Goal: Task Accomplishment & Management: Manage account settings

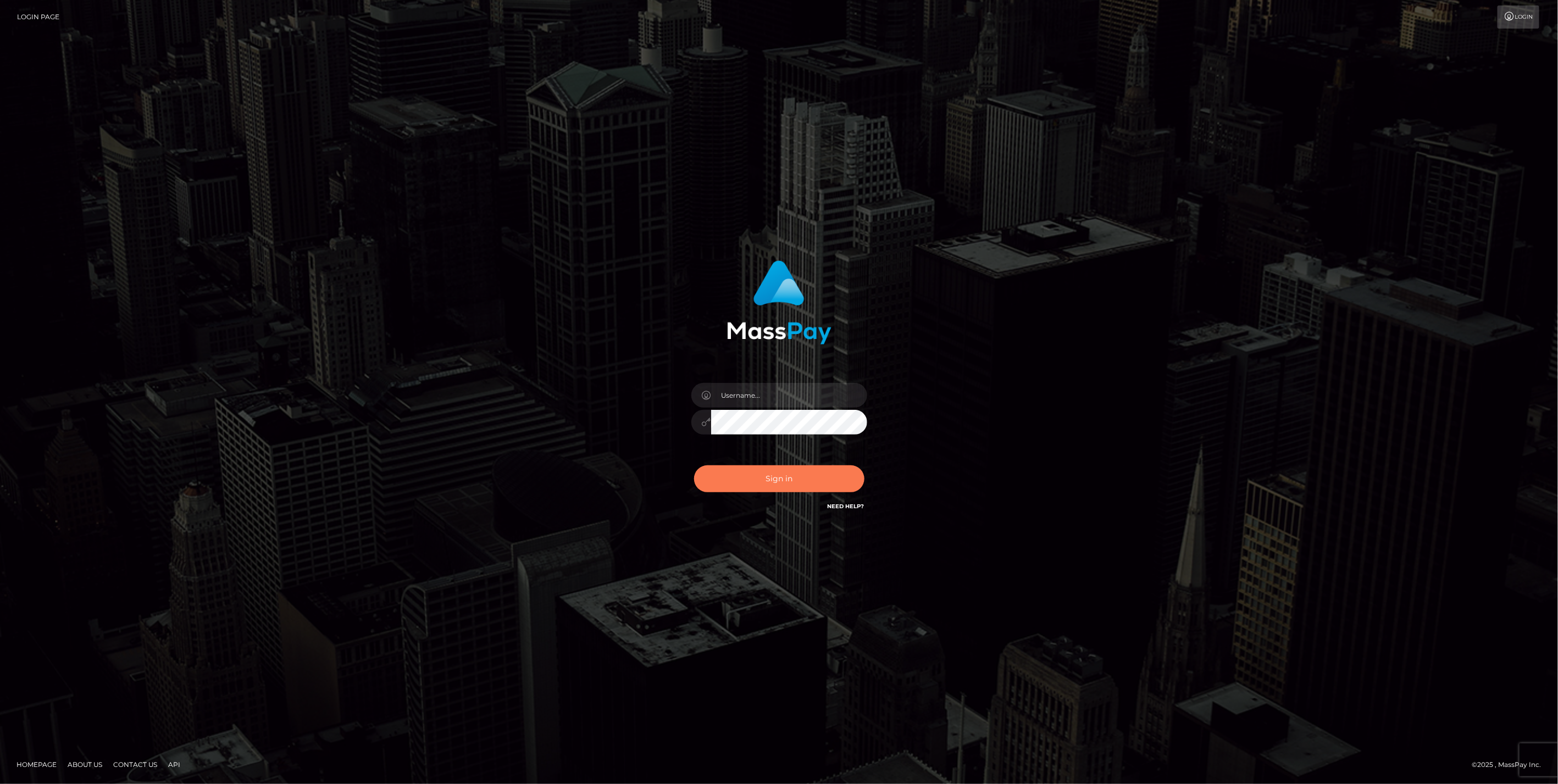
click at [790, 469] on button "Sign in" at bounding box center [780, 479] width 171 height 27
type input "bengreen"
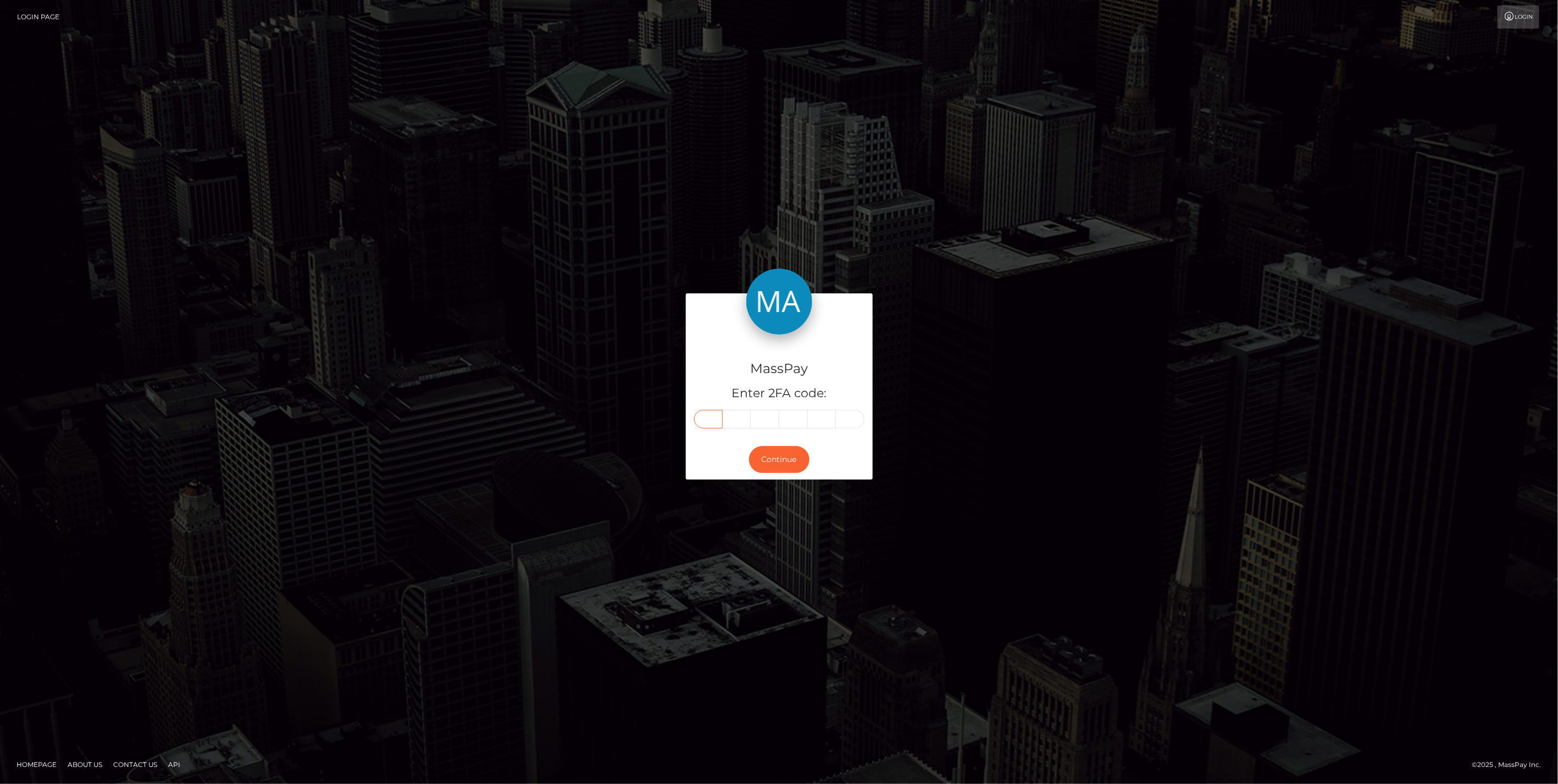
paste input "9"
type input "9"
type input "3"
type input "9"
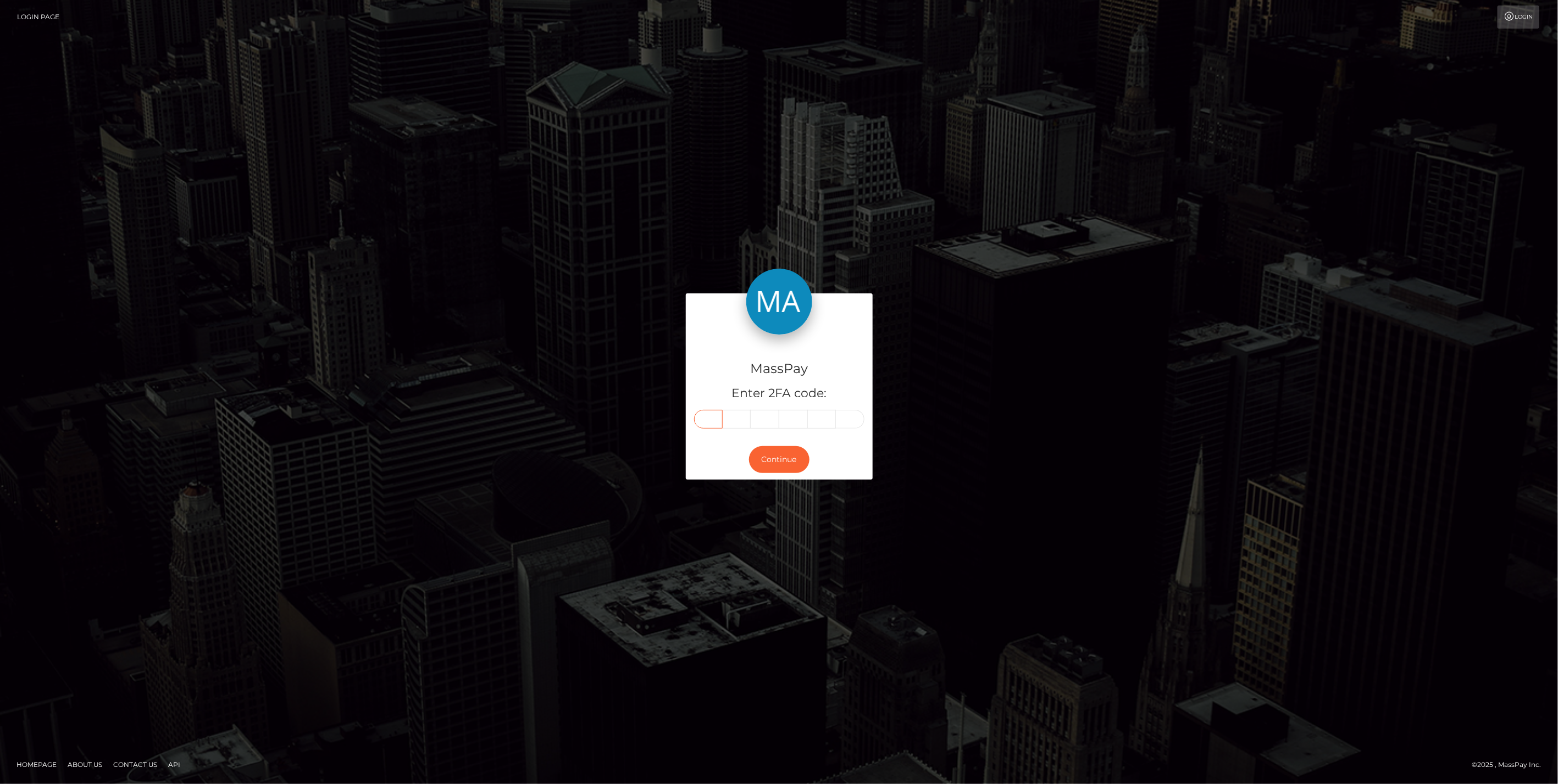
type input "9"
type input "5"
click at [770, 445] on div "Continue" at bounding box center [779, 459] width 187 height 40
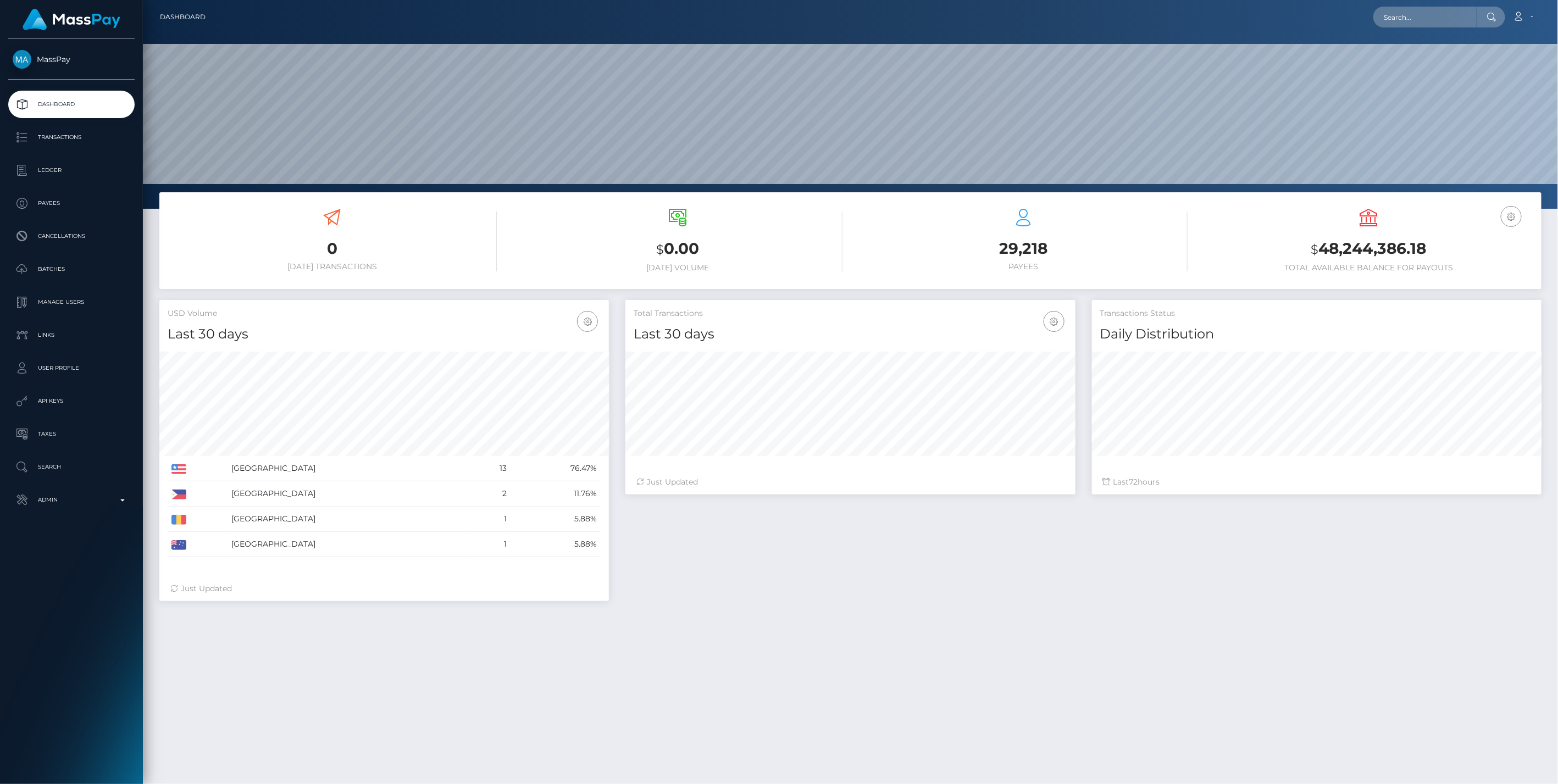
scroll to position [195, 449]
click at [68, 520] on div "MassPay Dashboard Transactions Ledger Payees Cancellations" at bounding box center [71, 410] width 143 height 742
click at [73, 508] on link "Admin" at bounding box center [71, 499] width 126 height 27
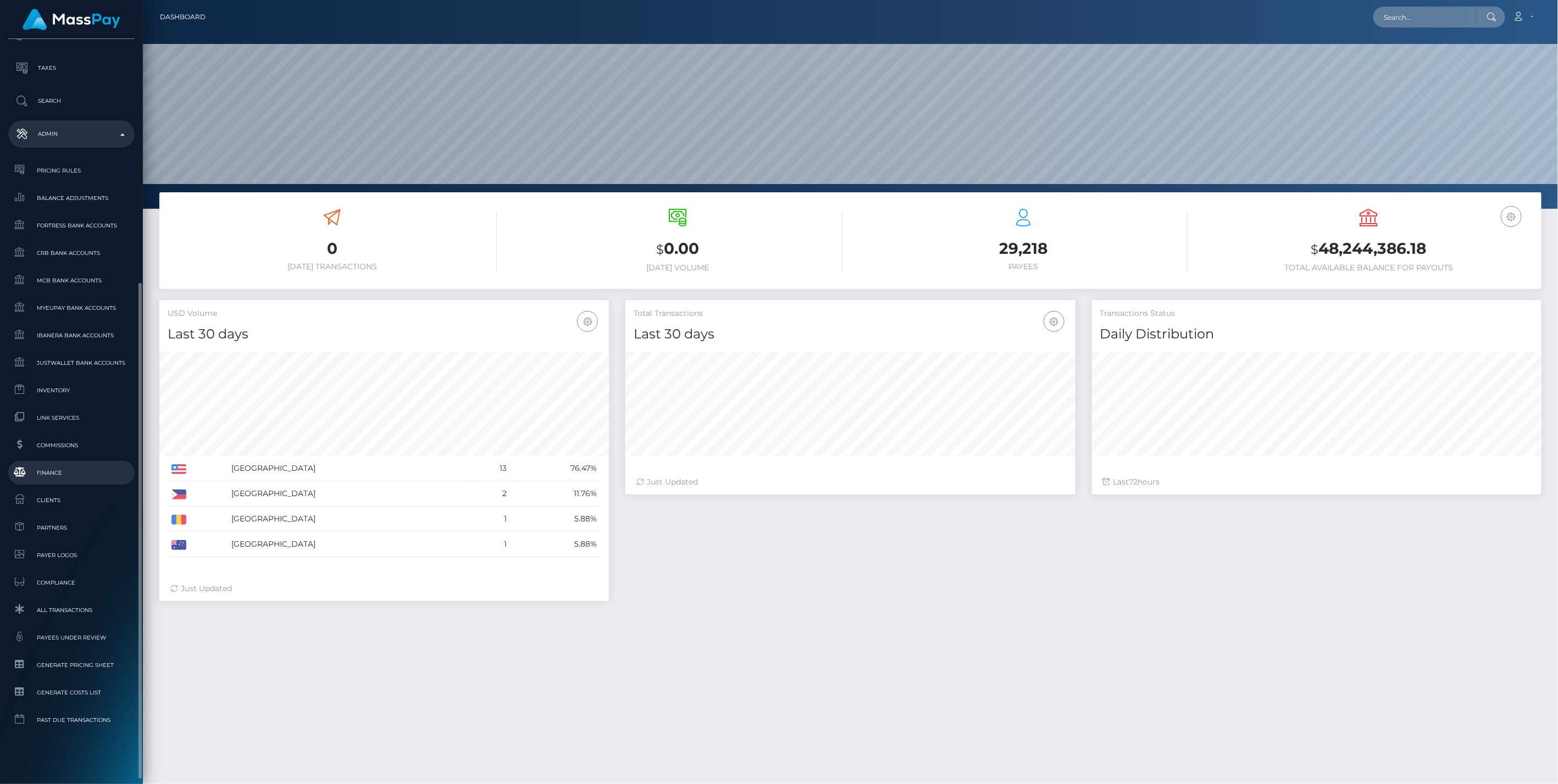
click at [67, 470] on span "Finance" at bounding box center [71, 472] width 117 height 13
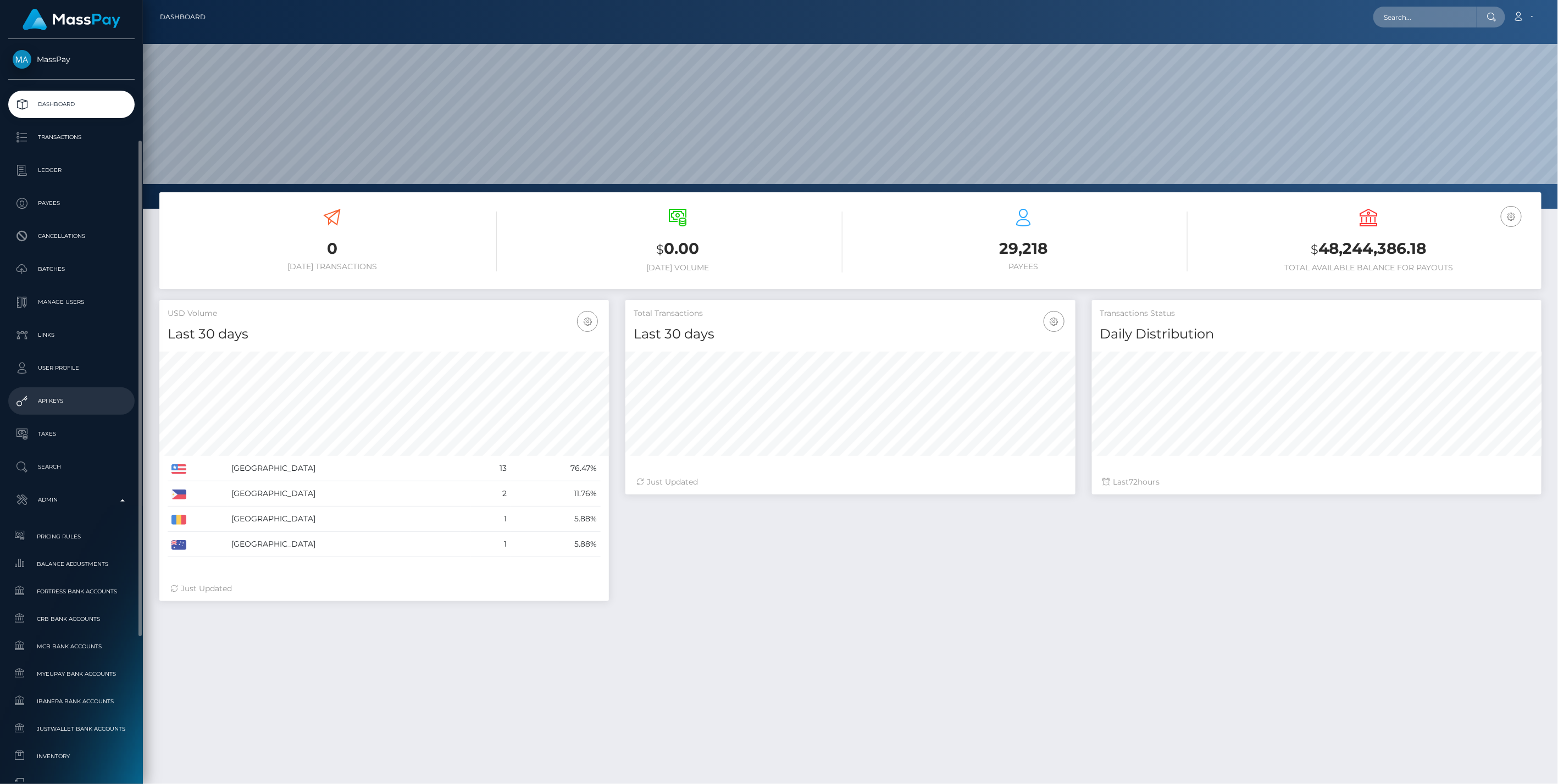
scroll to position [305, 0]
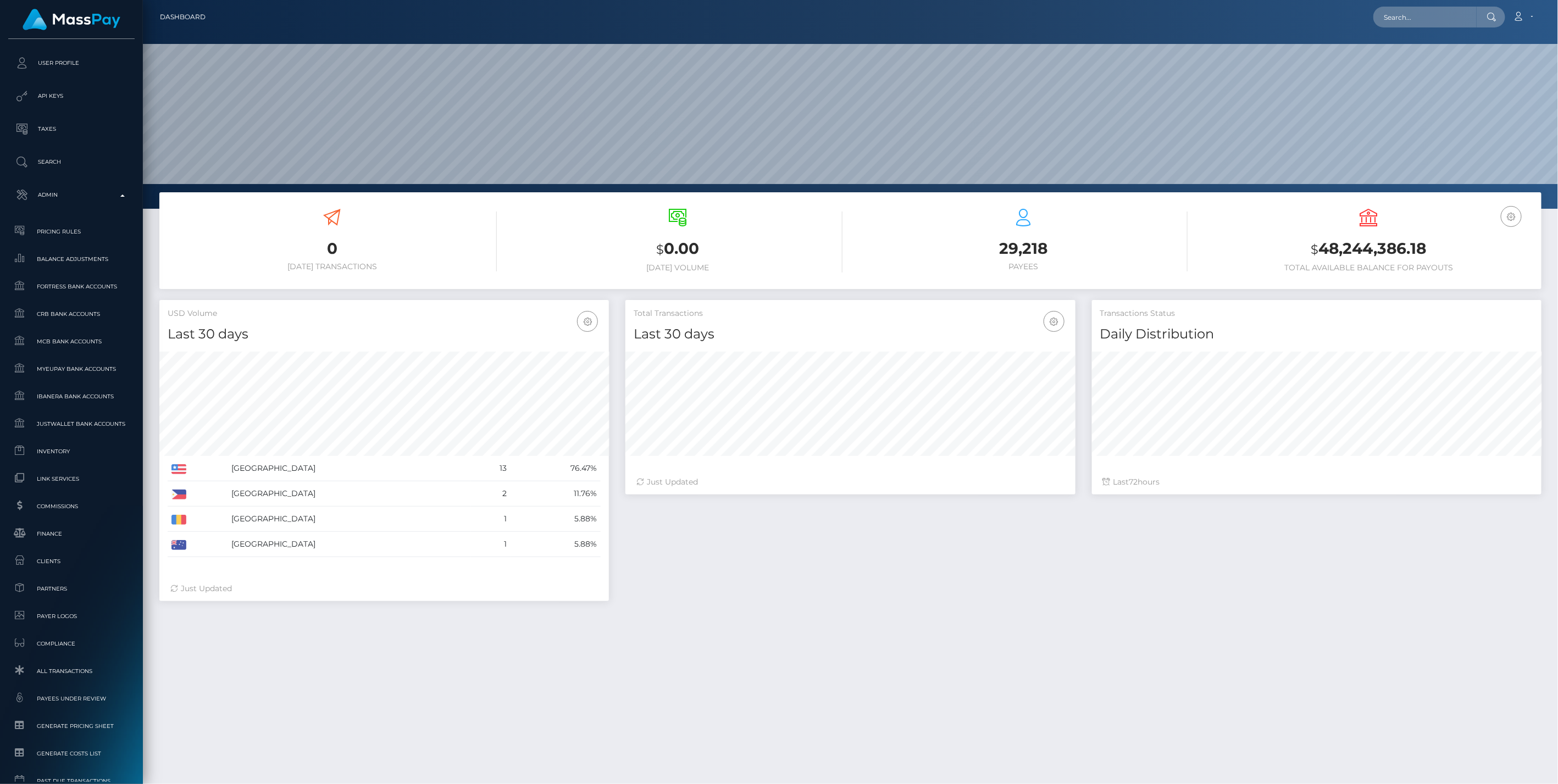
click at [758, 650] on div "0 Today Transactions $ 0.00 Today Volume 29,218 $" at bounding box center [850, 550] width 1415 height 716
drag, startPoint x: 1220, startPoint y: 666, endPoint x: 1211, endPoint y: 655, distance: 14.2
click at [1218, 665] on div "0 Today Transactions $ 0.00 Today Volume 29,218 $" at bounding box center [850, 550] width 1415 height 716
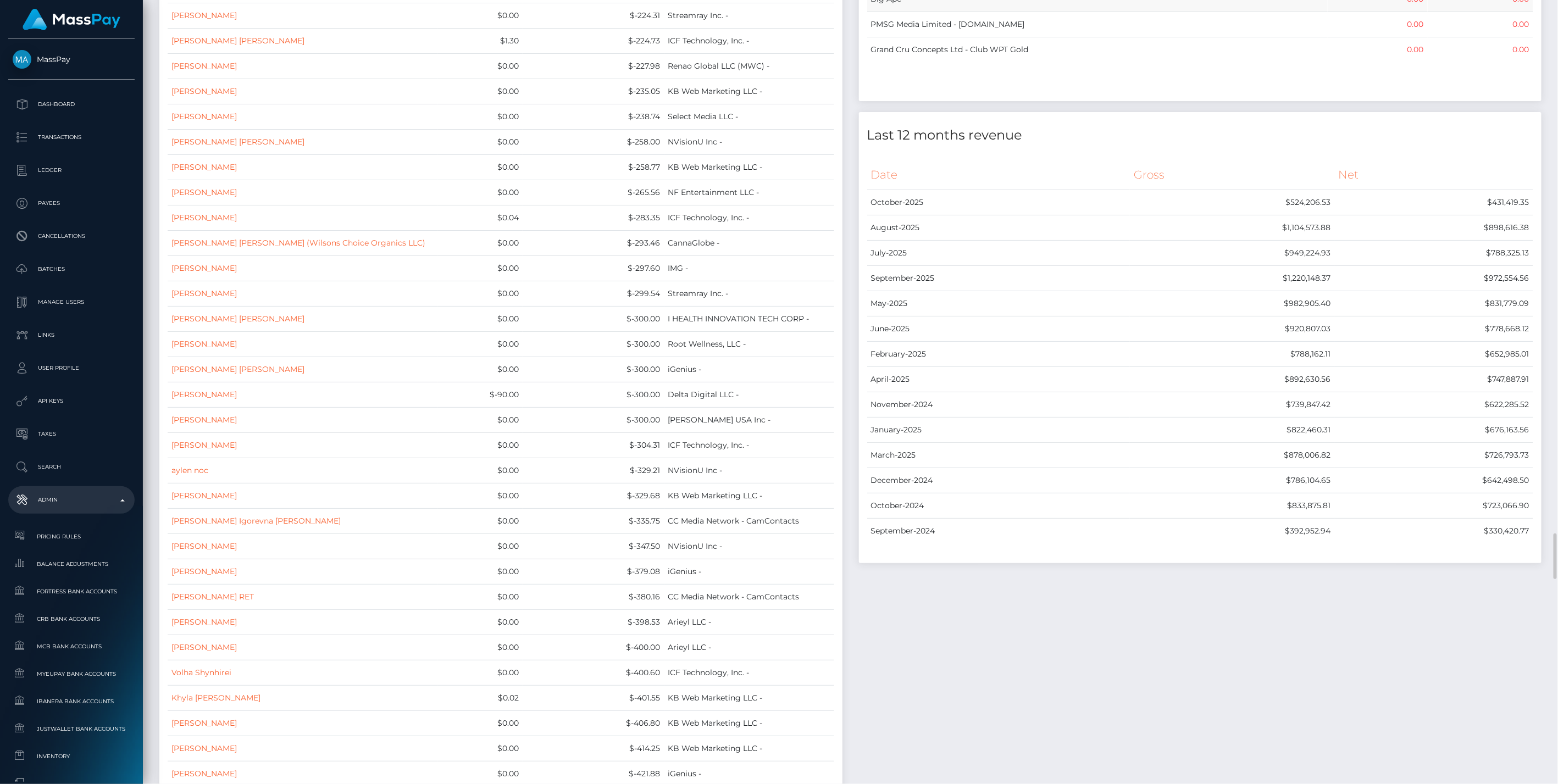
scroll to position [8849, 0]
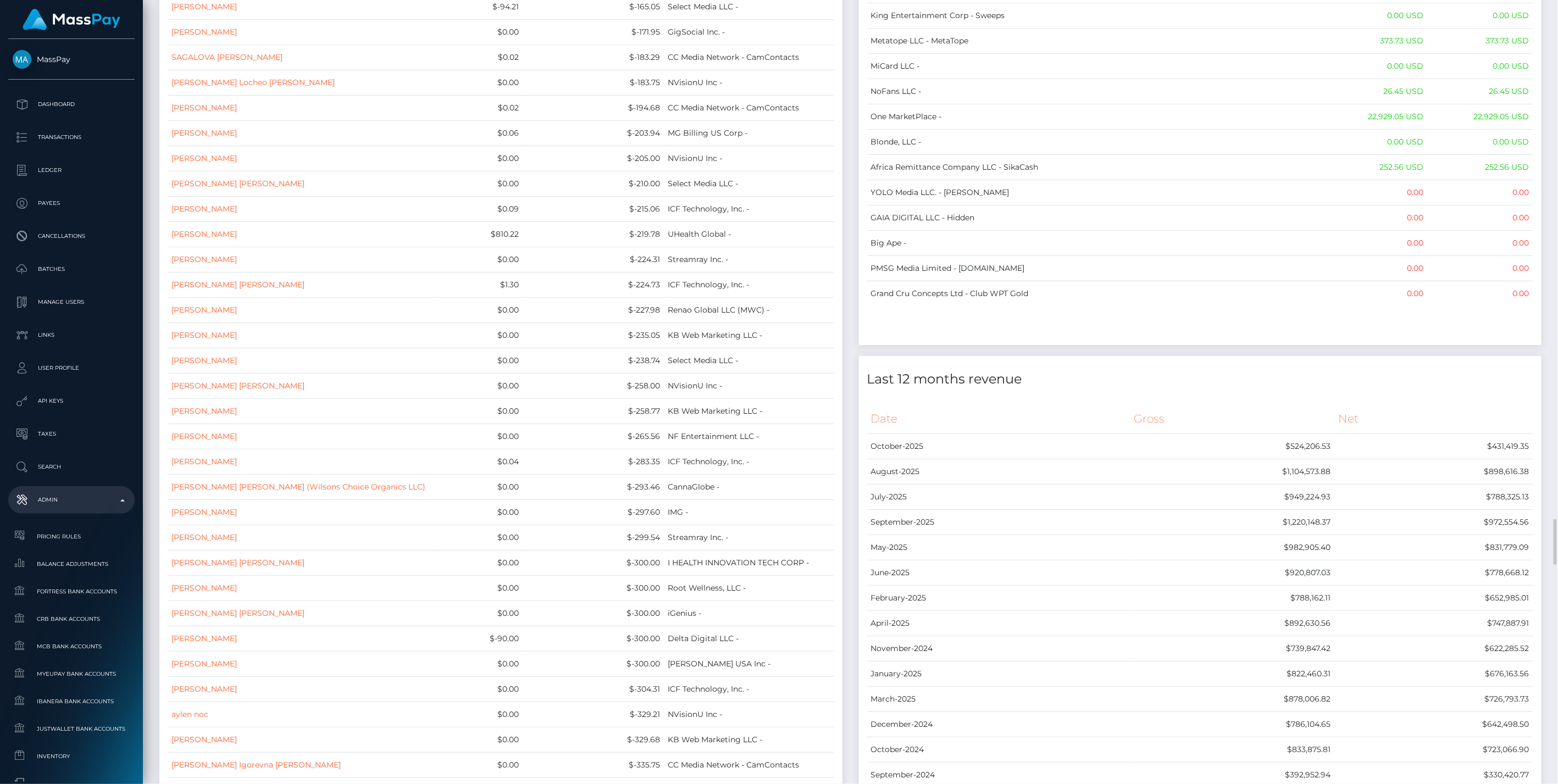
drag, startPoint x: 870, startPoint y: 125, endPoint x: 1543, endPoint y: 235, distance: 681.9
copy div "Name Wallet Balance Ledger Balance RNetwork LLC - 0.00 USD 1,542.77 USD MassPay…"
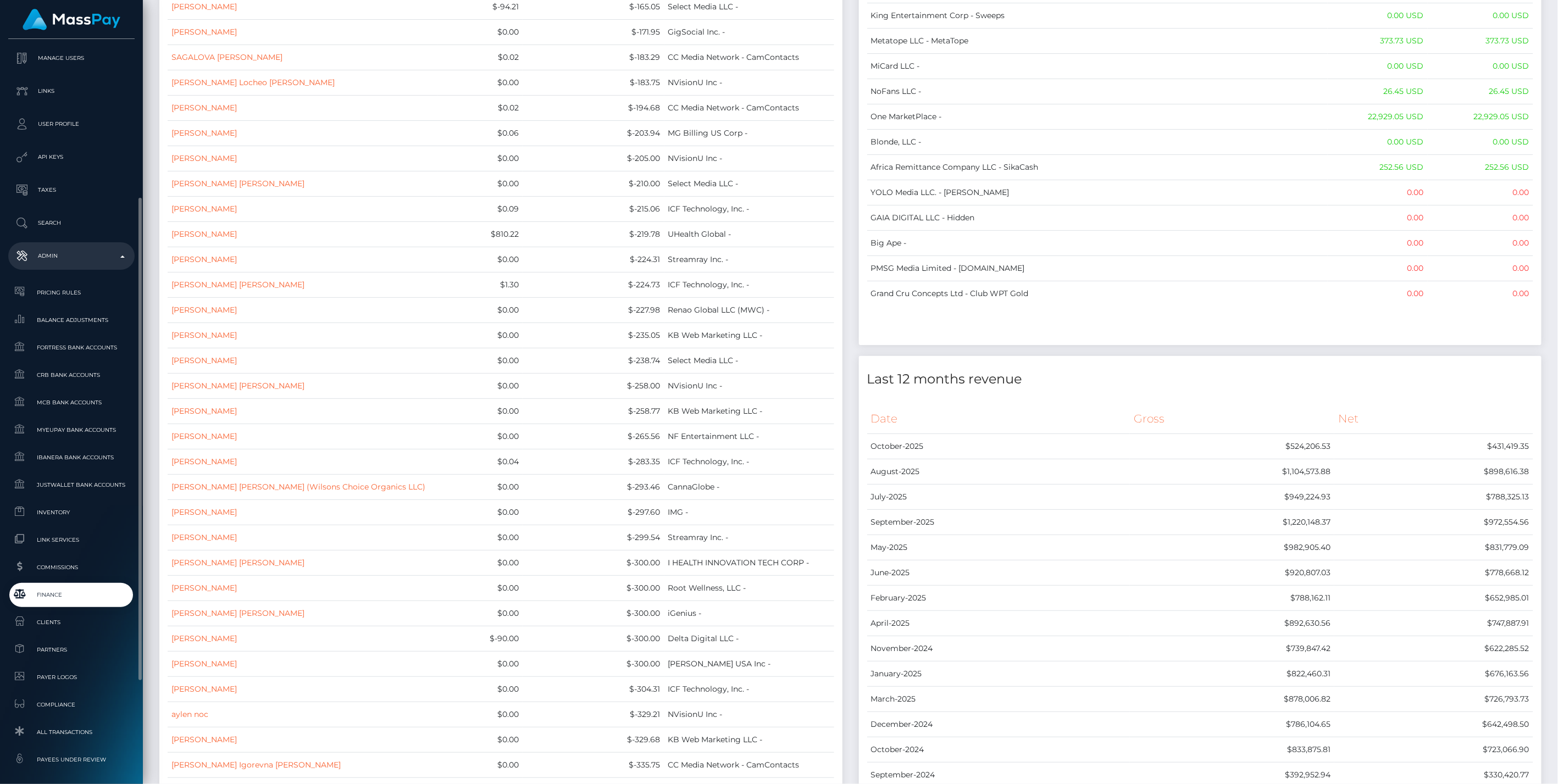
click at [69, 600] on link "Finance" at bounding box center [71, 594] width 126 height 24
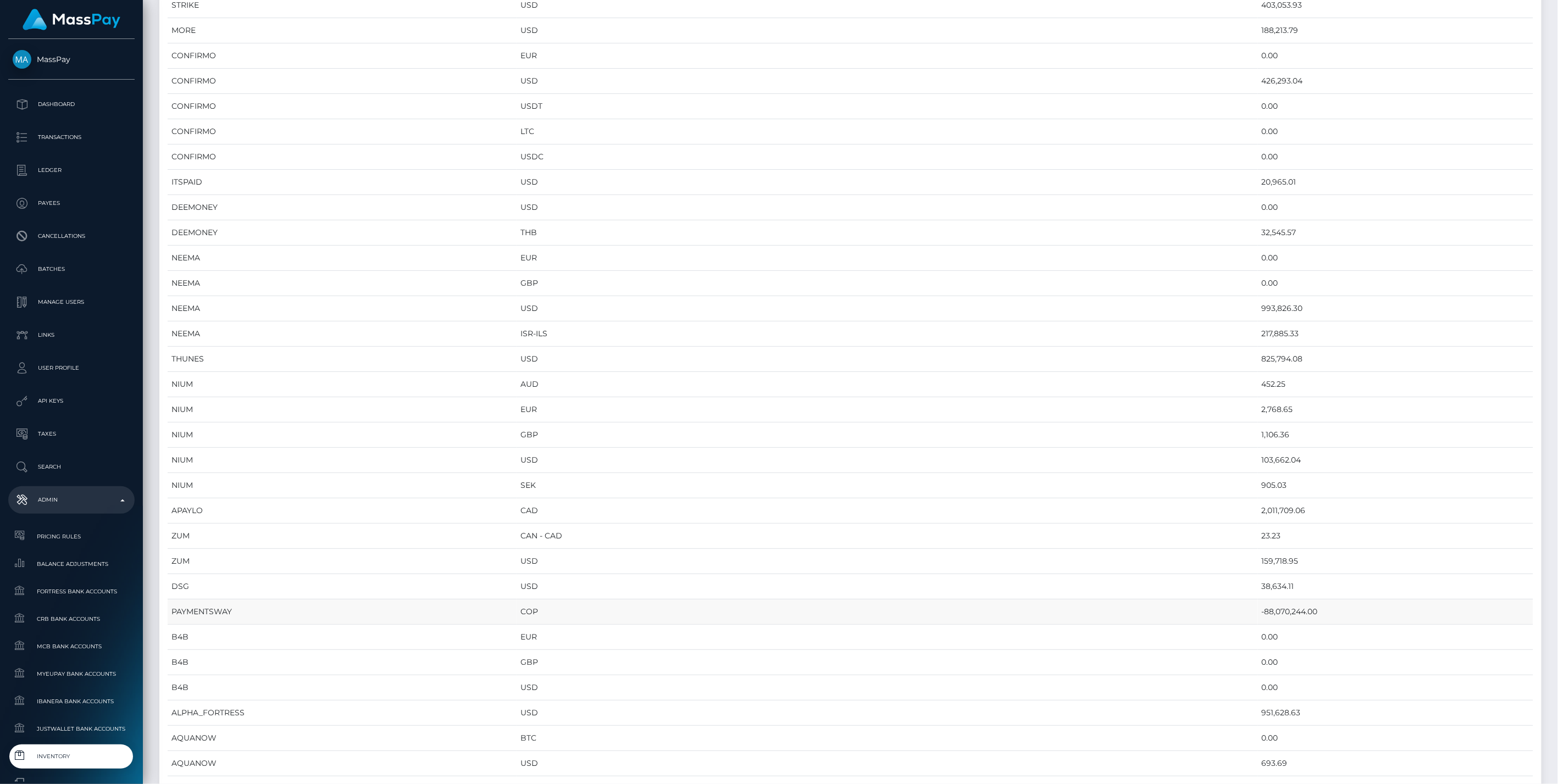
scroll to position [305, 0]
drag, startPoint x: 195, startPoint y: 126, endPoint x: 1103, endPoint y: 537, distance: 996.7
click at [477, 197] on td "NEEMA" at bounding box center [342, 197] width 349 height 25
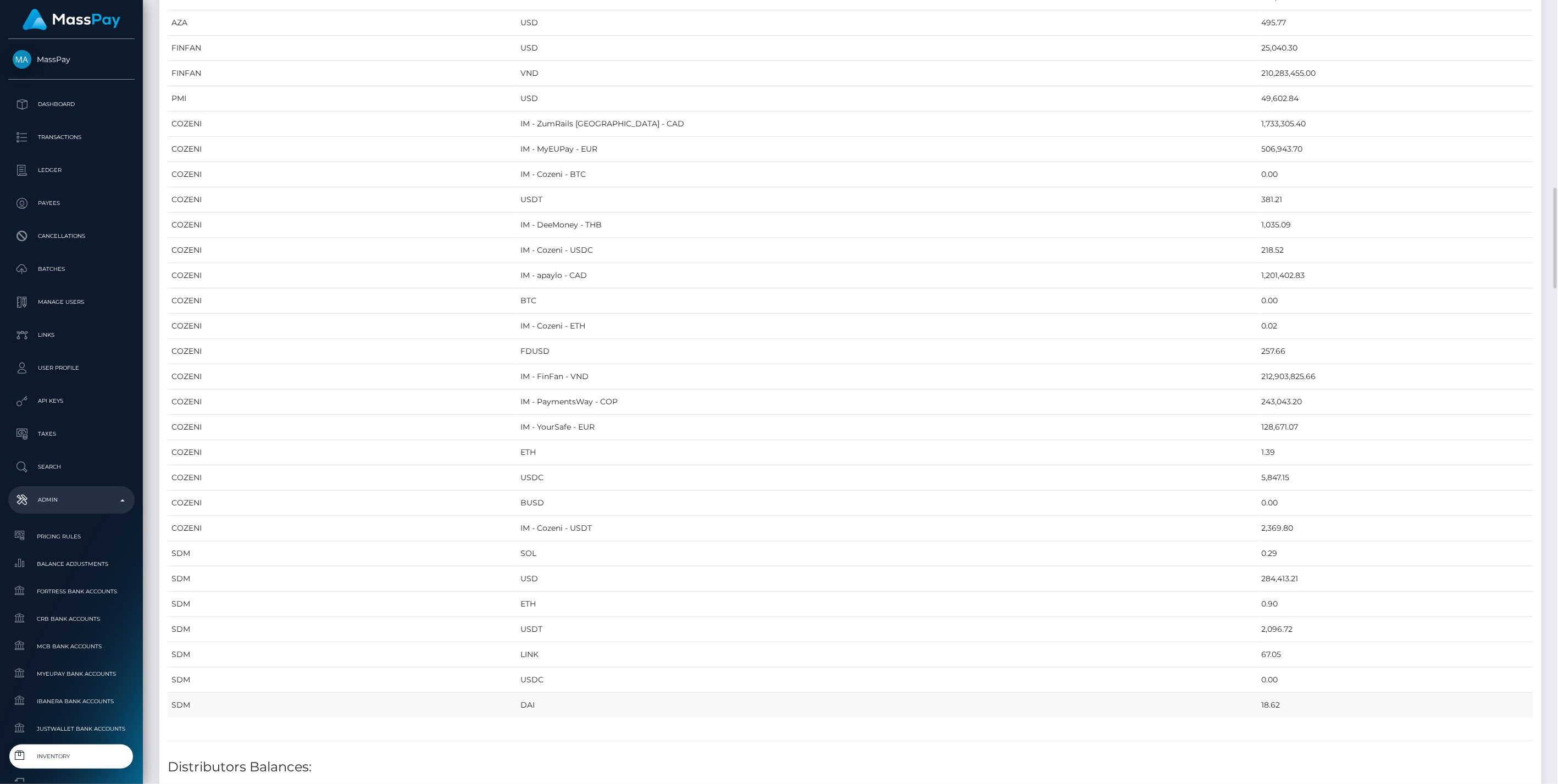
drag, startPoint x: 172, startPoint y: 120, endPoint x: 1223, endPoint y: 688, distance: 1194.7
copy table "Provider Currency Balance CHECKBOOK Prefund Wallet - USD 3,126,581.69 CIRCLE US…"
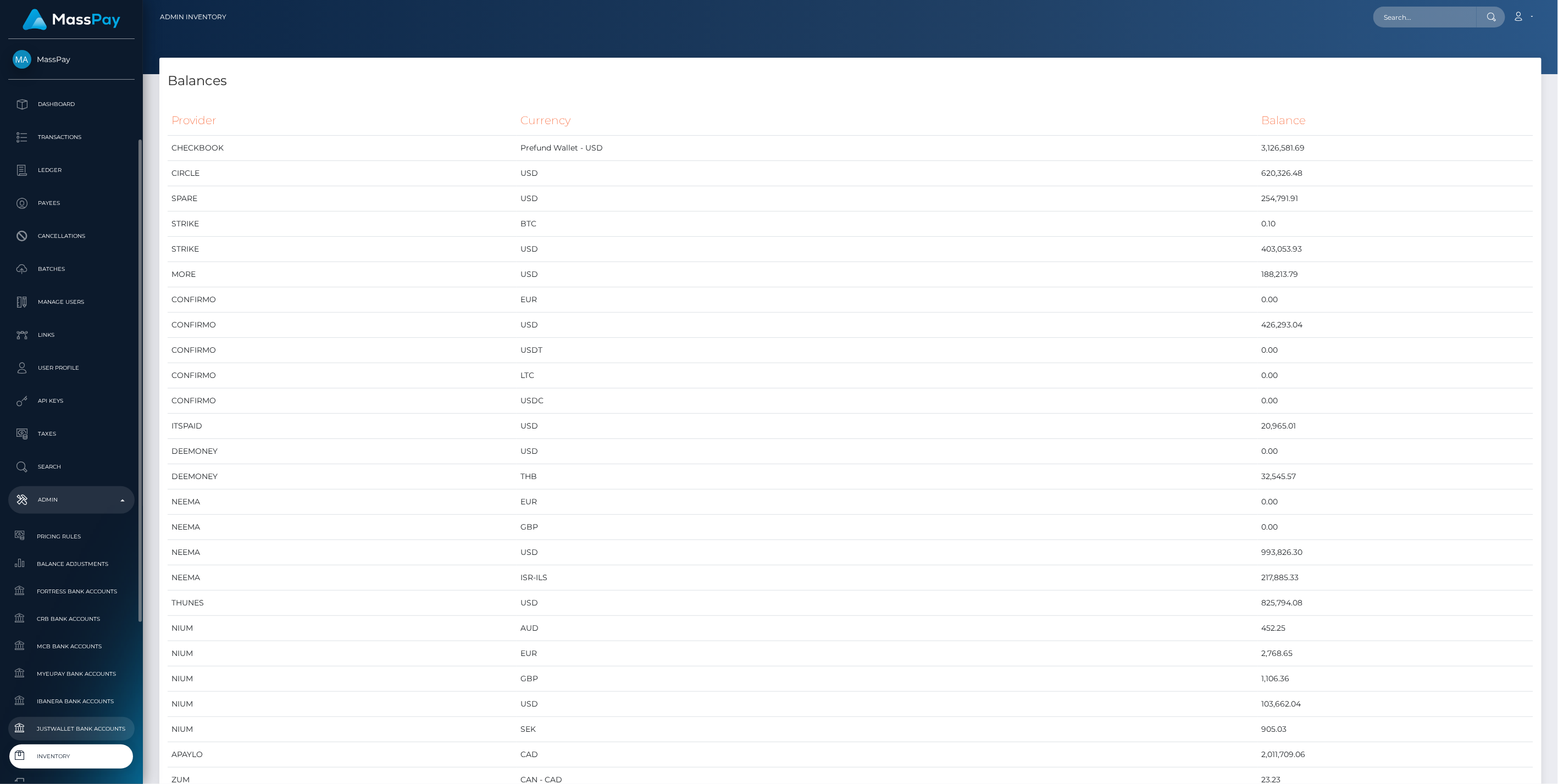
scroll to position [61, 0]
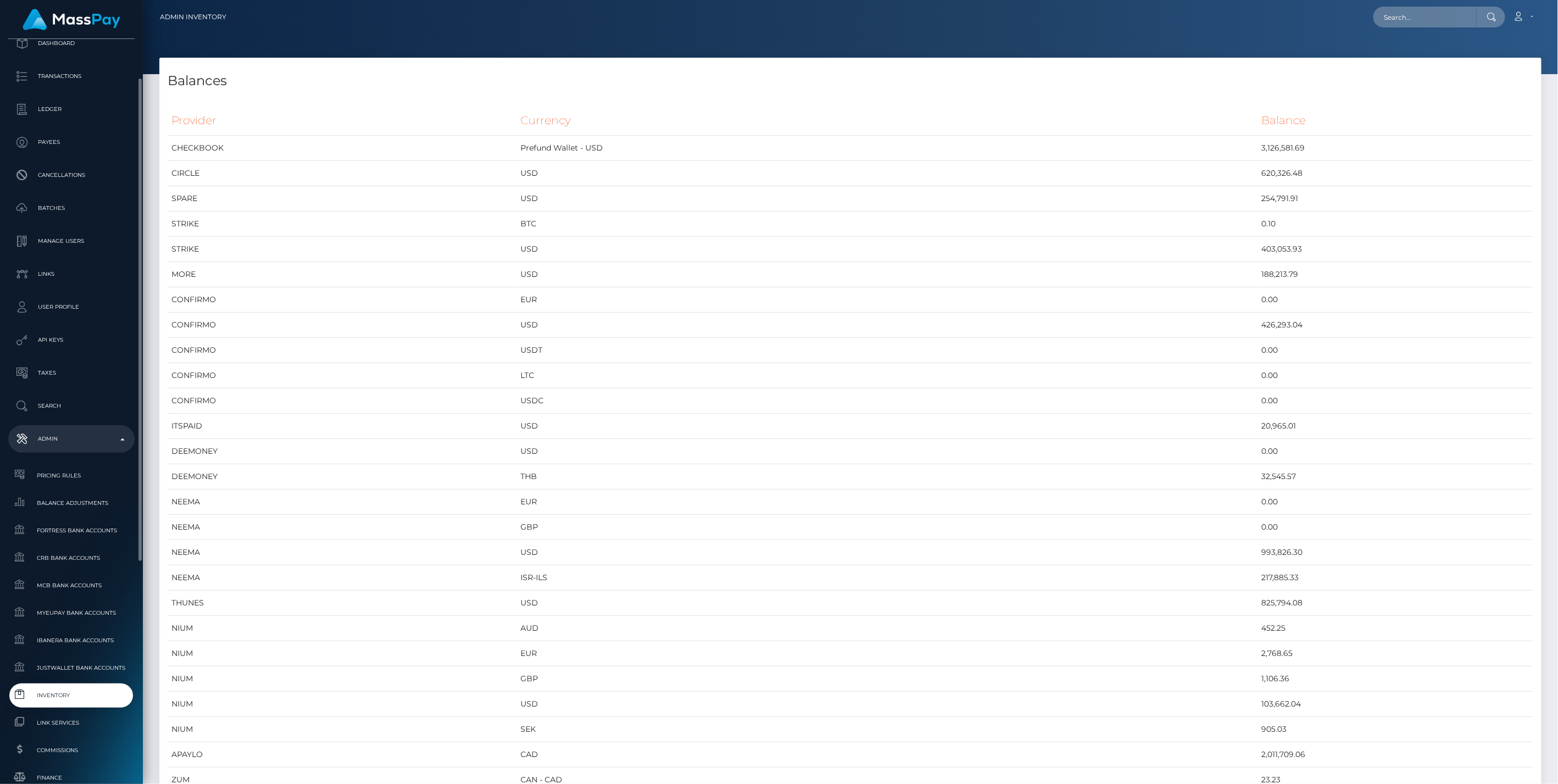
click at [61, 695] on span "Inventory" at bounding box center [71, 695] width 117 height 13
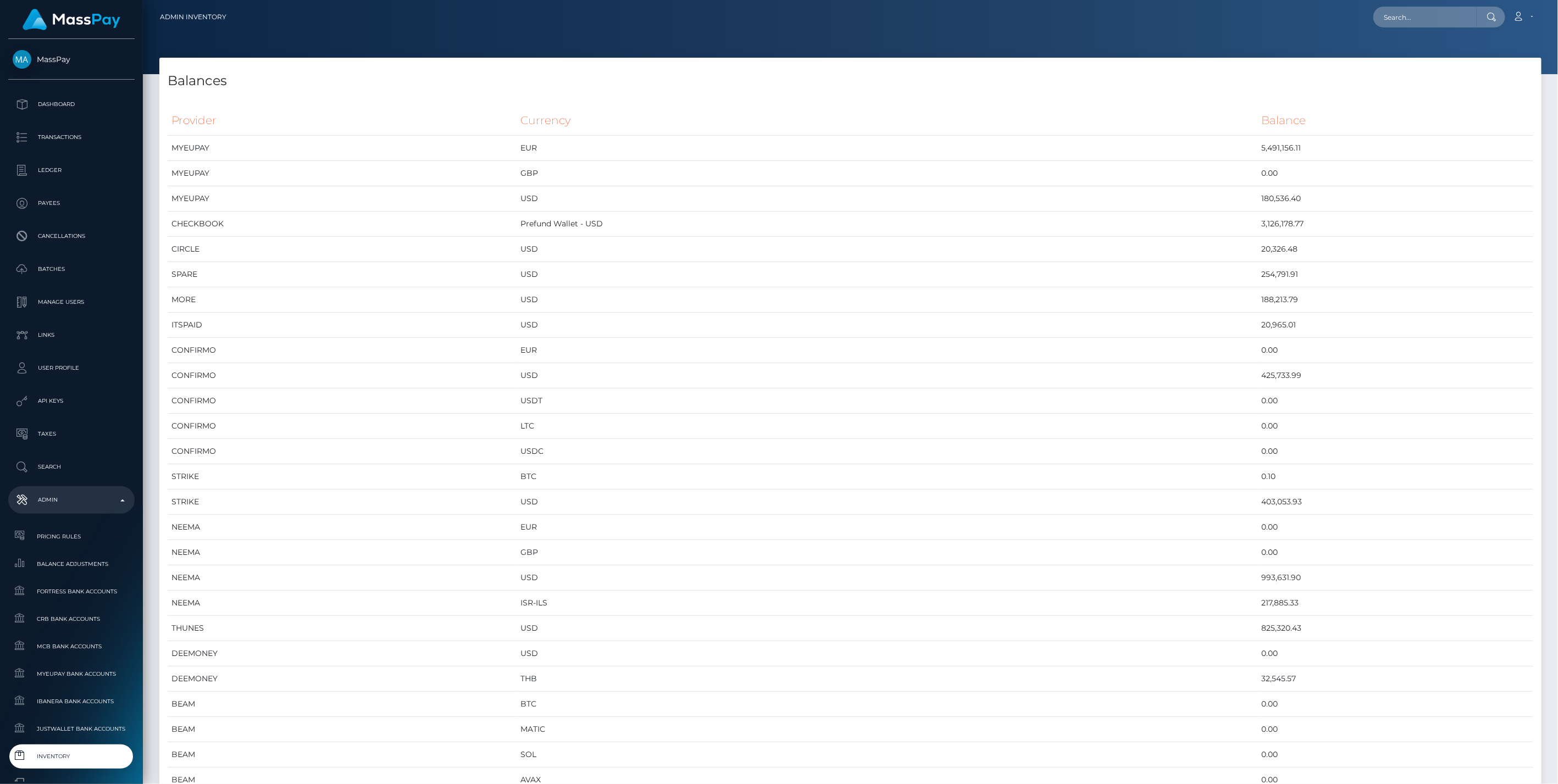
scroll to position [5985, 1382]
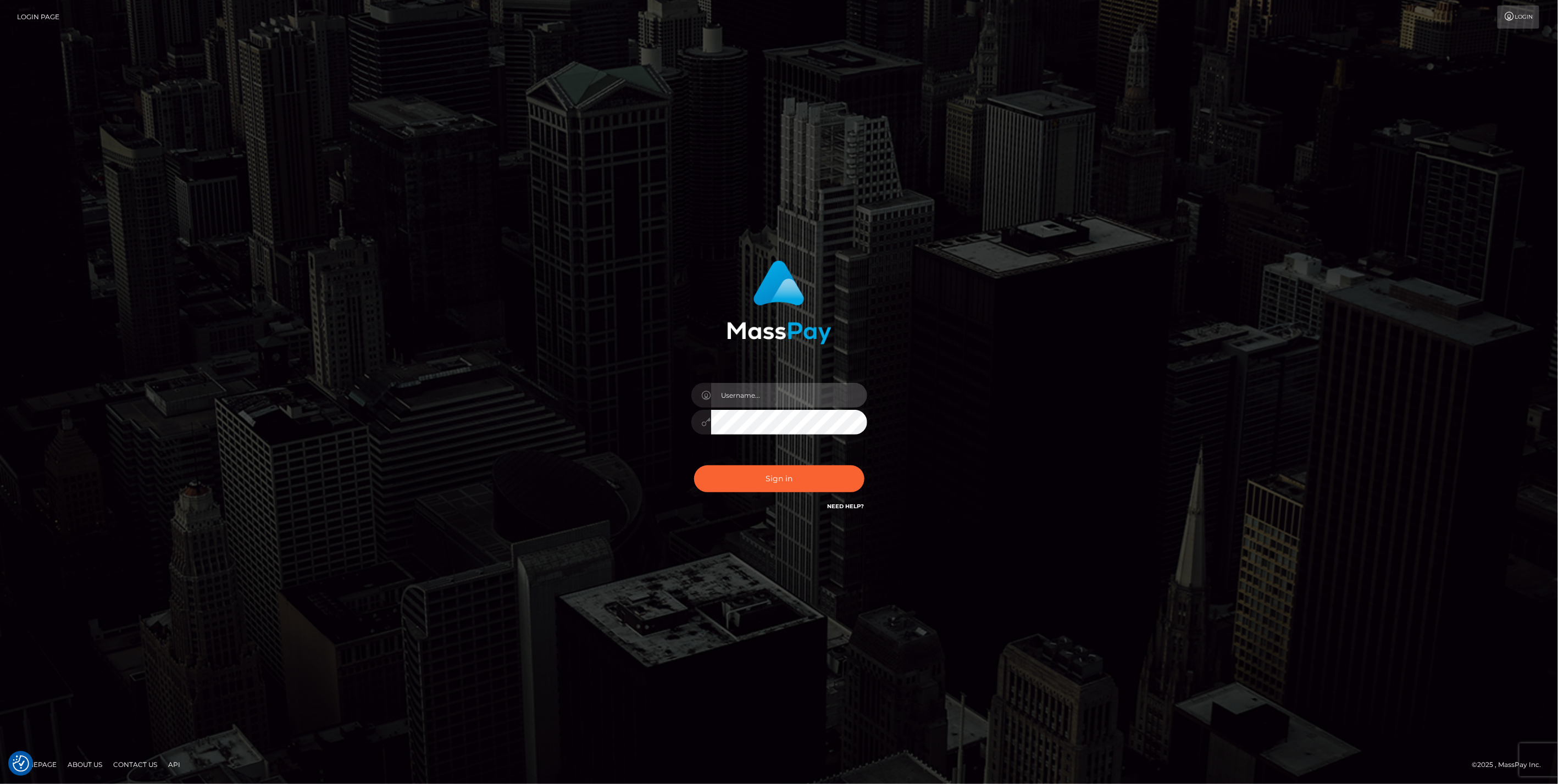
type input "bengreen"
click at [771, 484] on div "Sign in Need Help?" at bounding box center [779, 483] width 192 height 49
type input "bengreen"
click at [744, 472] on button "Sign in" at bounding box center [780, 479] width 171 height 27
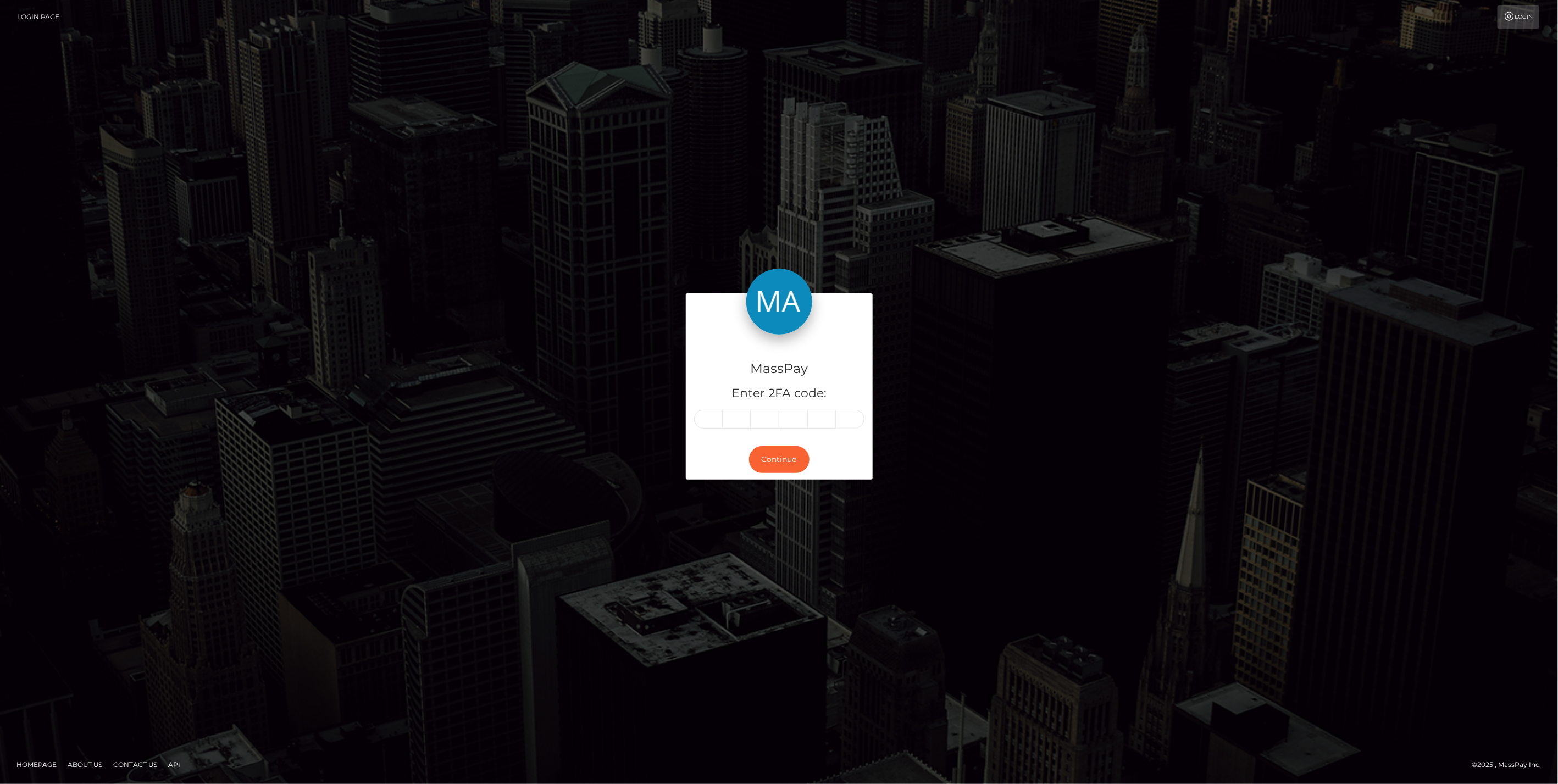
type input "9"
type input "3"
type input "1"
type input "7"
type input "8"
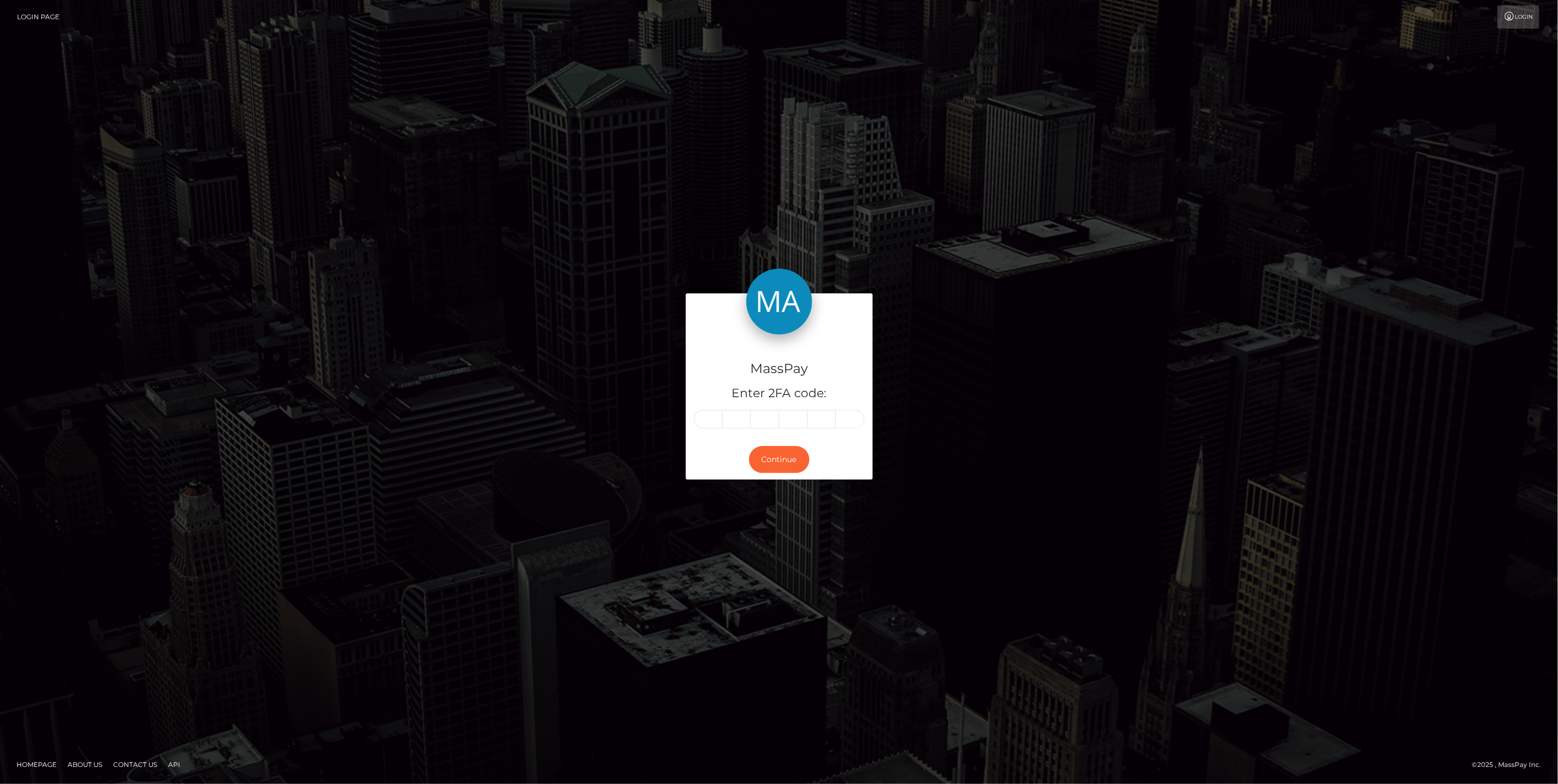
type input "1"
click at [765, 473] on div "Continue" at bounding box center [779, 459] width 187 height 40
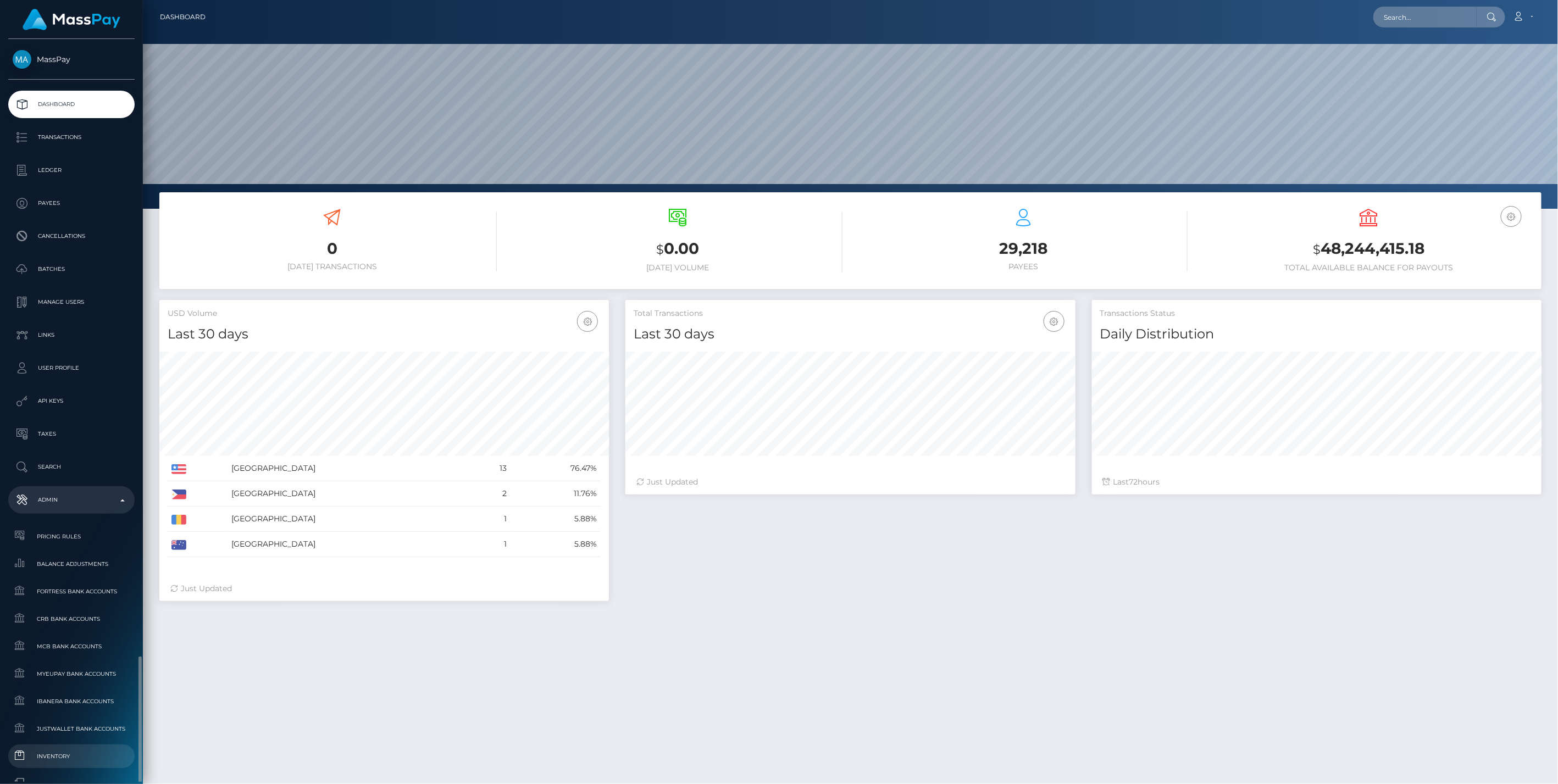
scroll to position [195, 449]
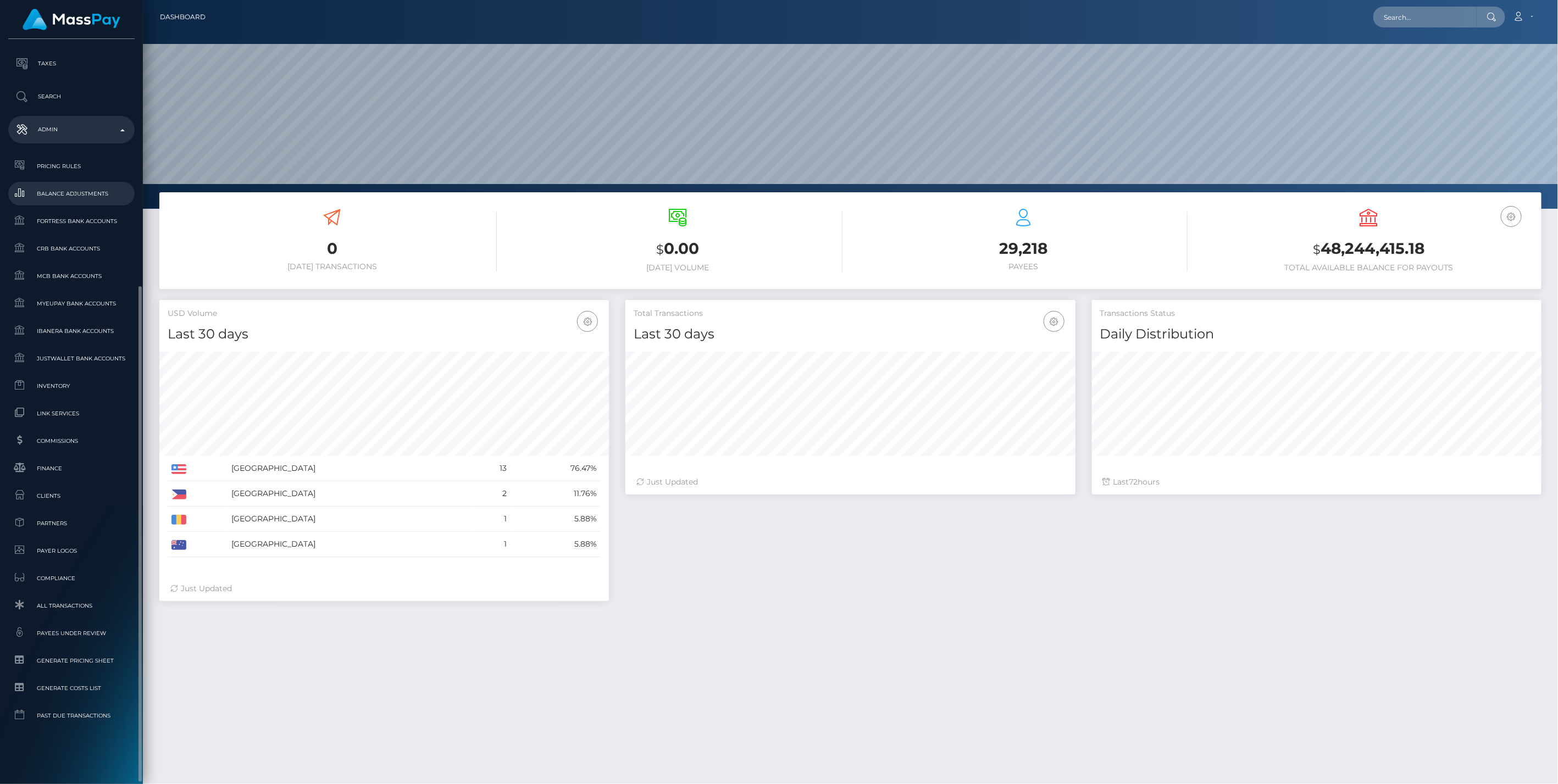
click at [66, 183] on link "Balance Adjustments" at bounding box center [71, 193] width 126 height 24
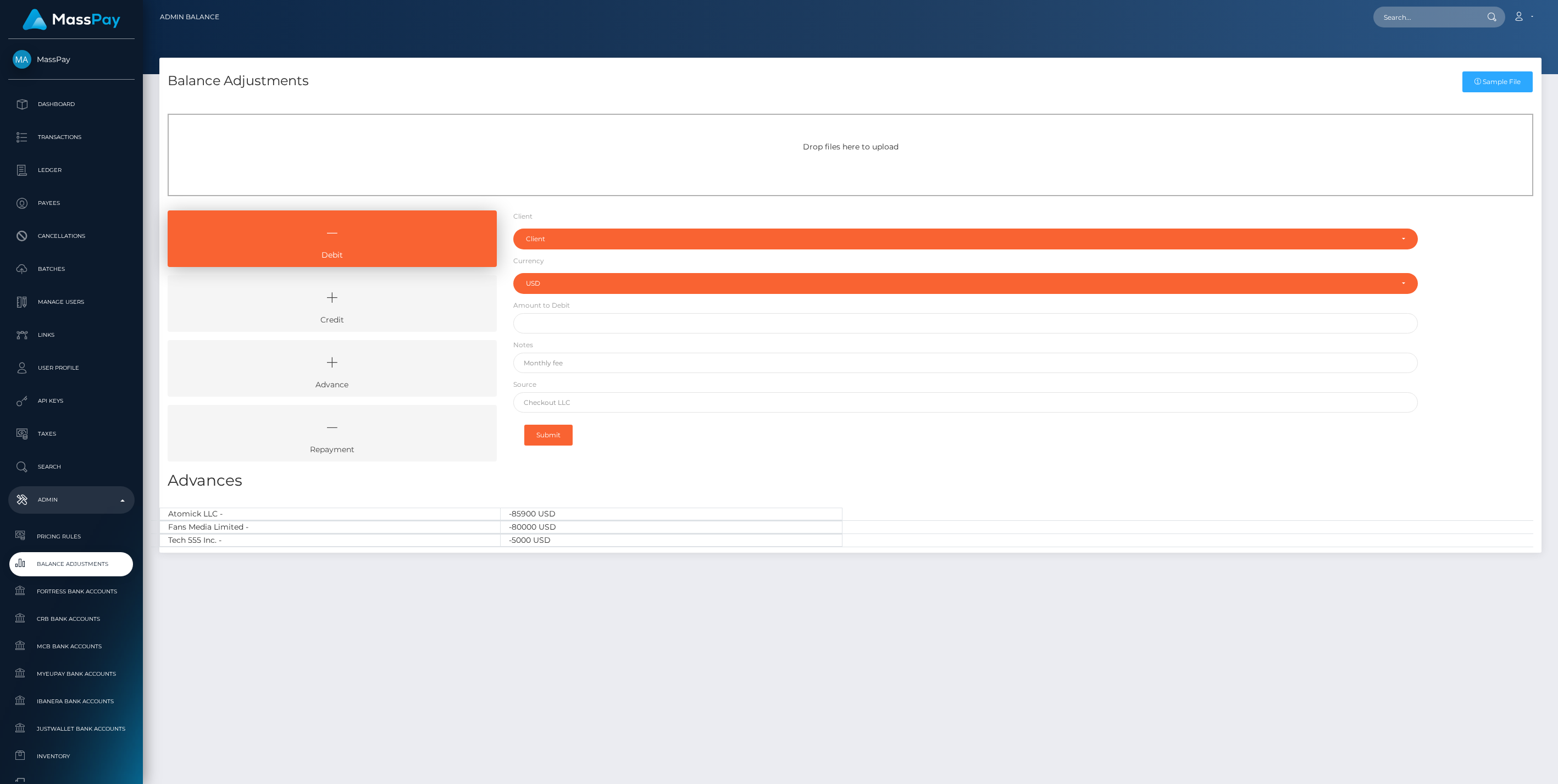
select select "USD"
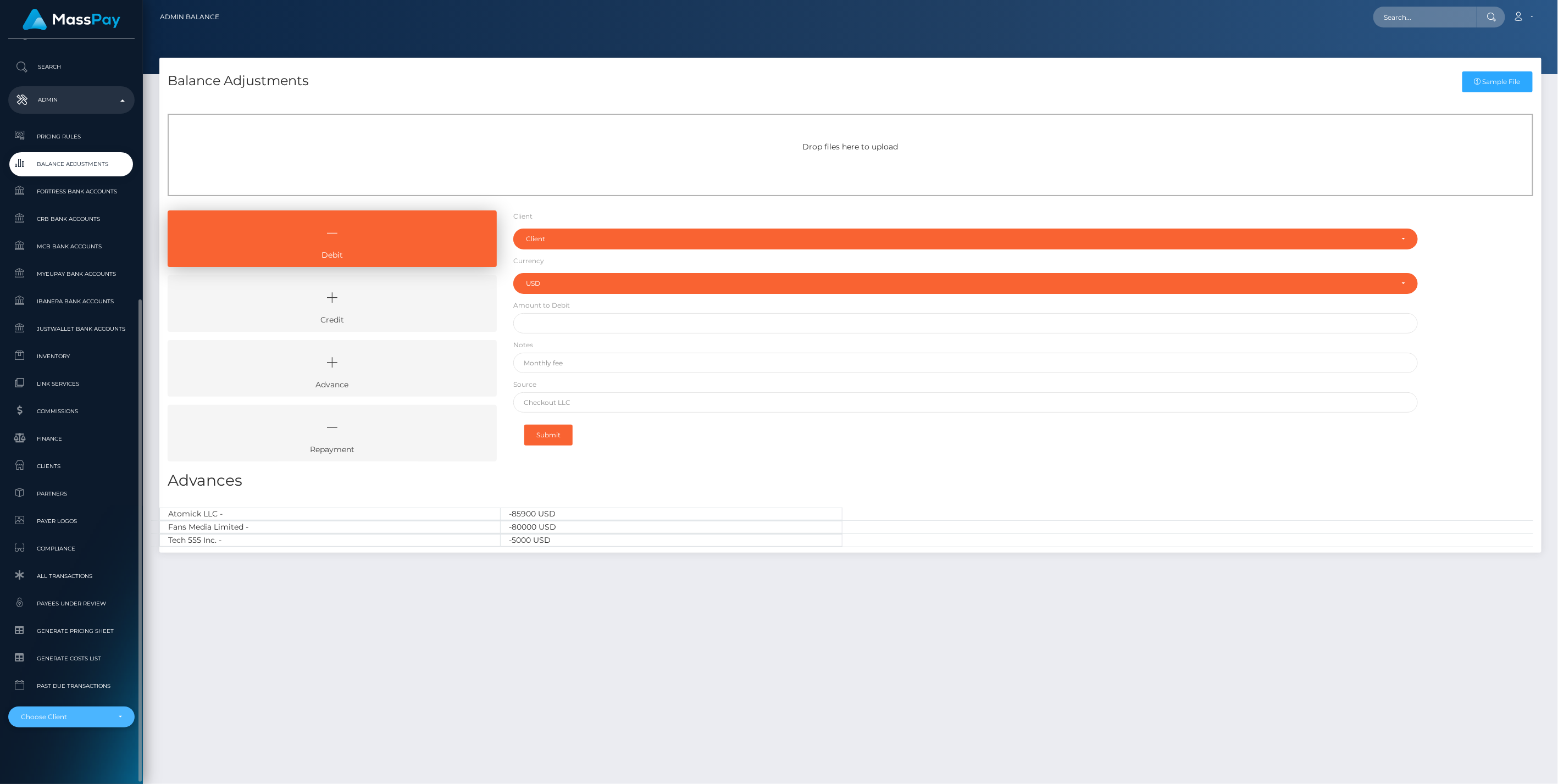
click at [88, 721] on div "Choose Client" at bounding box center [71, 717] width 126 height 21
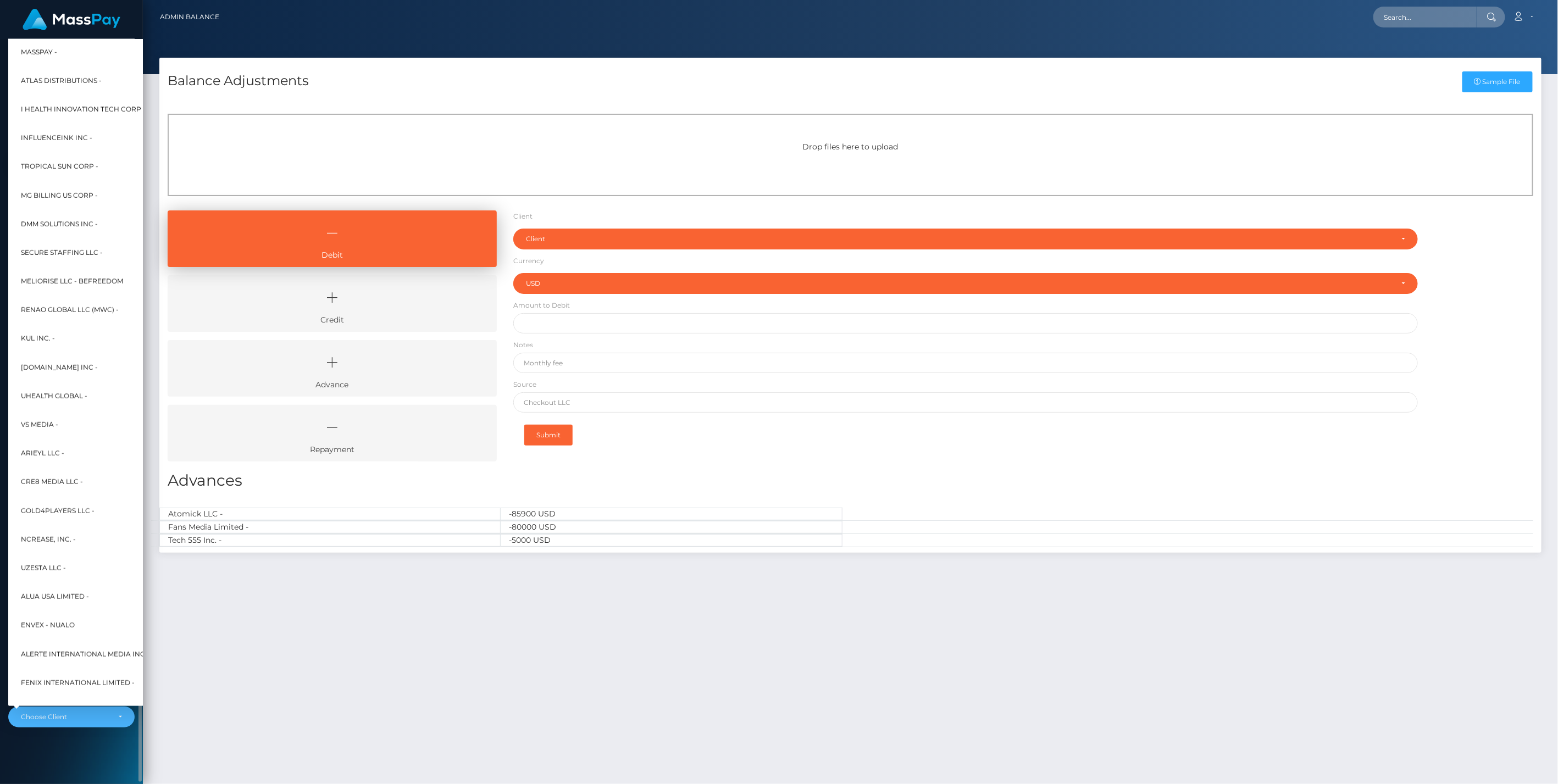
click at [59, 750] on div "MassPay Dashboard Transactions Ledger Payees Cancellations" at bounding box center [71, 410] width 143 height 742
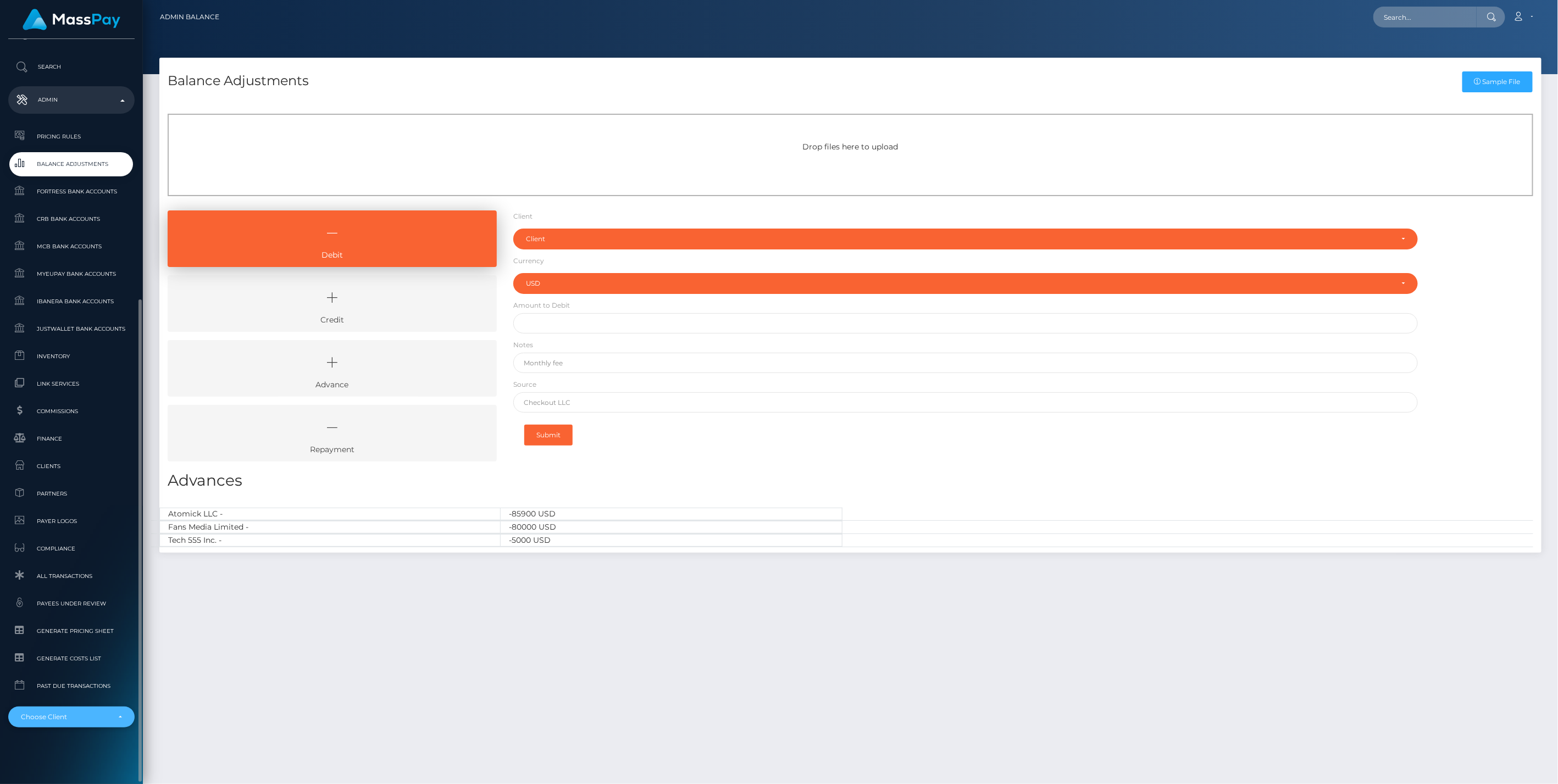
click at [122, 716] on div "Choose Client" at bounding box center [71, 717] width 126 height 21
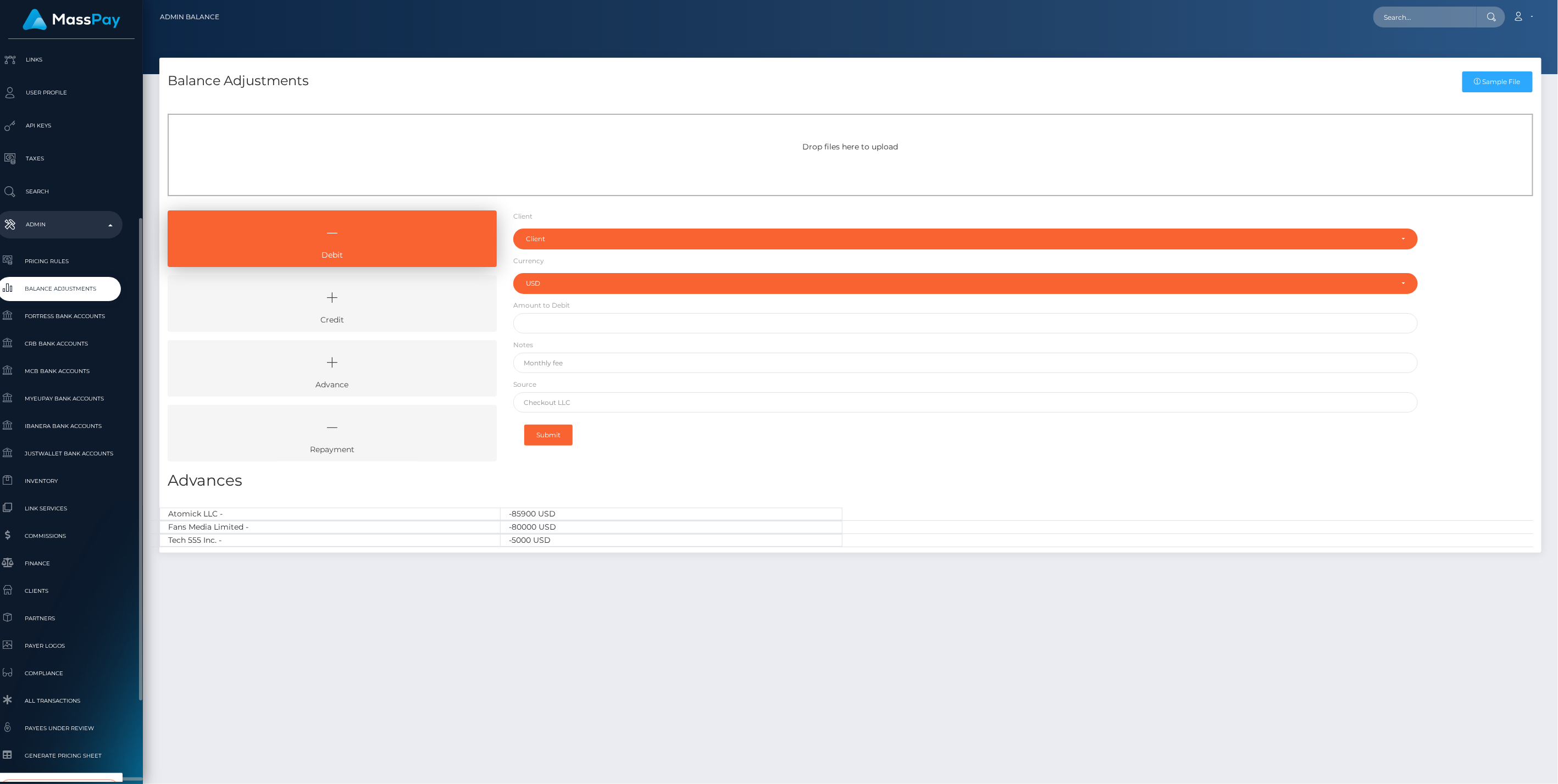
type input "select"
select select "44"
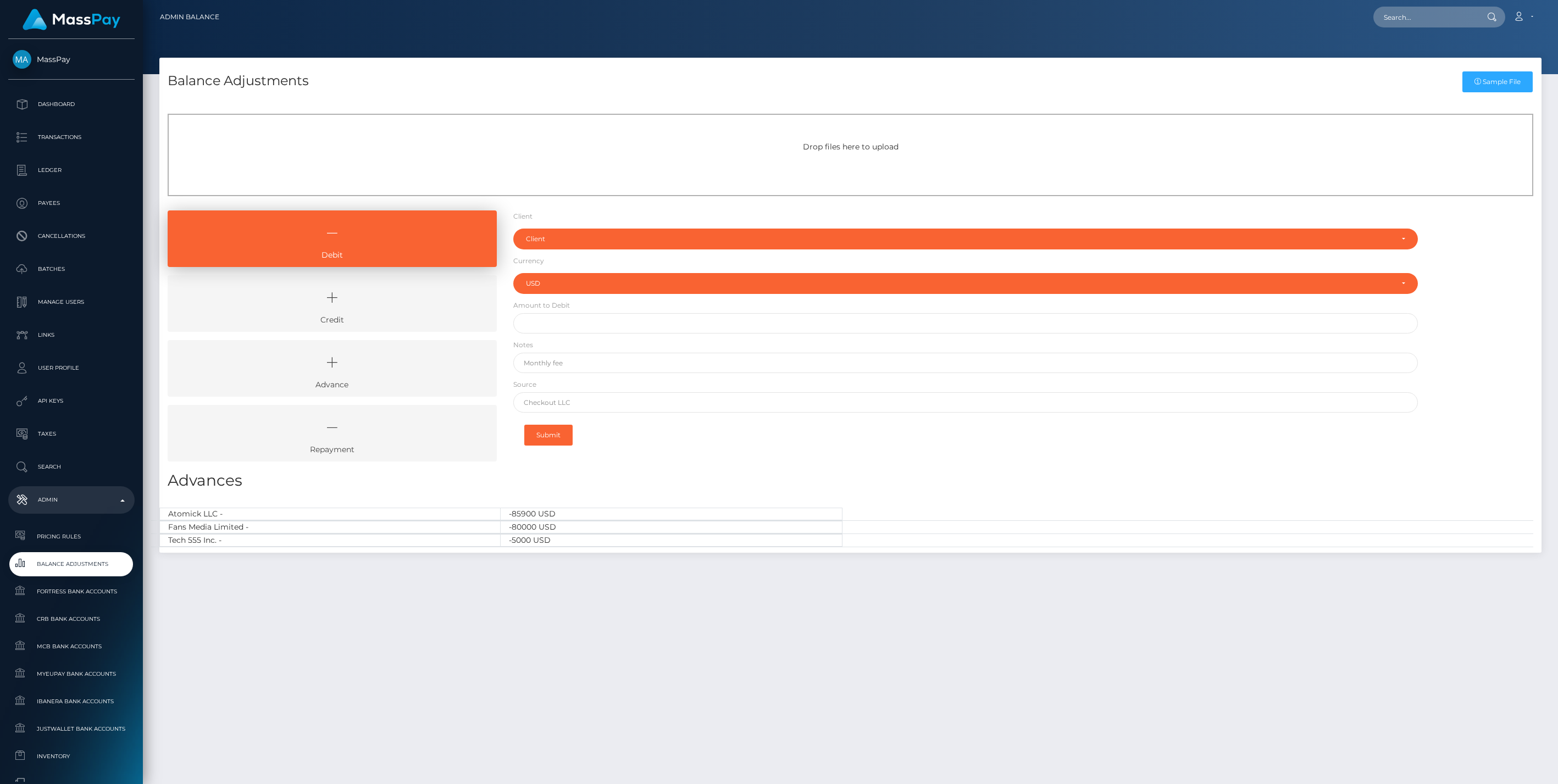
select select "USD"
click at [409, 301] on icon at bounding box center [332, 297] width 304 height 33
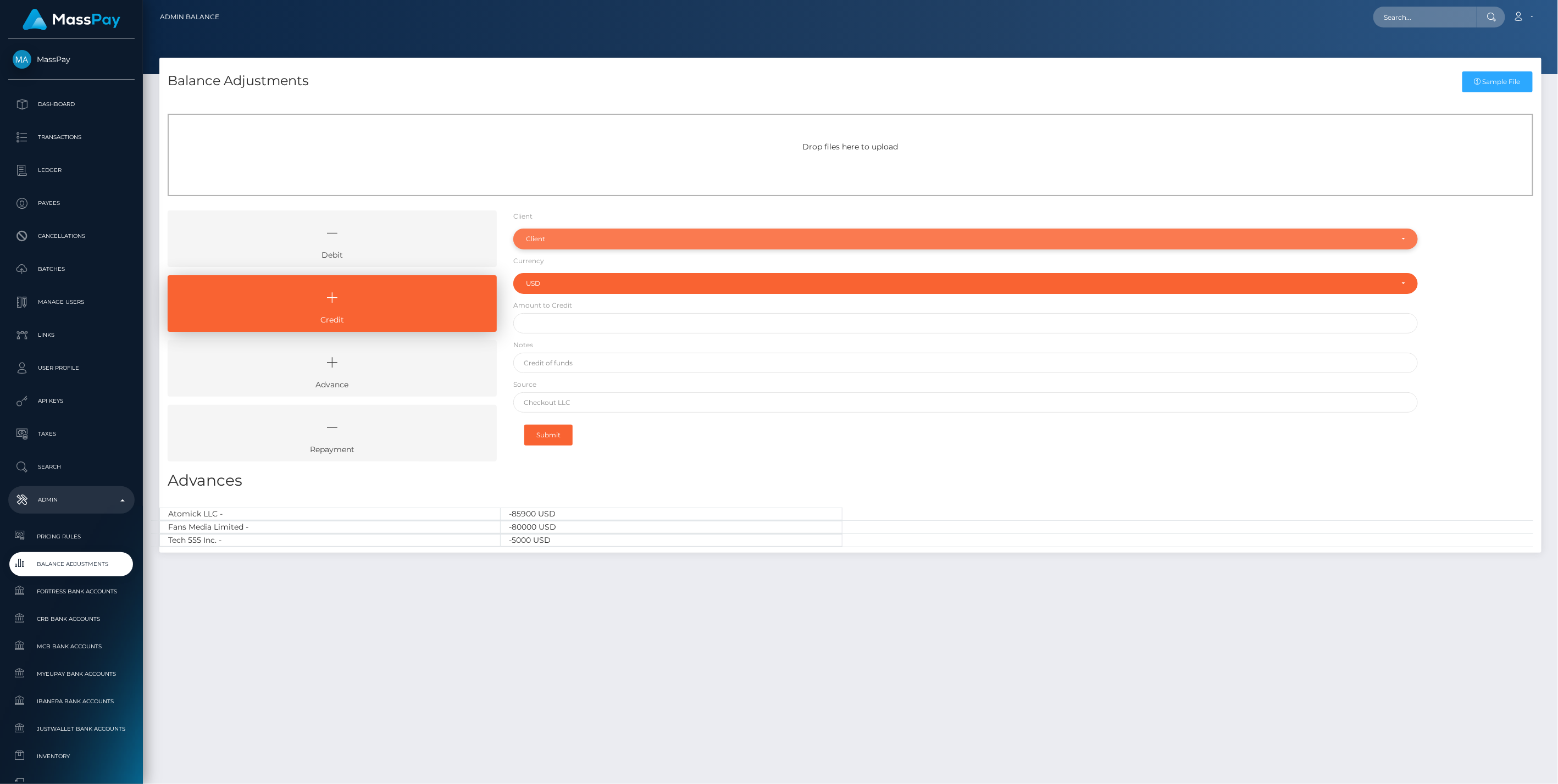
click at [607, 230] on div "Client" at bounding box center [966, 239] width 905 height 21
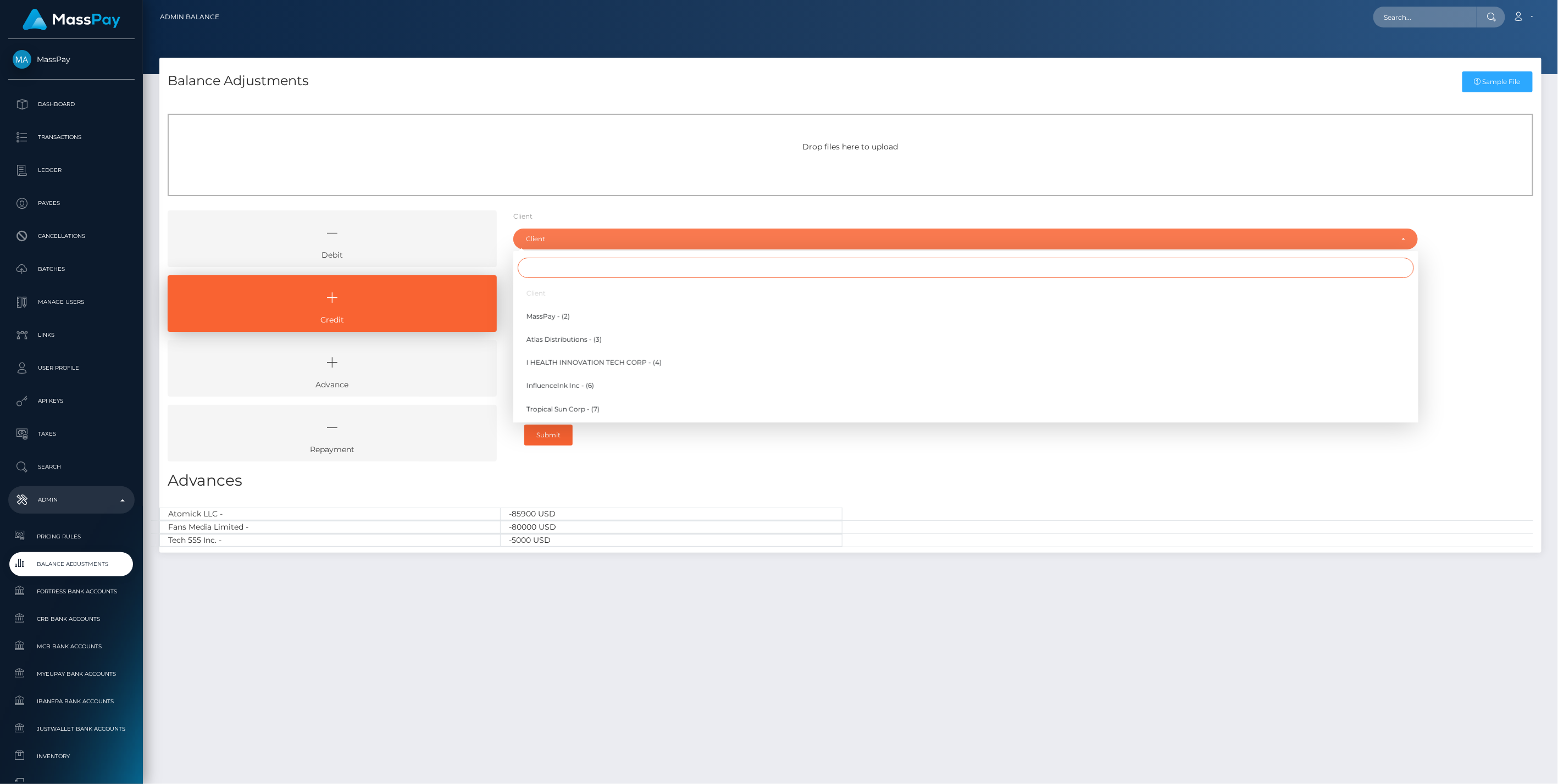
click at [597, 267] on input "Search" at bounding box center [966, 268] width 896 height 21
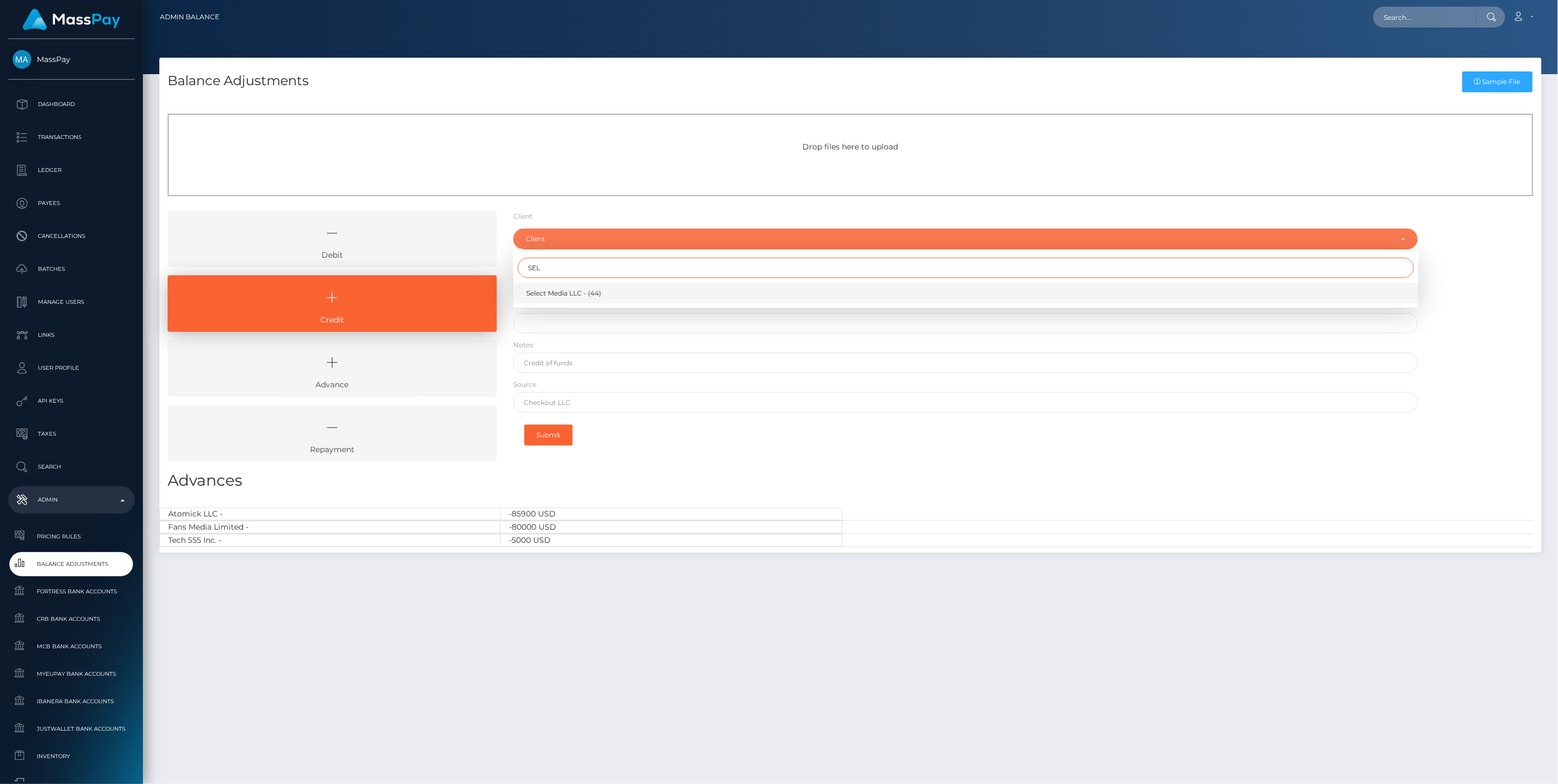
type input "SEL"
click at [589, 291] on span "Select Media LLC - (44)" at bounding box center [564, 293] width 75 height 10
select select "44"
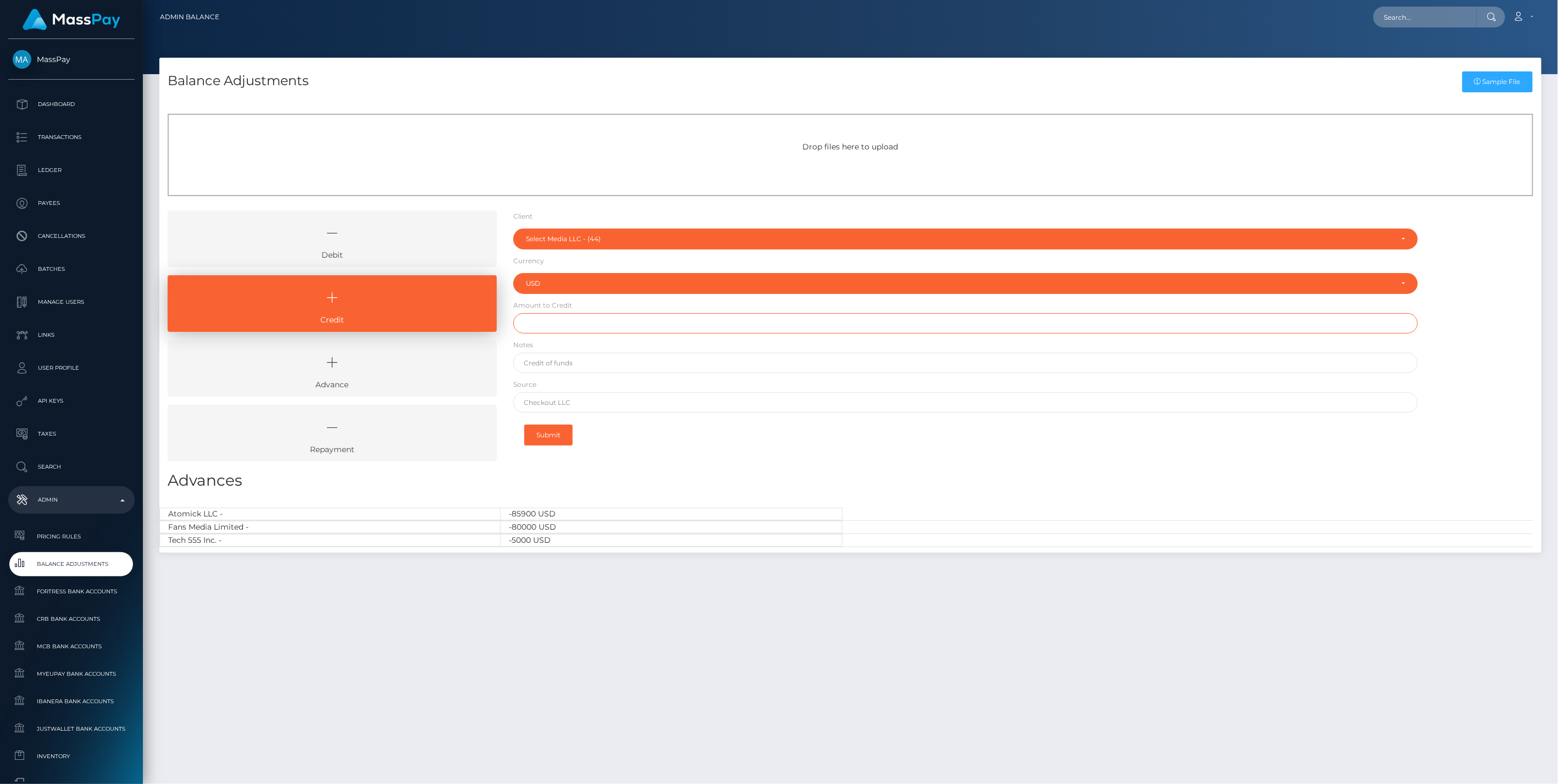
drag, startPoint x: 586, startPoint y: 312, endPoint x: 592, endPoint y: 326, distance: 15.2
click at [588, 317] on input "text" at bounding box center [966, 323] width 905 height 21
type input "$1,000,000.00"
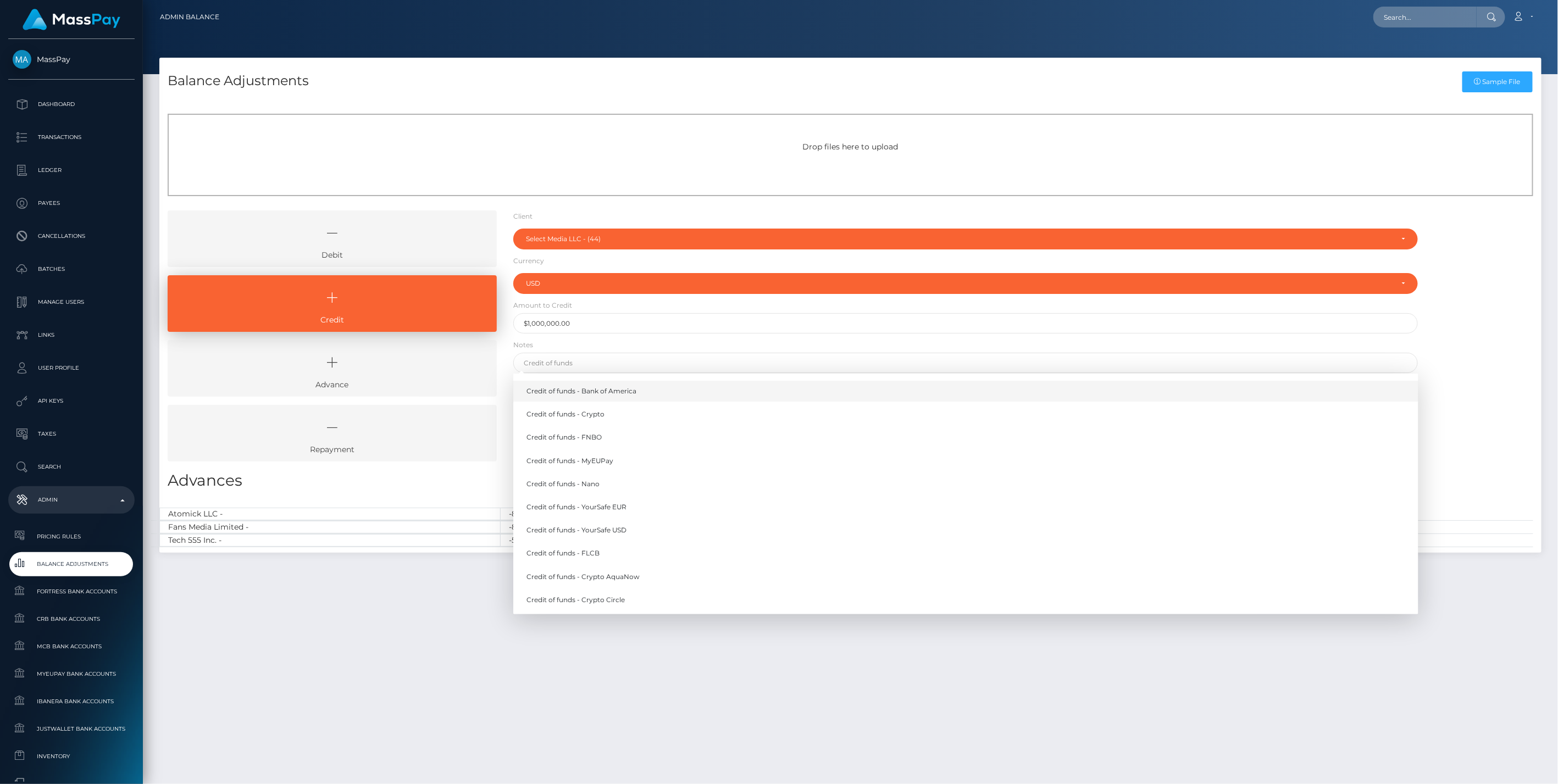
click at [614, 382] on link "Credit of funds - Bank of America" at bounding box center [966, 391] width 905 height 21
type input "Credit of funds - Bank of America"
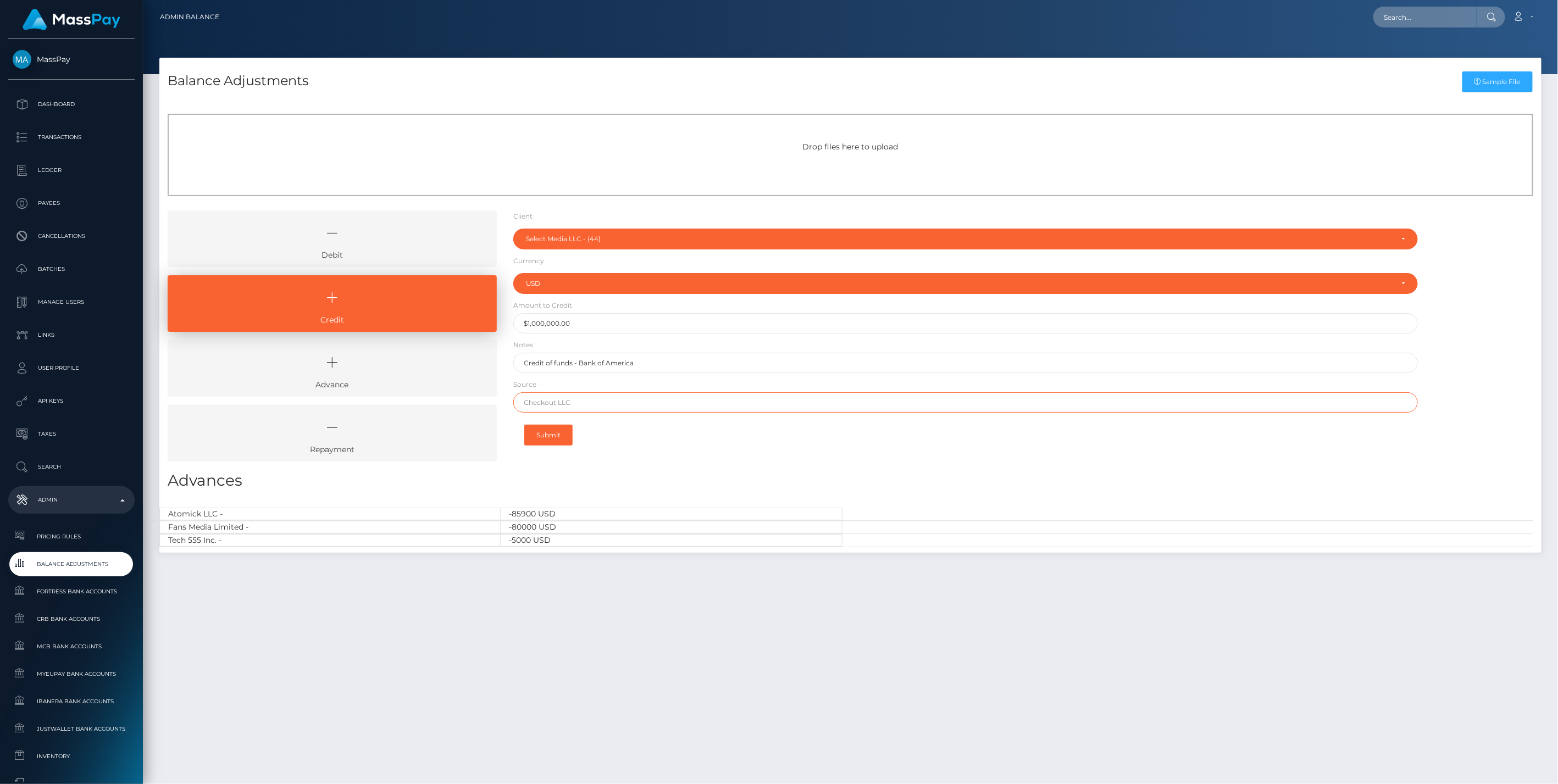
click at [603, 392] on input "text" at bounding box center [966, 403] width 905 height 21
type input "CHASE"
click at [555, 429] on button "Submit" at bounding box center [549, 435] width 48 height 21
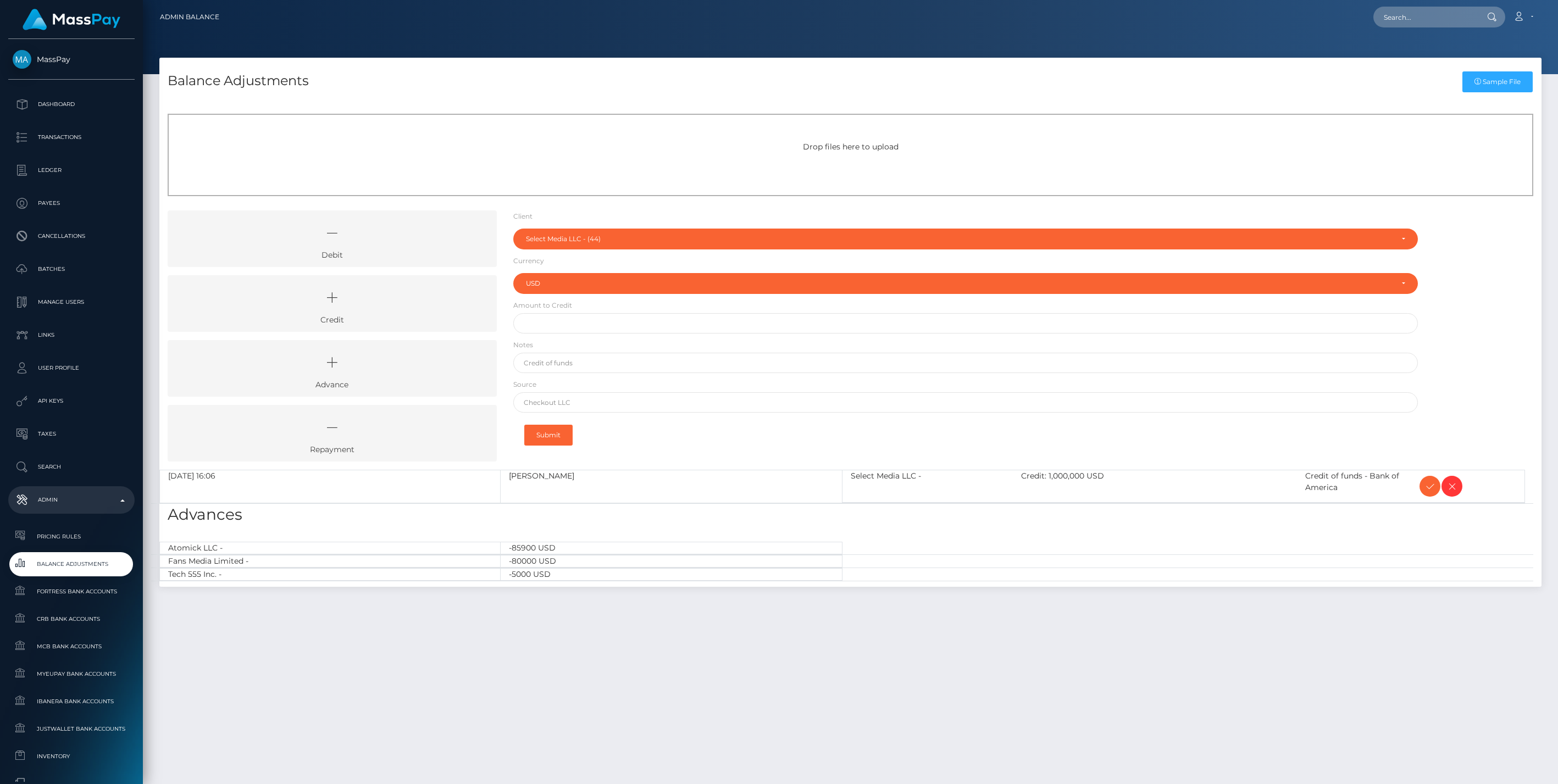
select select "44"
select select "USD"
click at [1461, 488] on span at bounding box center [1452, 486] width 21 height 21
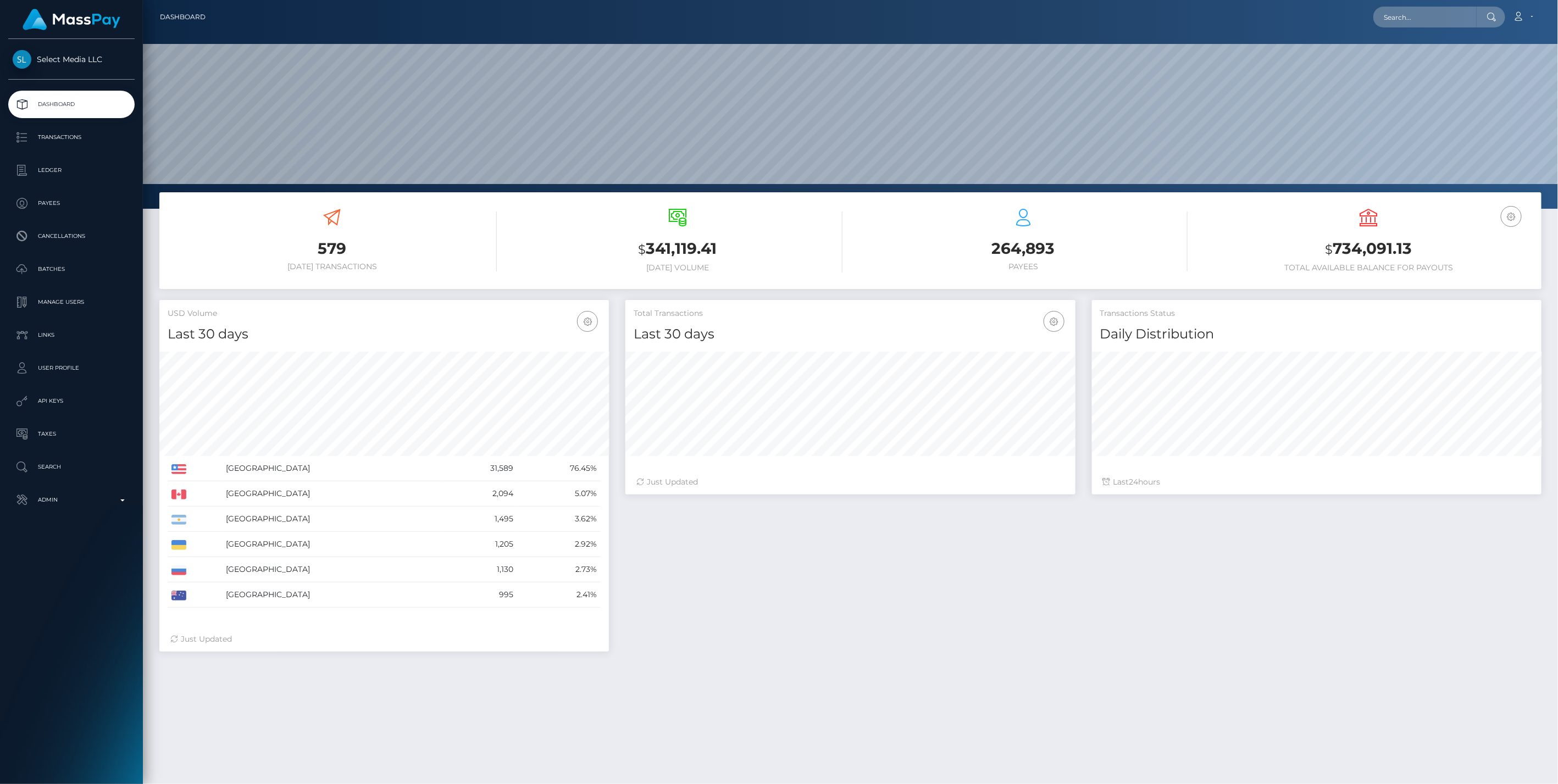
scroll to position [195, 449]
click at [63, 163] on p "Ledger" at bounding box center [71, 170] width 117 height 16
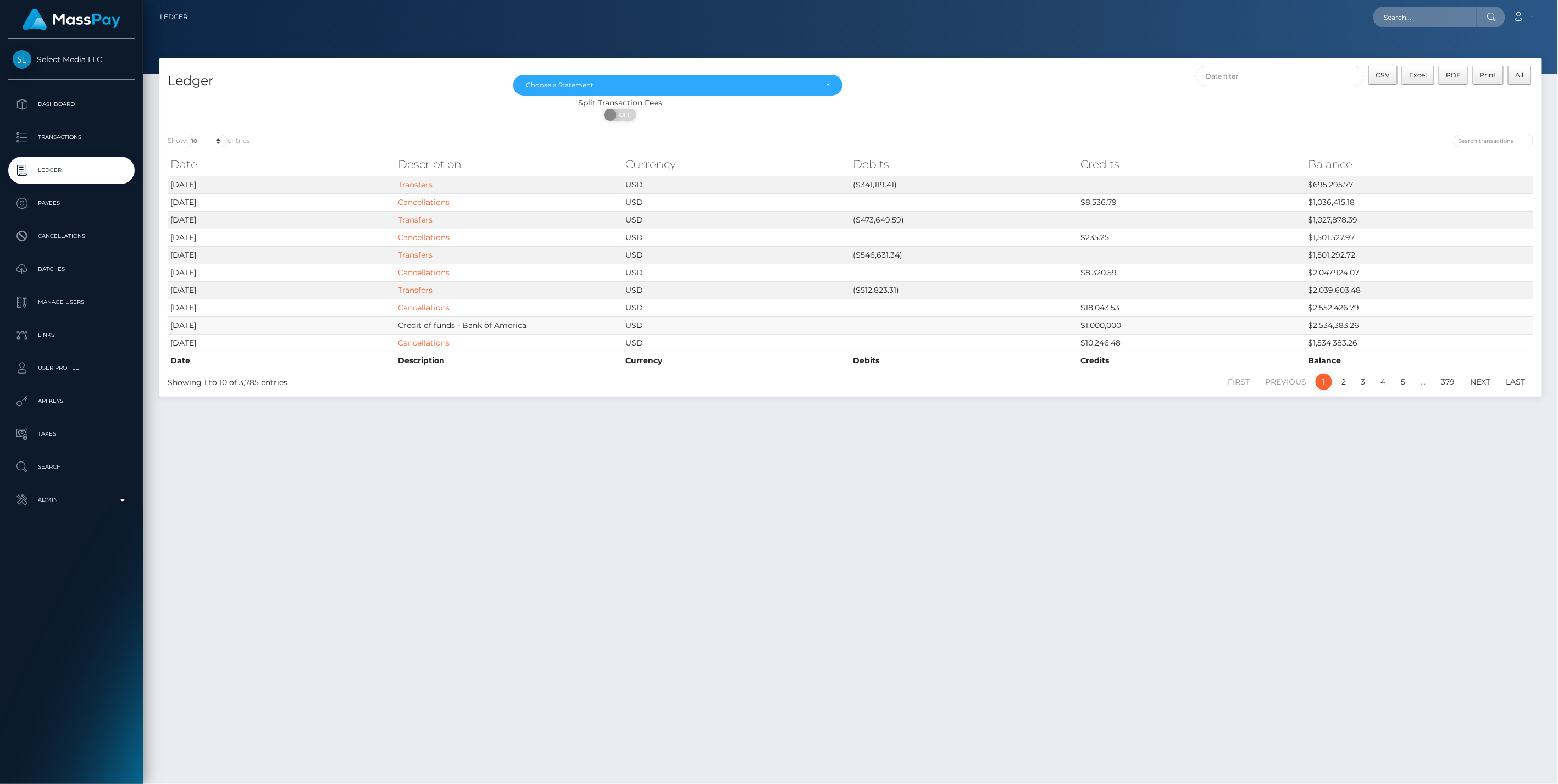
drag, startPoint x: 361, startPoint y: 313, endPoint x: 565, endPoint y: 329, distance: 204.6
click at [565, 329] on tbody "2025-10-13 Transfers USD ($341,119.41) $695,295.77 2025-10-13 Cancellations USD…" at bounding box center [850, 264] width 1366 height 176
click at [794, 342] on td "USD" at bounding box center [736, 342] width 227 height 18
click at [220, 135] on select "10 25 50 100 250" at bounding box center [207, 141] width 41 height 13
select select "100"
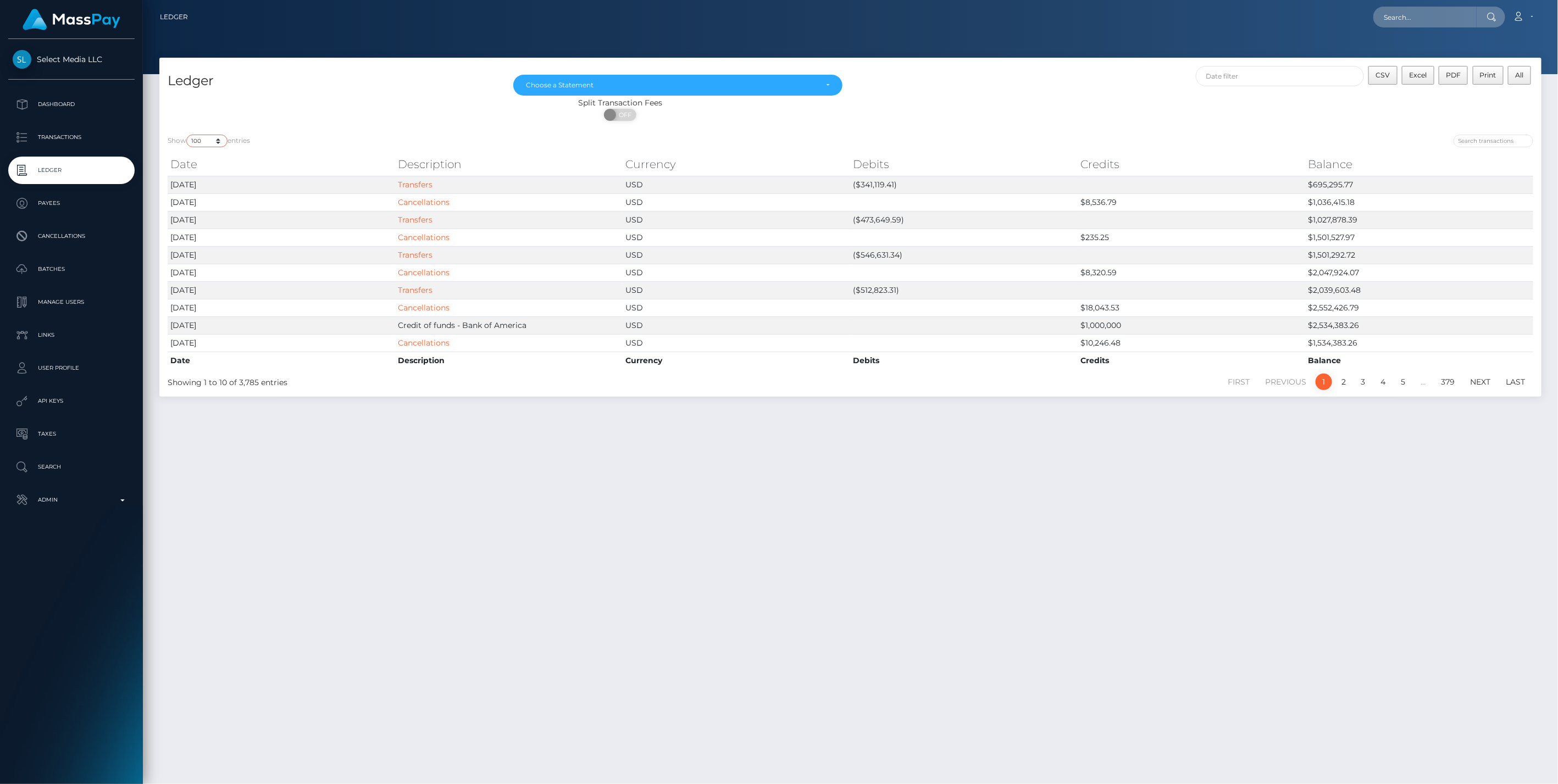
click at [187, 135] on select "10 25 50 100 250" at bounding box center [207, 141] width 41 height 13
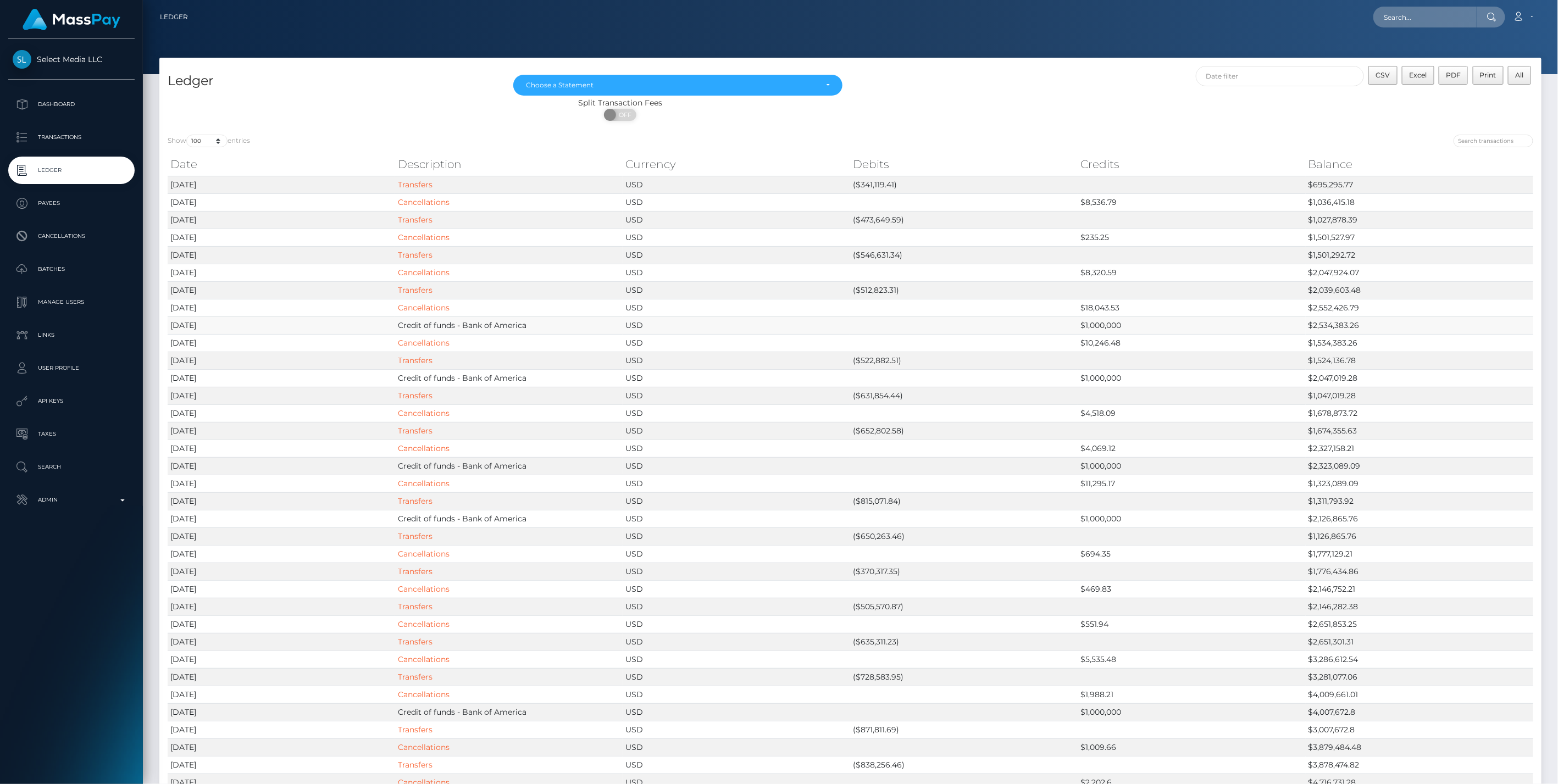
drag, startPoint x: 388, startPoint y: 317, endPoint x: 1126, endPoint y: 328, distance: 738.1
click at [1126, 328] on tr "2025-10-10 Credit of funds - Bank of America USD $1,000,000 $2,534,383.26" at bounding box center [850, 325] width 1366 height 18
click at [1464, 138] on input "search" at bounding box center [1493, 141] width 80 height 13
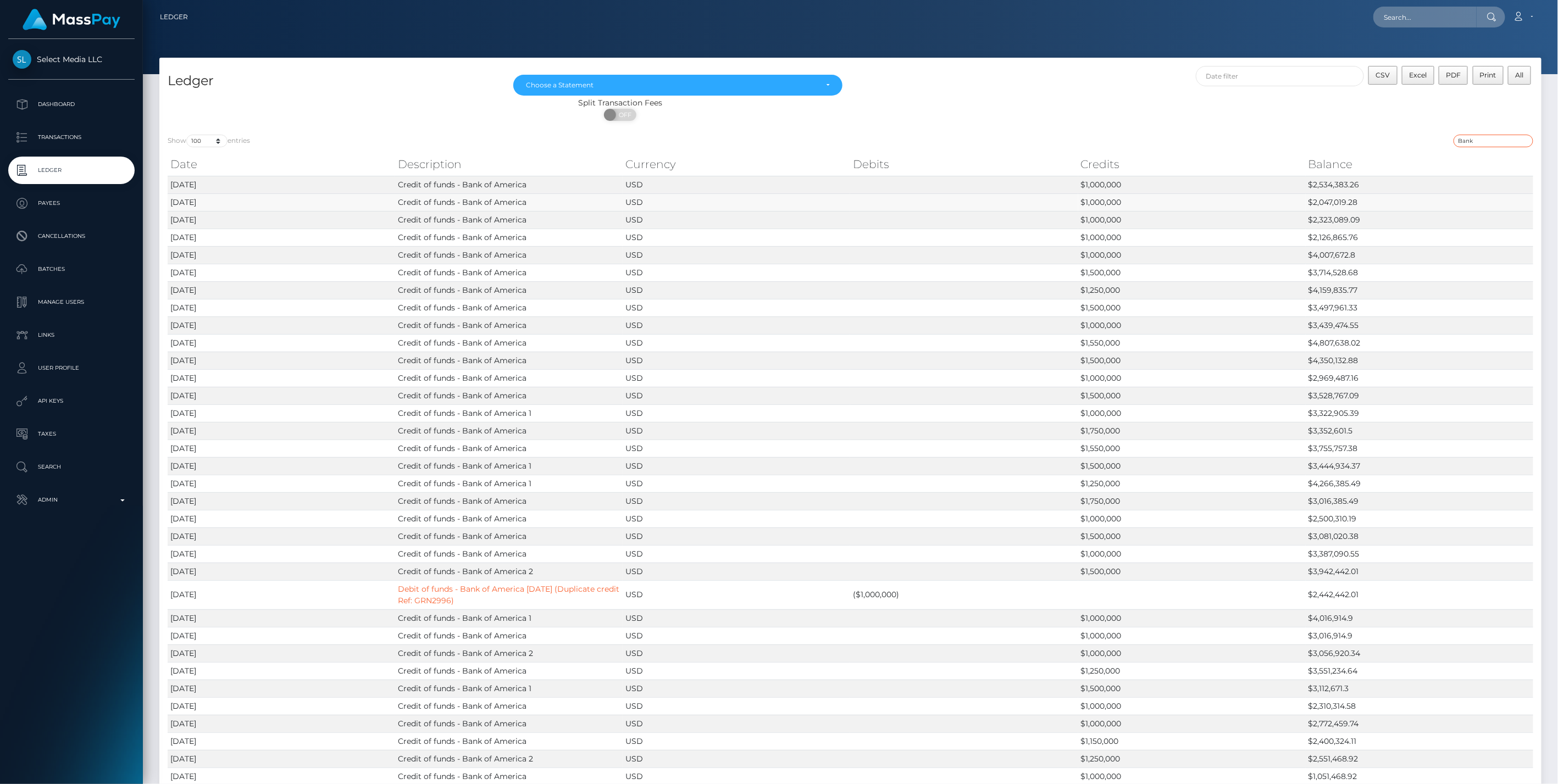
type input "Bank"
drag, startPoint x: 1127, startPoint y: 201, endPoint x: 168, endPoint y: 202, distance: 959.0
click at [168, 202] on tr "2025-10-09 Credit of funds - Bank of America USD $1,000,000 $2,047,019.28" at bounding box center [850, 202] width 1366 height 18
drag, startPoint x: 1094, startPoint y: 285, endPoint x: 1138, endPoint y: 287, distance: 44.0
click at [1138, 287] on td "$1,250,000" at bounding box center [1192, 290] width 227 height 18
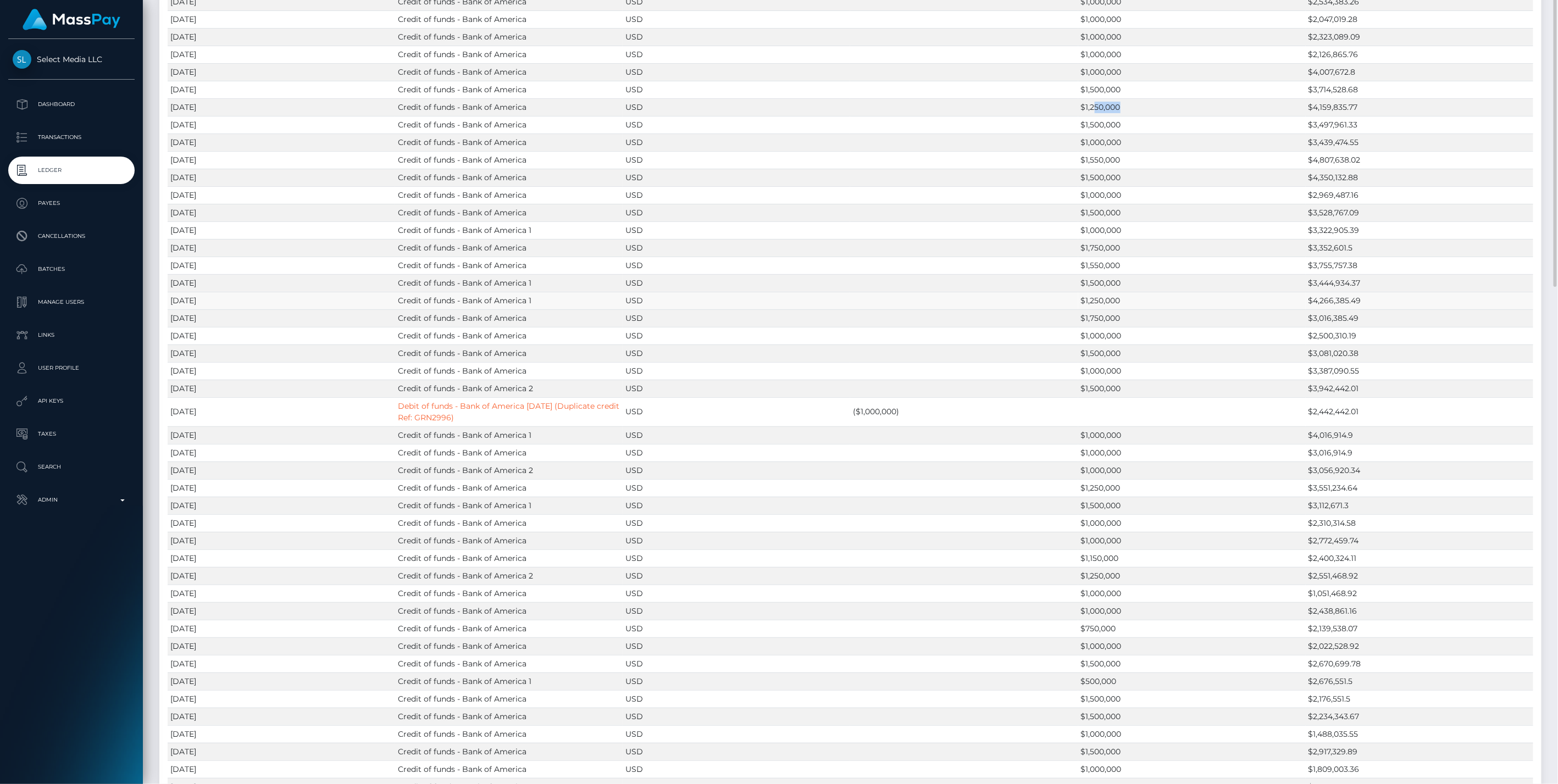
scroll to position [122, 0]
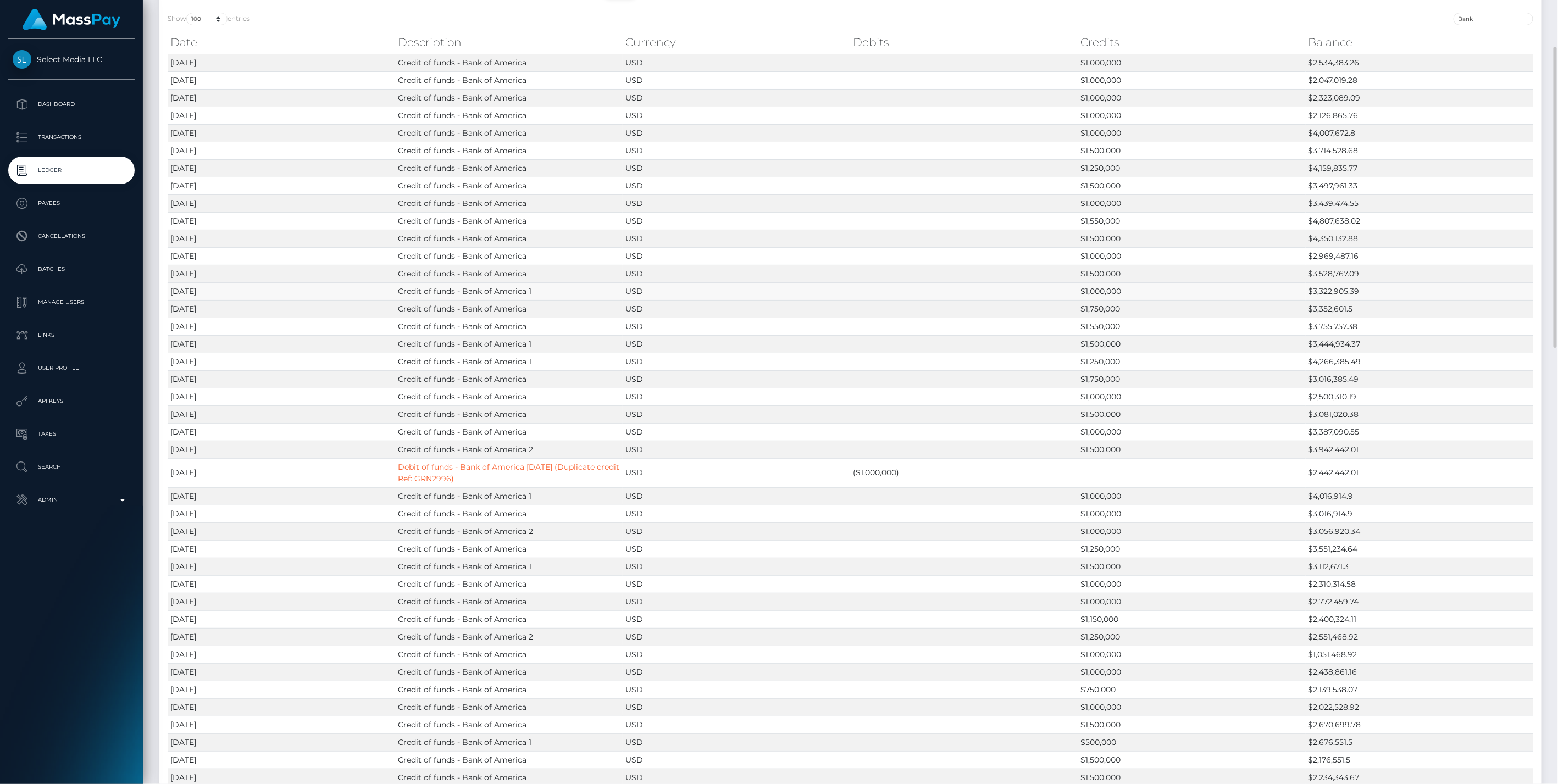
click at [760, 283] on td "USD" at bounding box center [736, 291] width 227 height 18
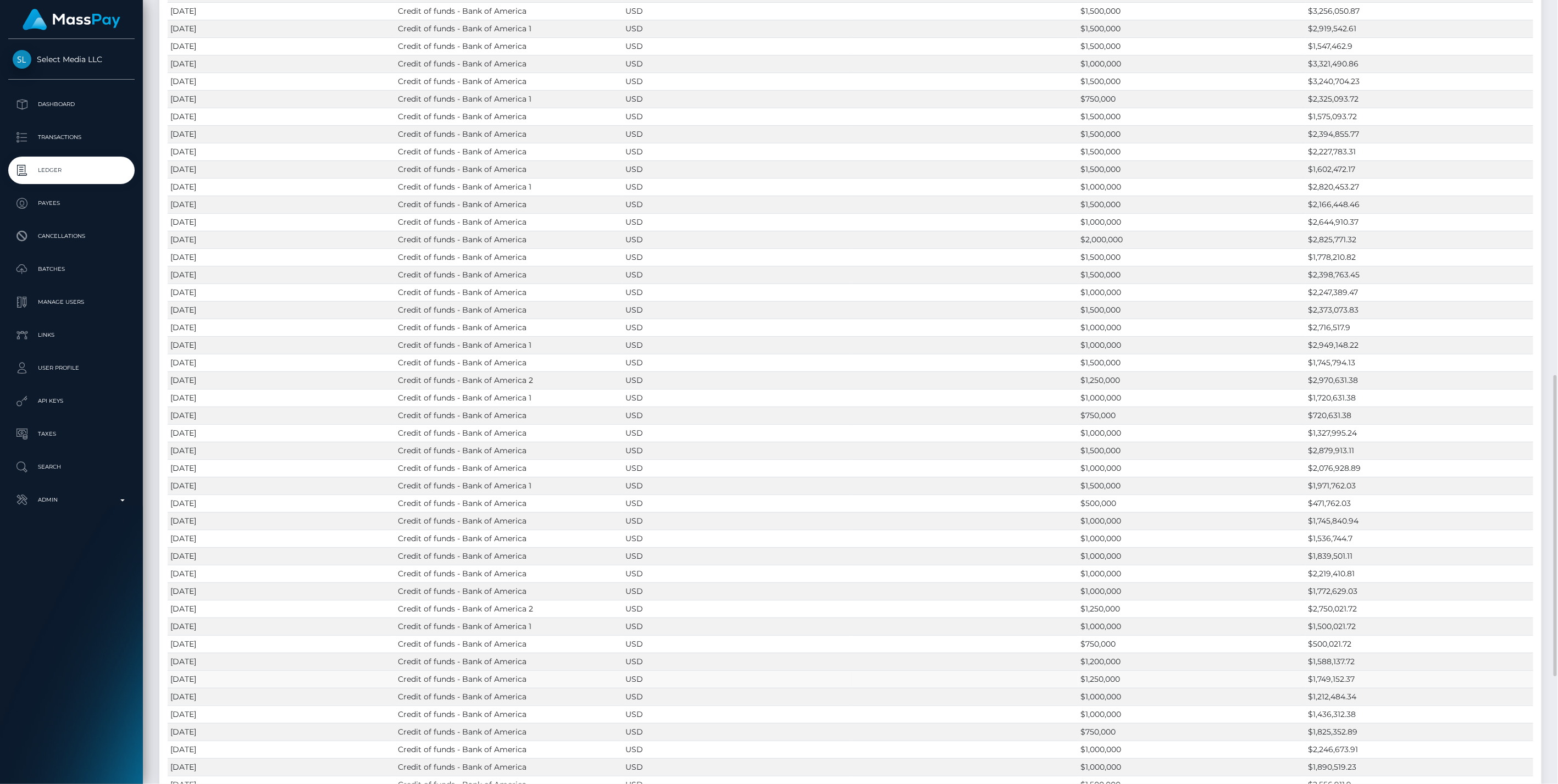
scroll to position [1255, 0]
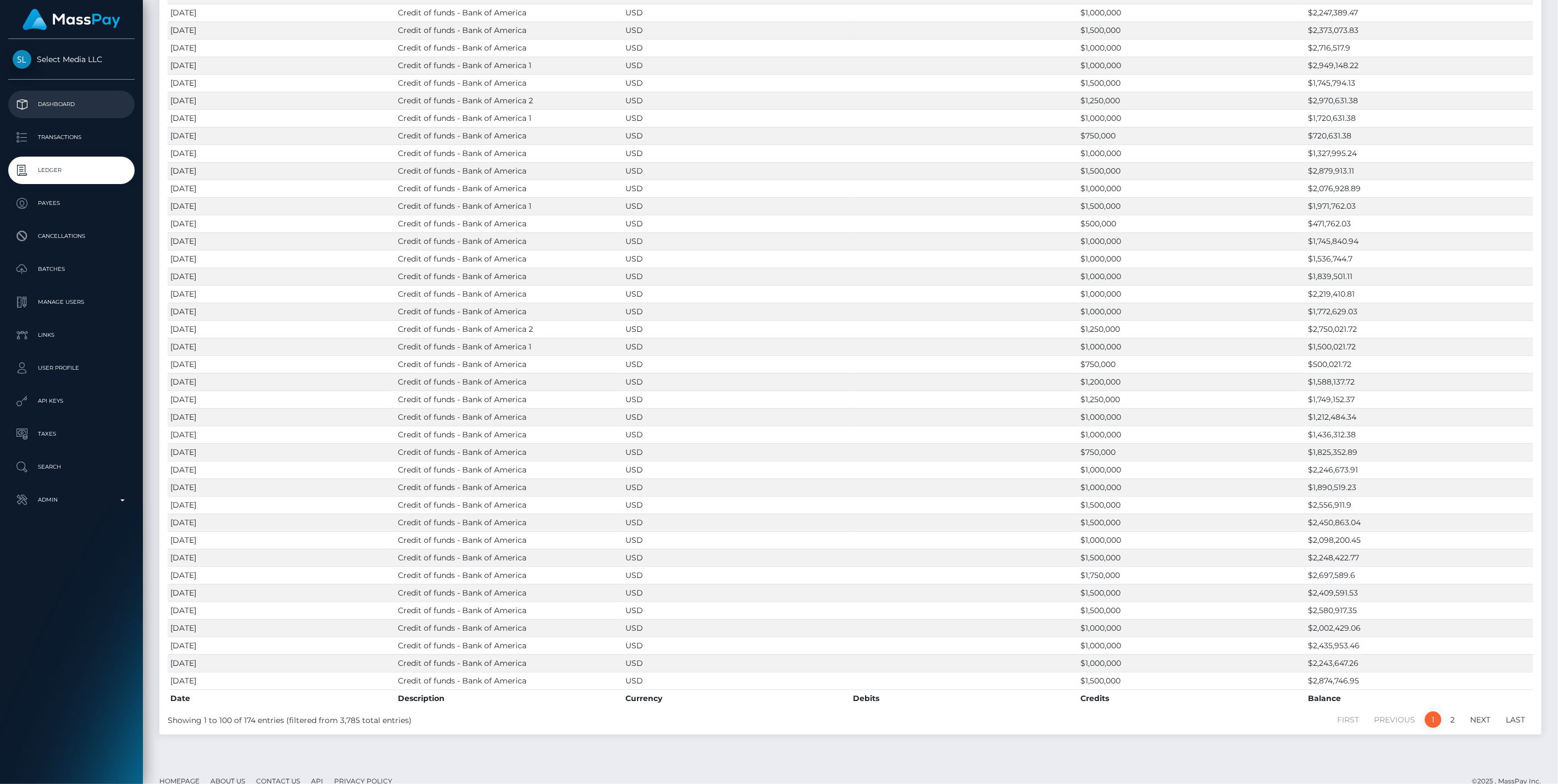
click at [61, 101] on p "Dashboard" at bounding box center [71, 104] width 117 height 16
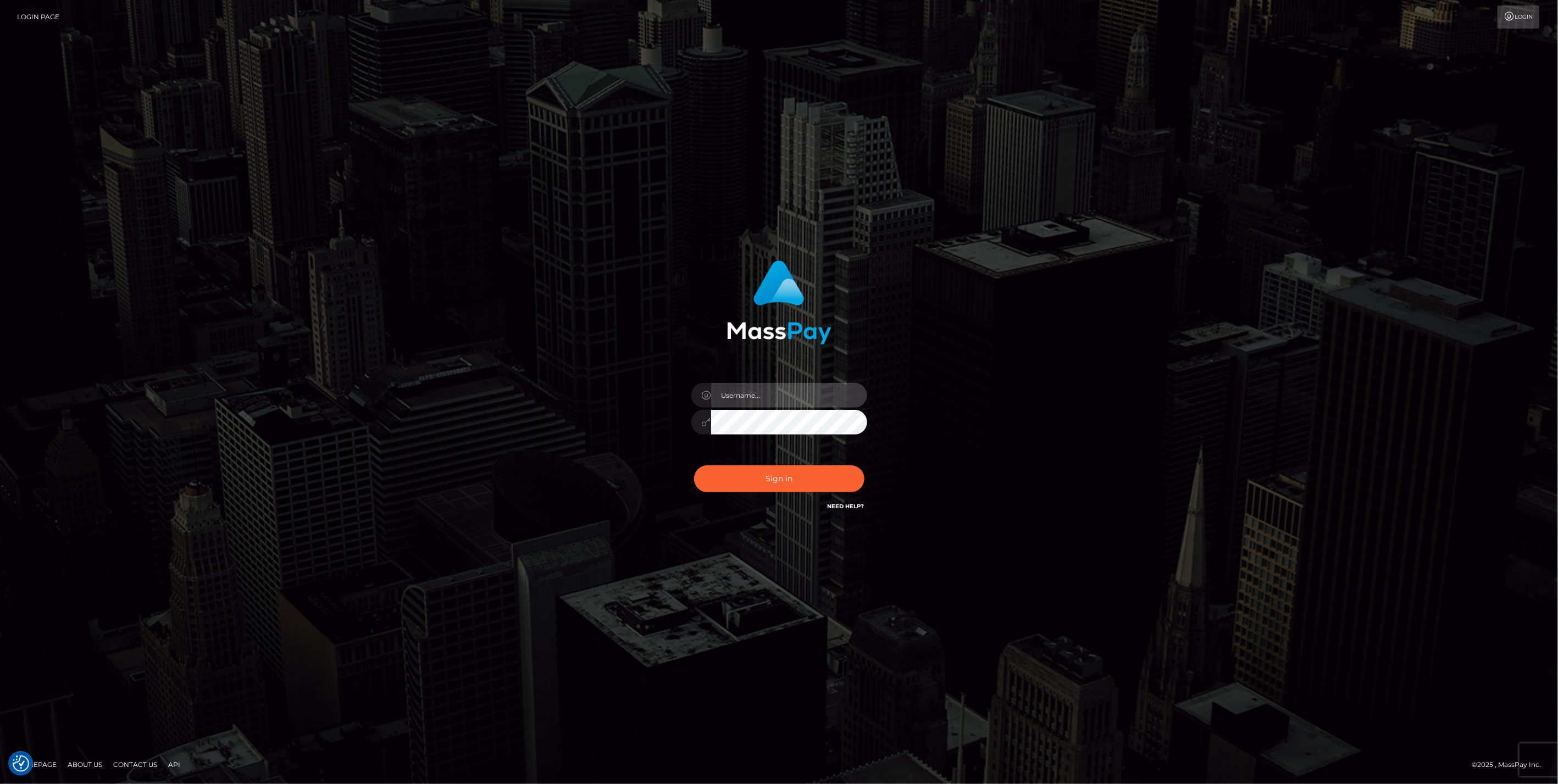
type input "bengreen"
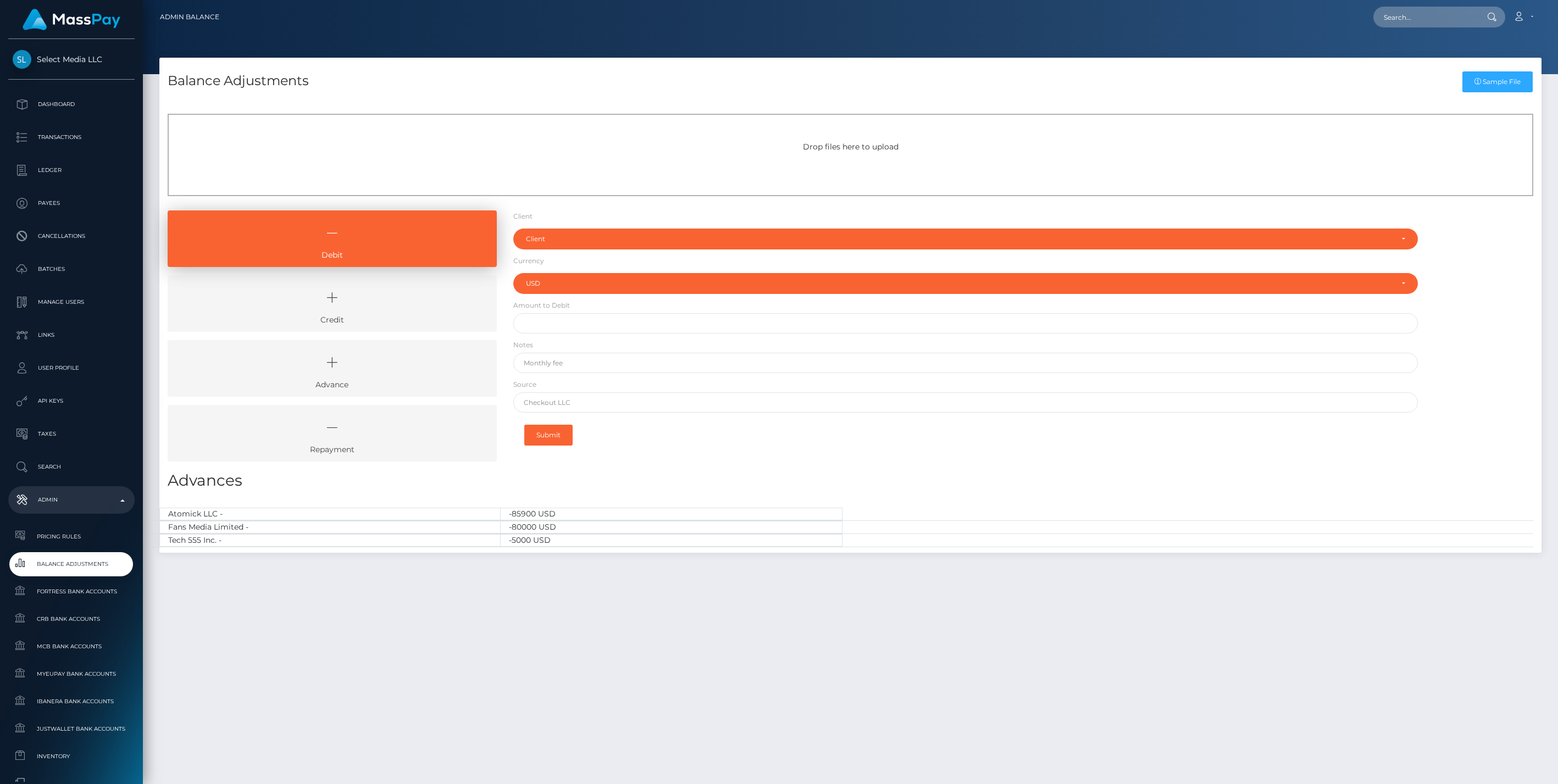
select select "USD"
click at [289, 310] on icon at bounding box center [332, 297] width 304 height 33
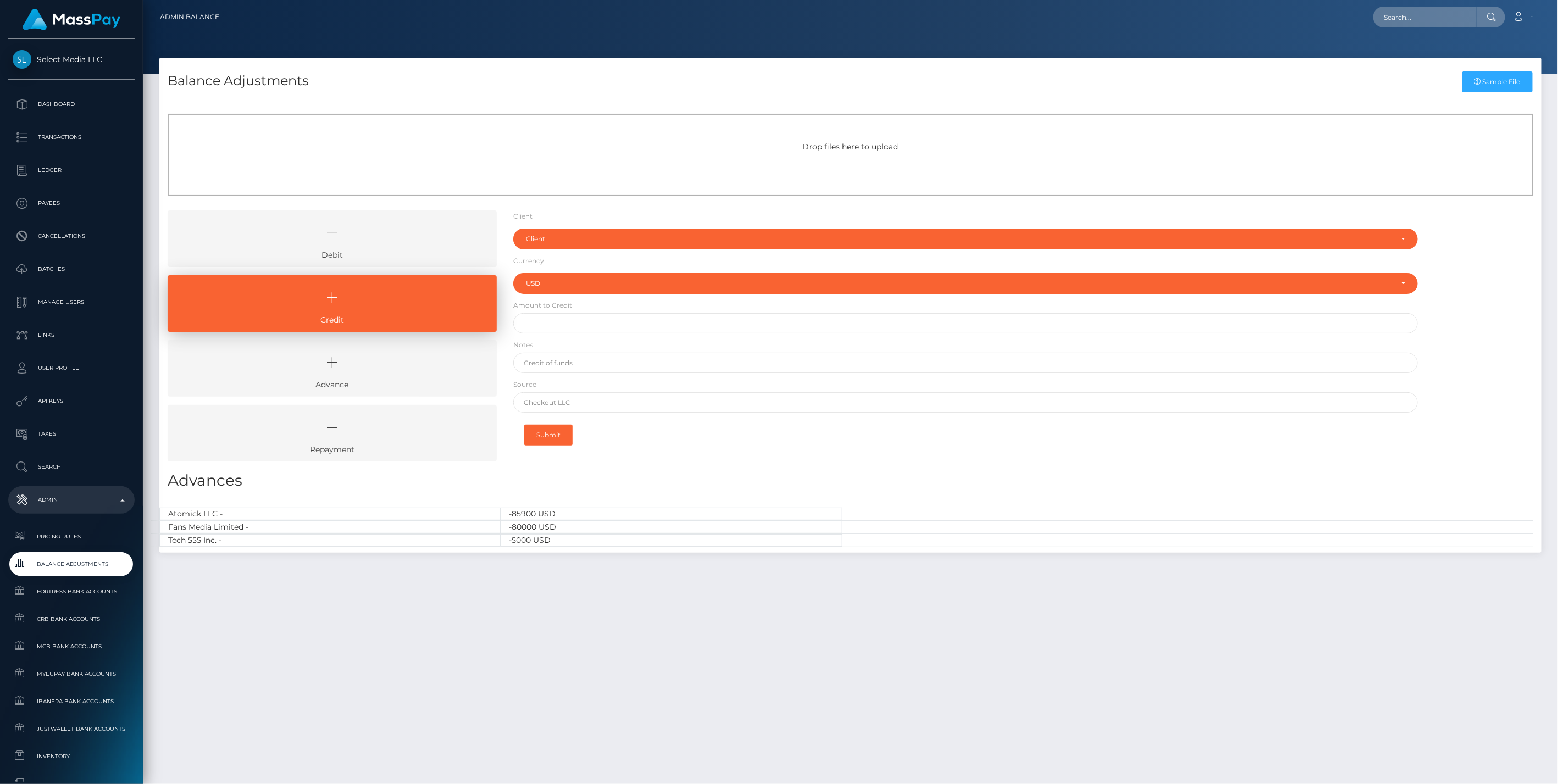
click at [302, 369] on icon at bounding box center [332, 362] width 304 height 33
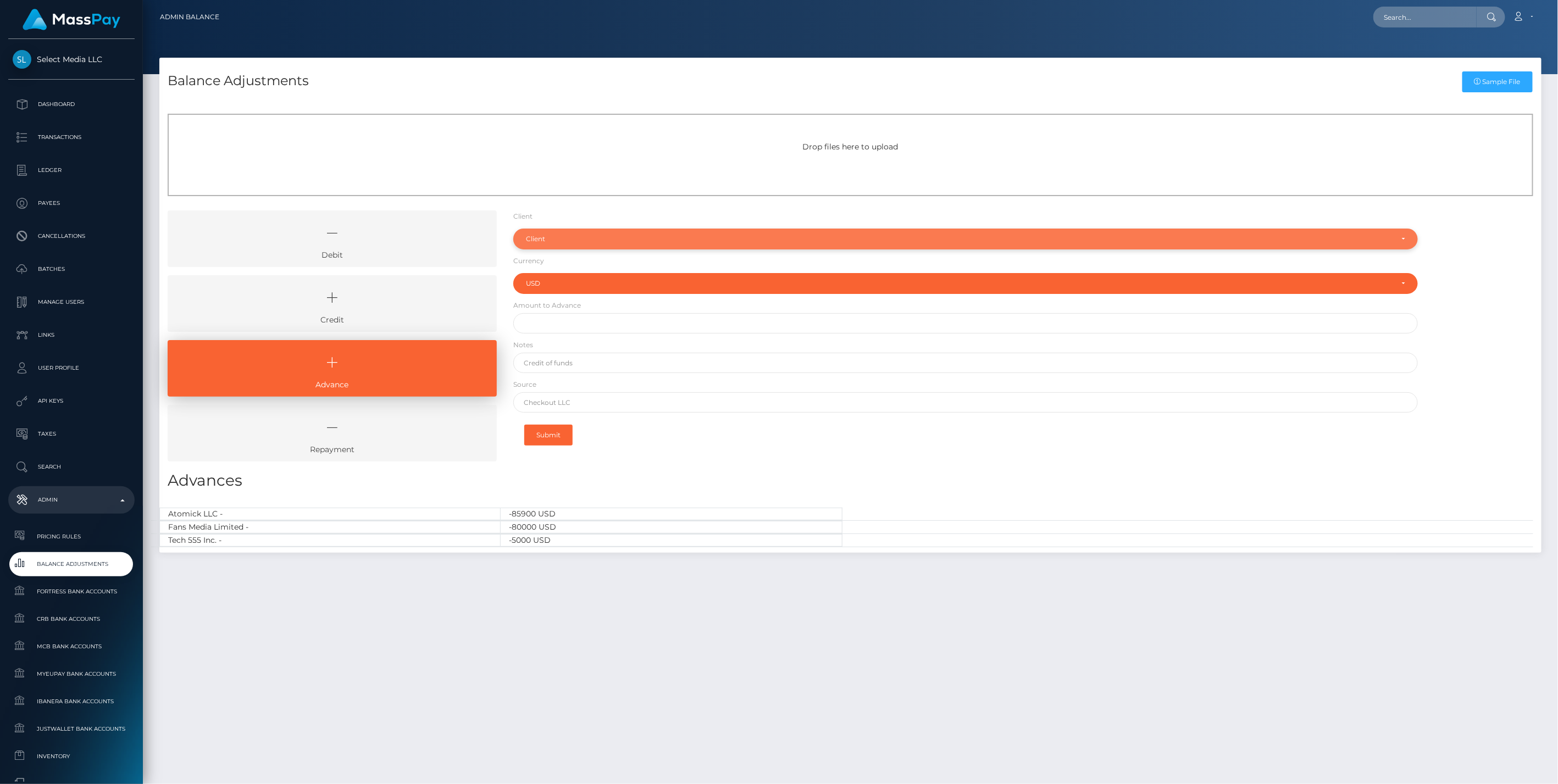
click at [605, 243] on div "Client" at bounding box center [960, 239] width 867 height 9
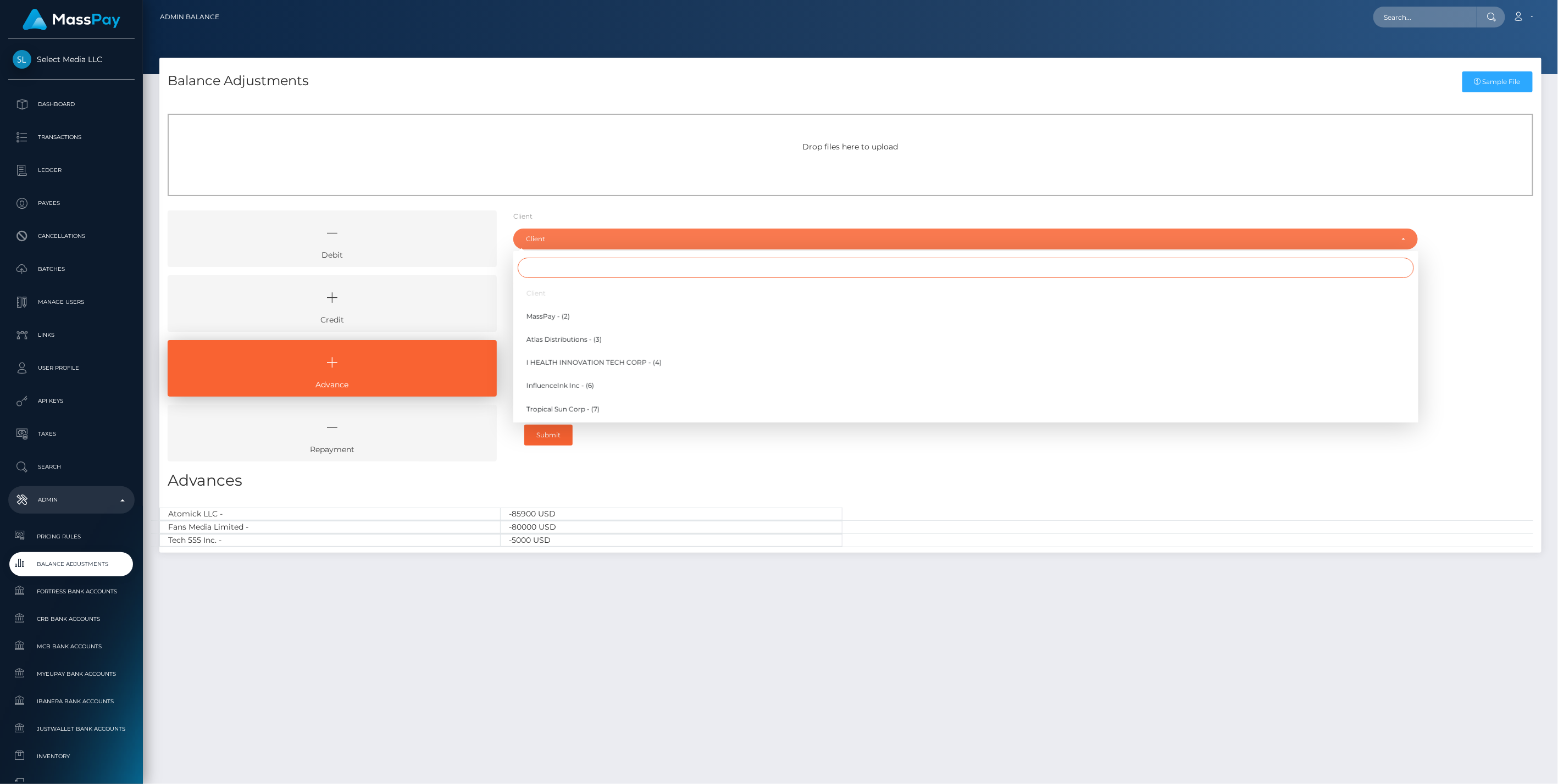
click at [591, 267] on input "Search" at bounding box center [966, 268] width 896 height 21
click at [591, 268] on input "Search" at bounding box center [966, 268] width 896 height 21
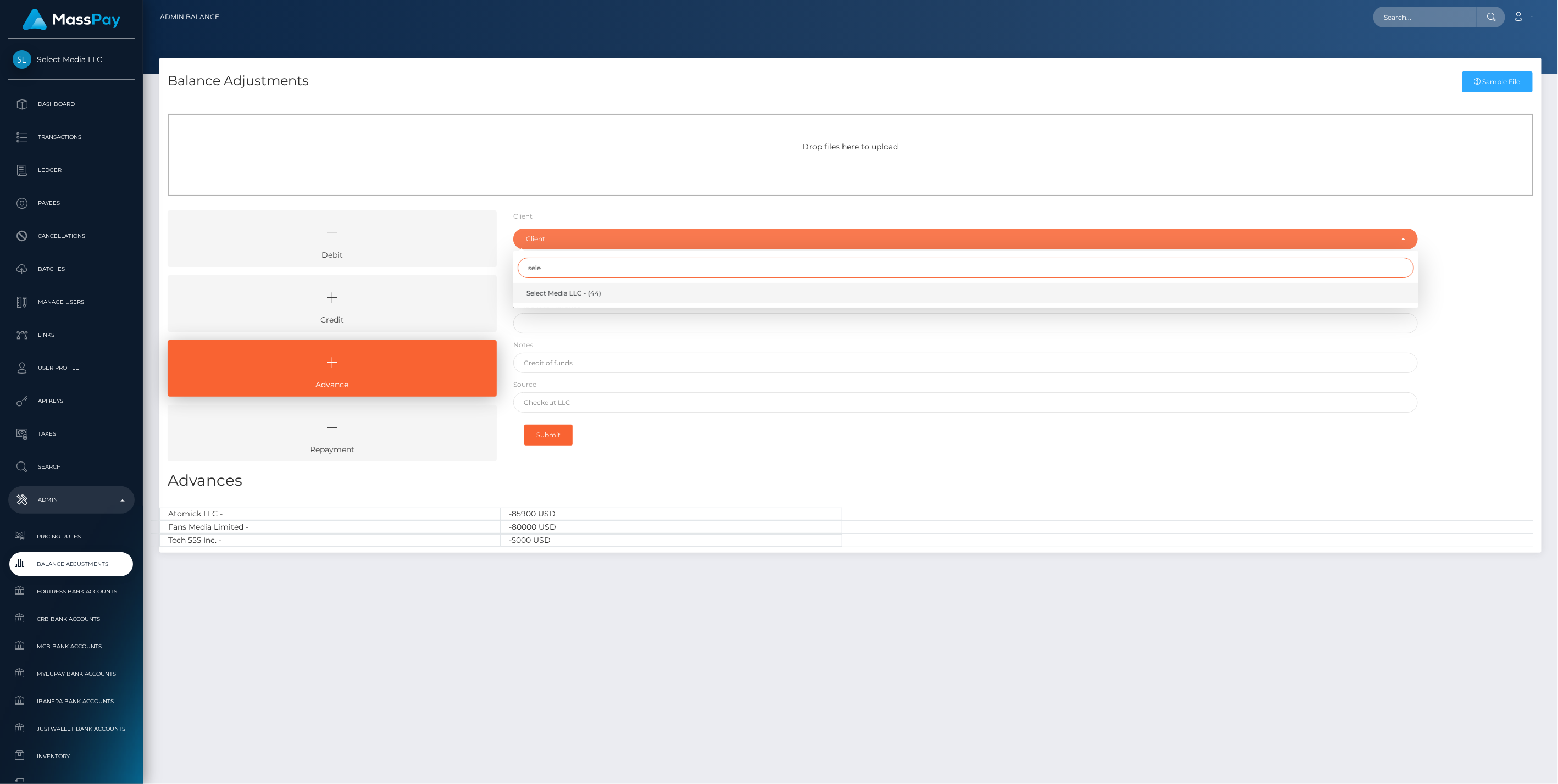
type input "sele"
click at [585, 288] on span "Select Media LLC - (44)" at bounding box center [564, 293] width 75 height 10
select select "44"
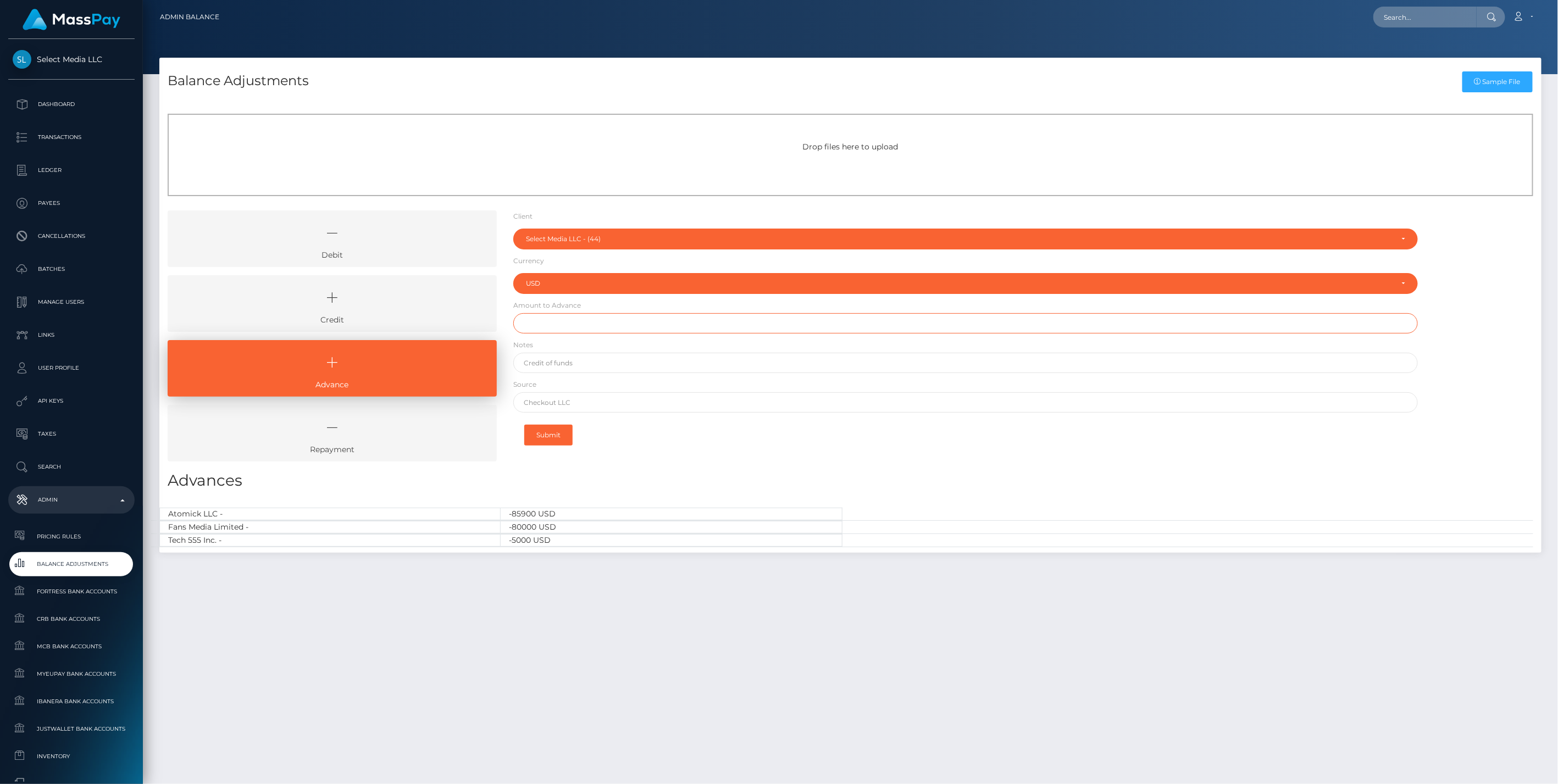
click at [543, 325] on input "text" at bounding box center [966, 323] width 905 height 21
type input "$500,000.00"
click at [563, 358] on input "text" at bounding box center [966, 363] width 905 height 21
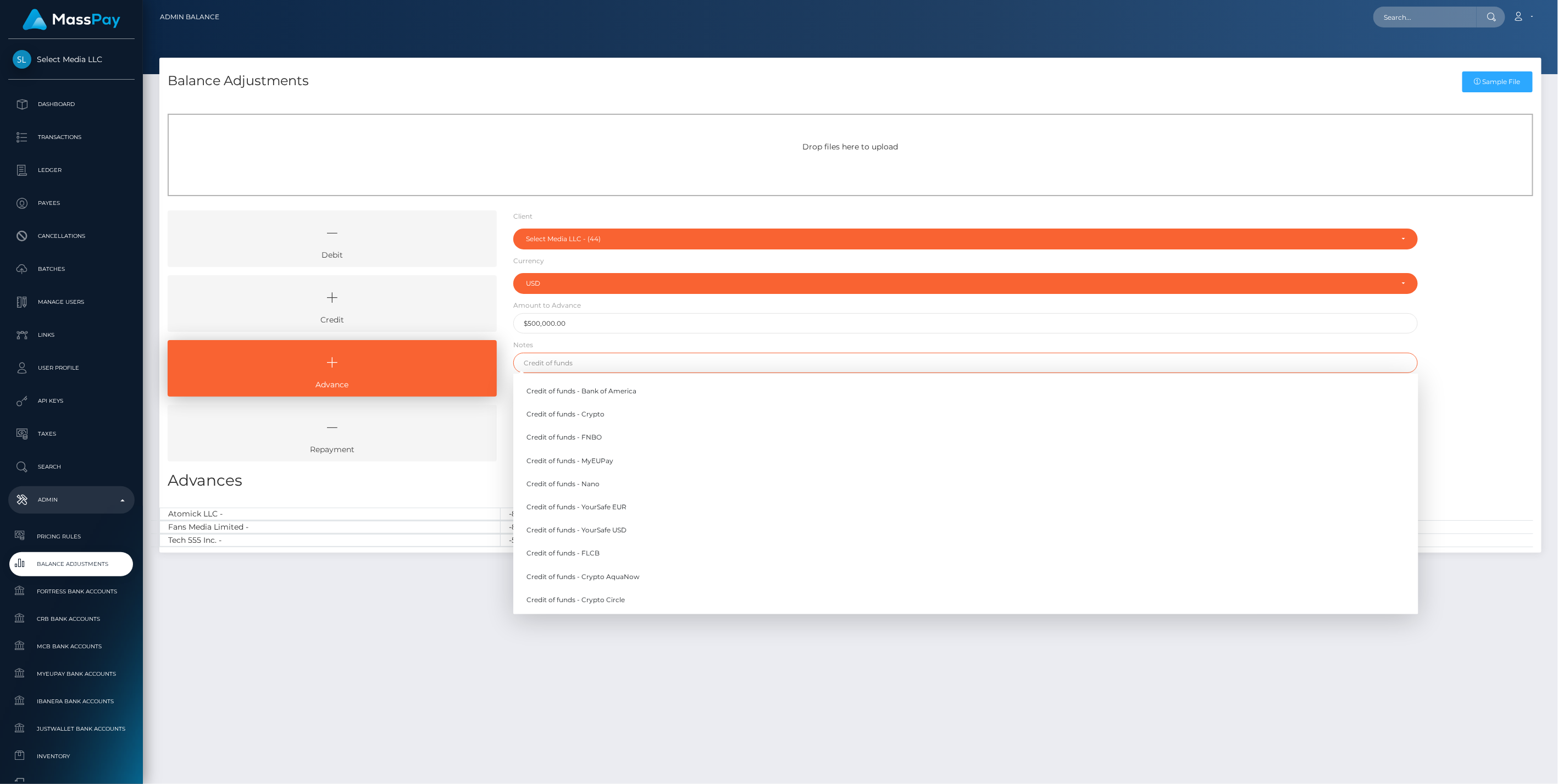
type input "Credit of funds - Bank of America"
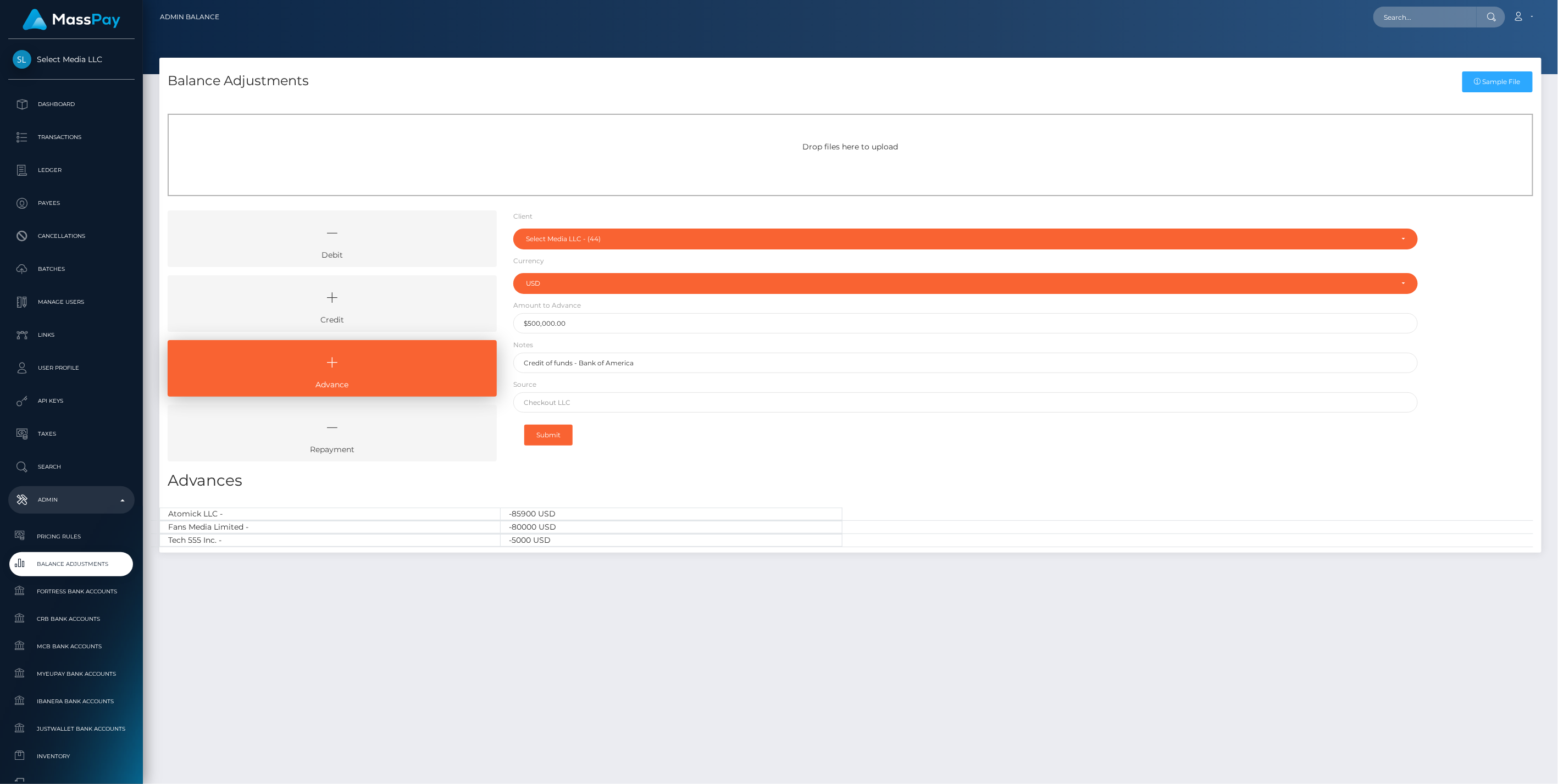
click at [768, 701] on div "Balance Adjustments Sample File Drop files here to upload Debit" at bounding box center [850, 415] width 1415 height 716
drag, startPoint x: 589, startPoint y: 390, endPoint x: 616, endPoint y: 397, distance: 27.9
click at [589, 392] on input "text" at bounding box center [966, 403] width 905 height 21
type input "CHASE"
click at [537, 427] on button "Submit" at bounding box center [549, 435] width 48 height 21
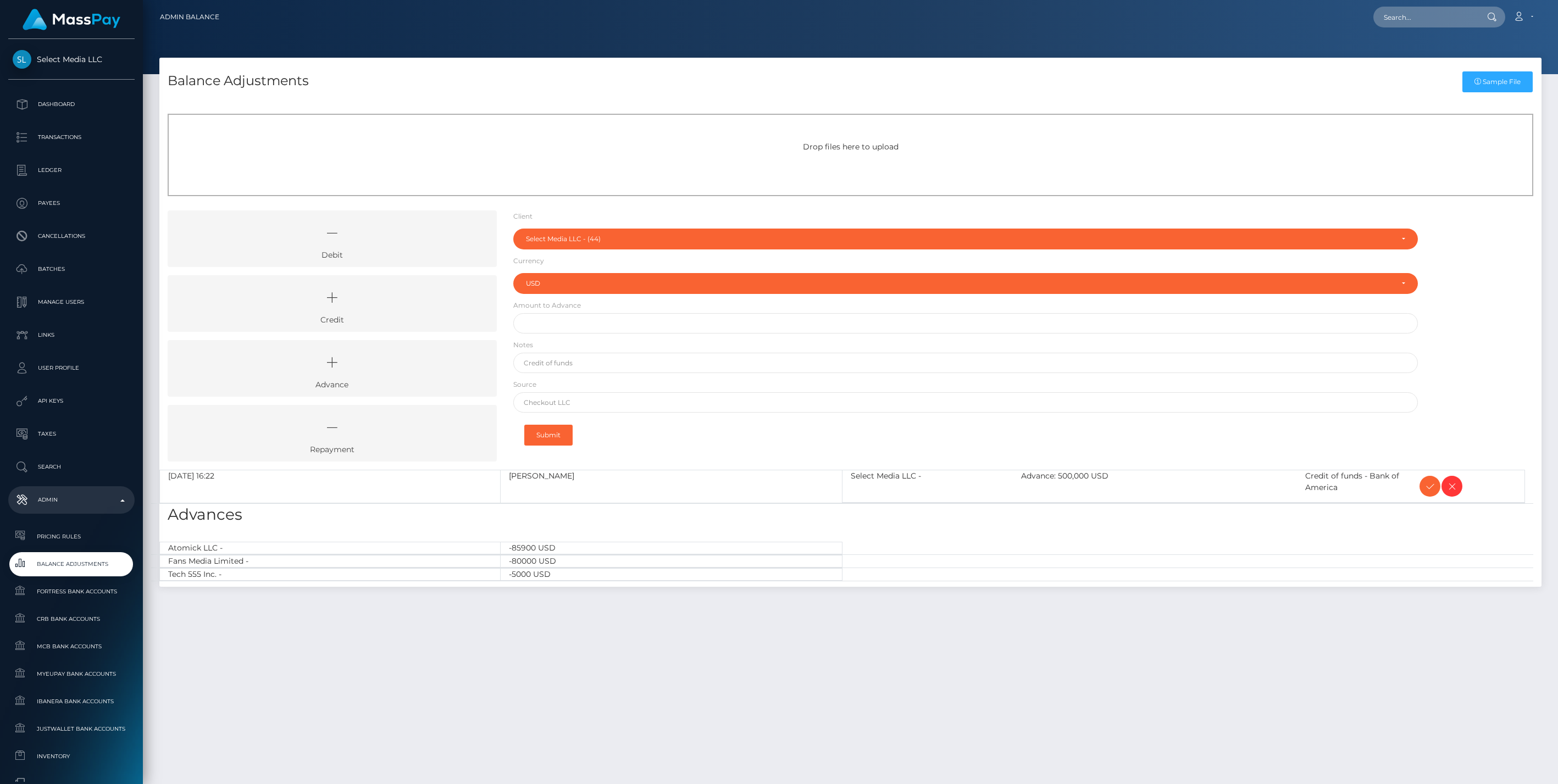
select select "44"
select select "USD"
click at [1427, 484] on icon at bounding box center [1430, 486] width 13 height 14
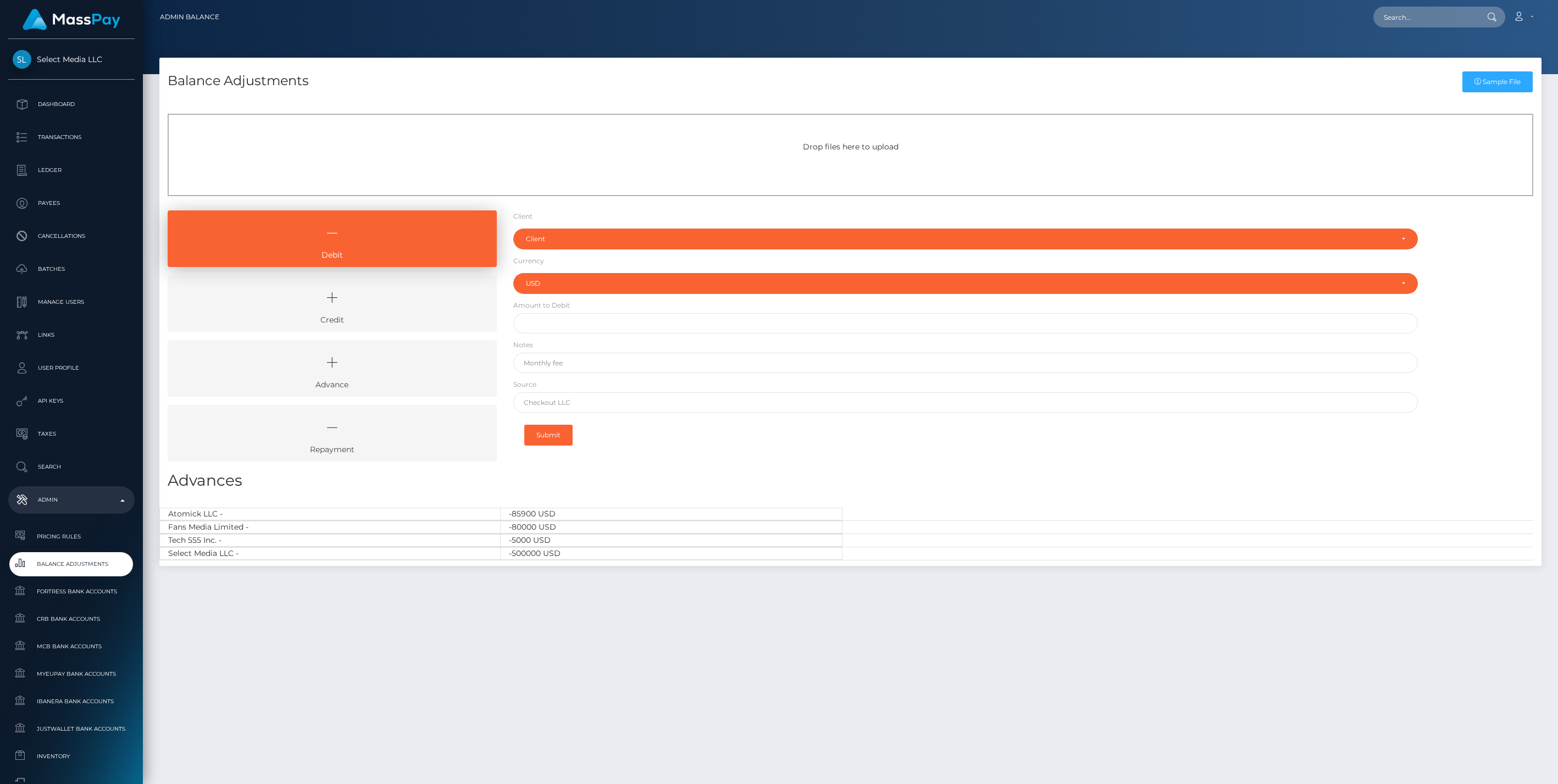
select select "USD"
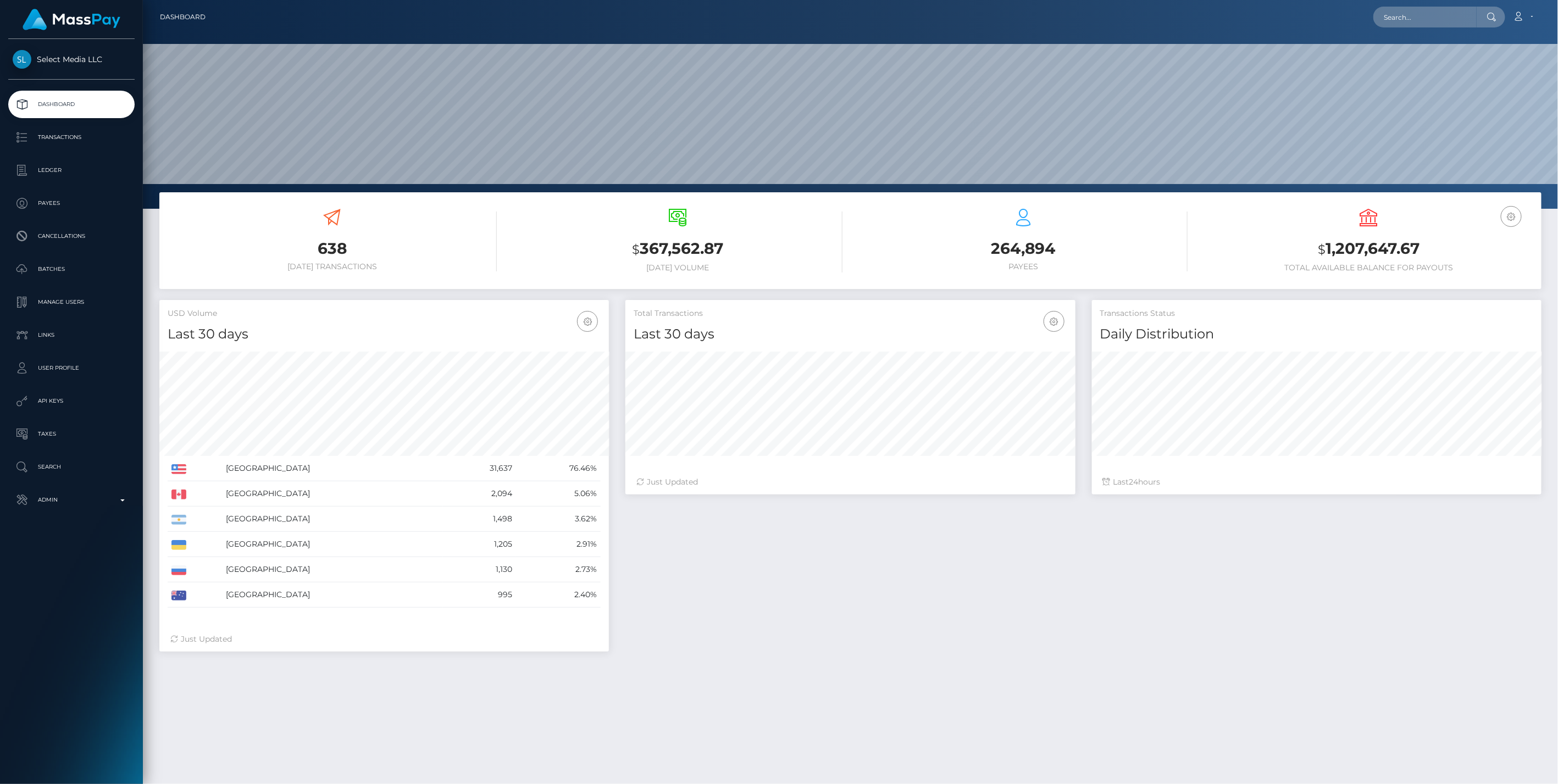
scroll to position [195, 449]
click at [70, 501] on p "Admin" at bounding box center [71, 499] width 117 height 16
click at [827, 739] on div "638 Today Transactions $ 367,562.87 Today Volume $" at bounding box center [850, 550] width 1415 height 716
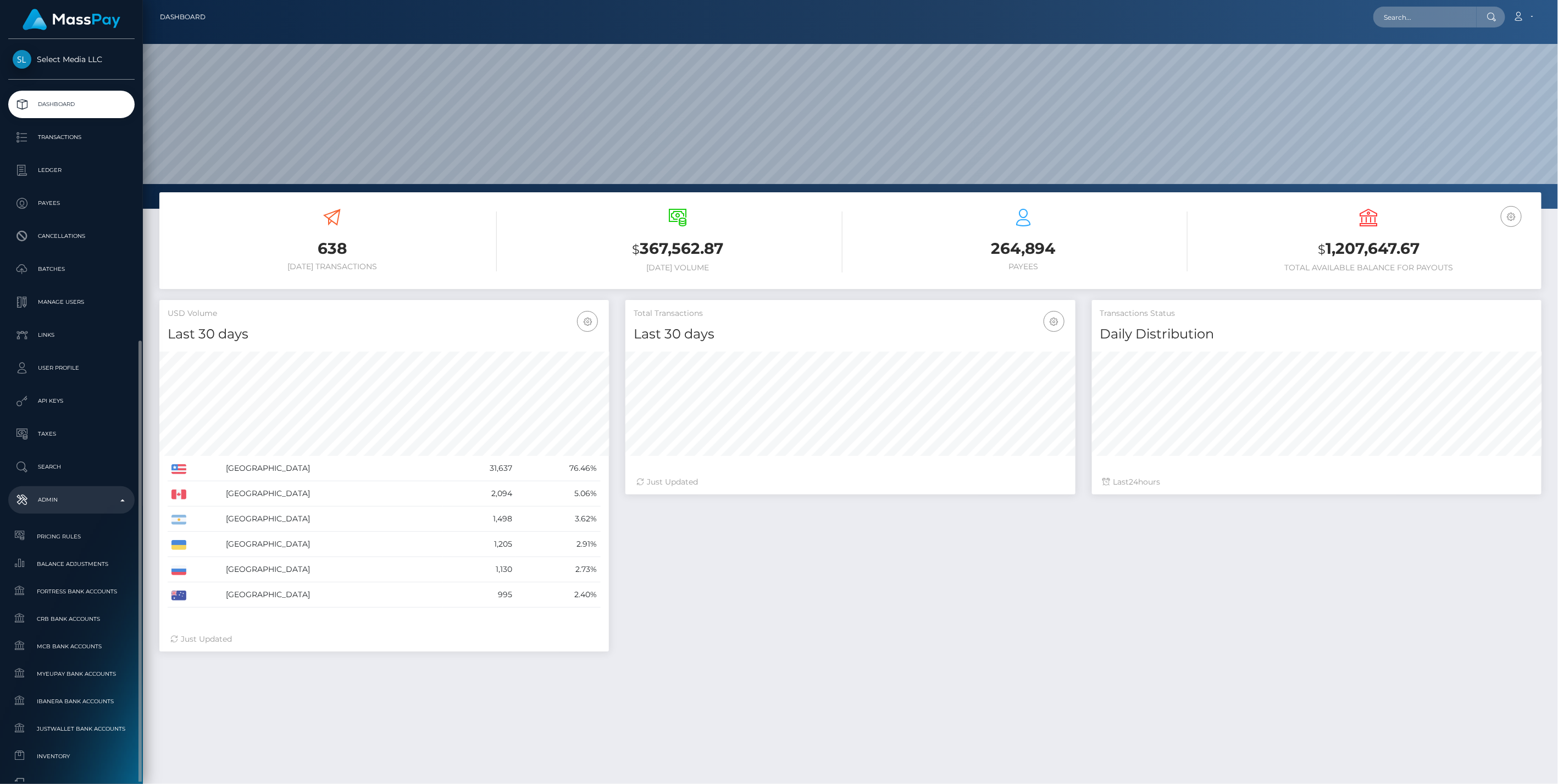
scroll to position [183, 0]
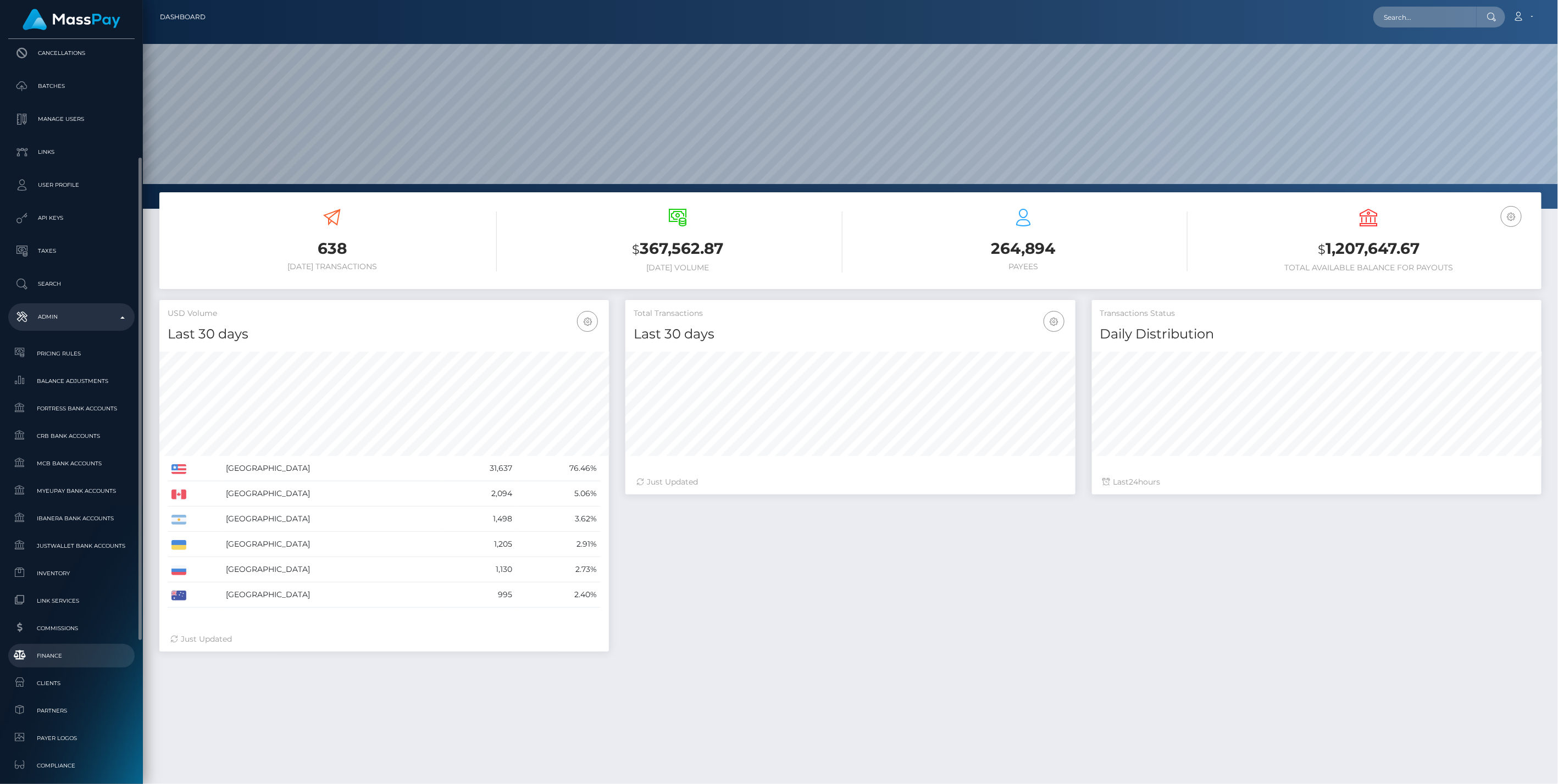
click at [58, 653] on span "Finance" at bounding box center [71, 655] width 117 height 13
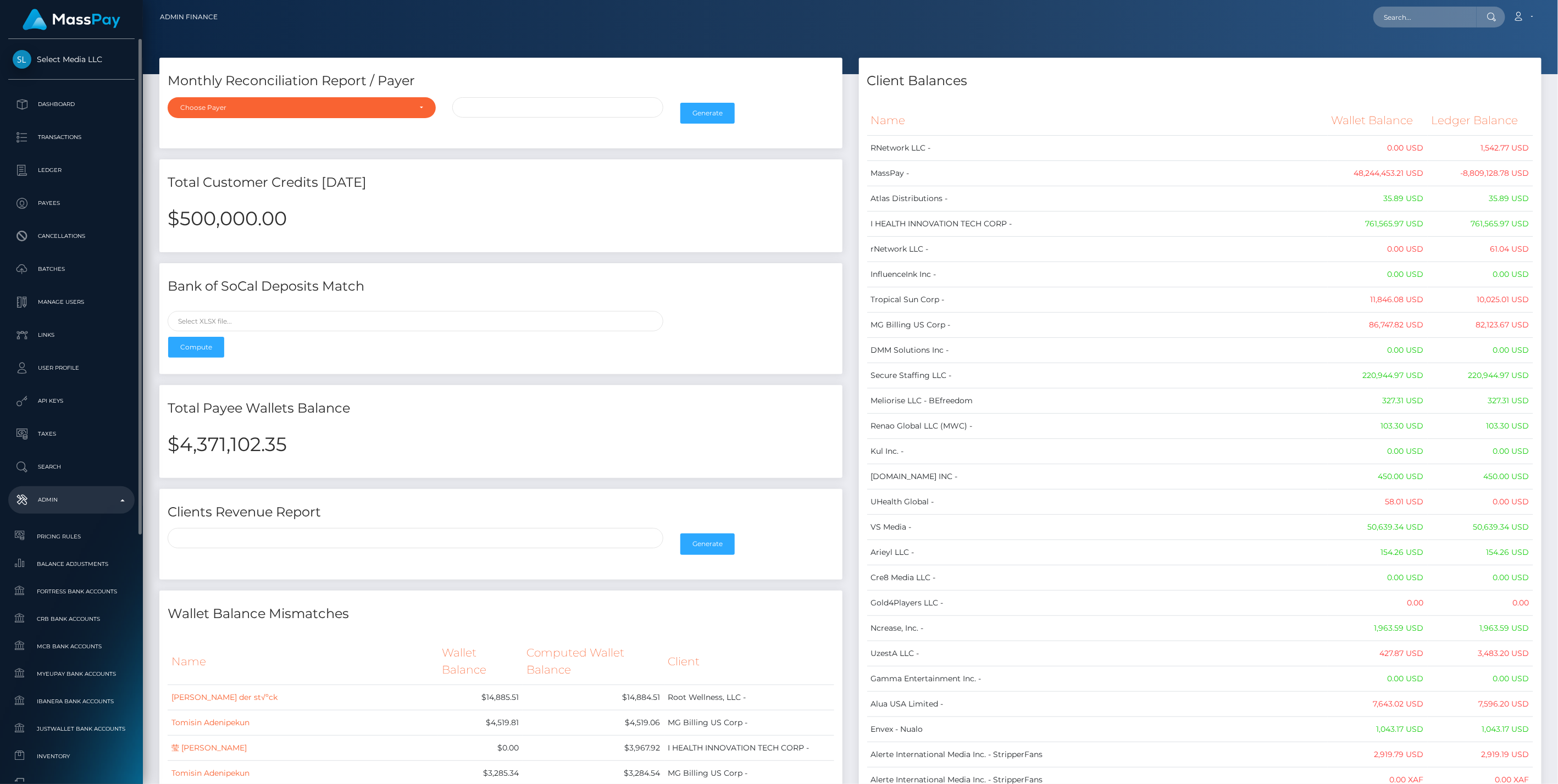
scroll to position [400, 0]
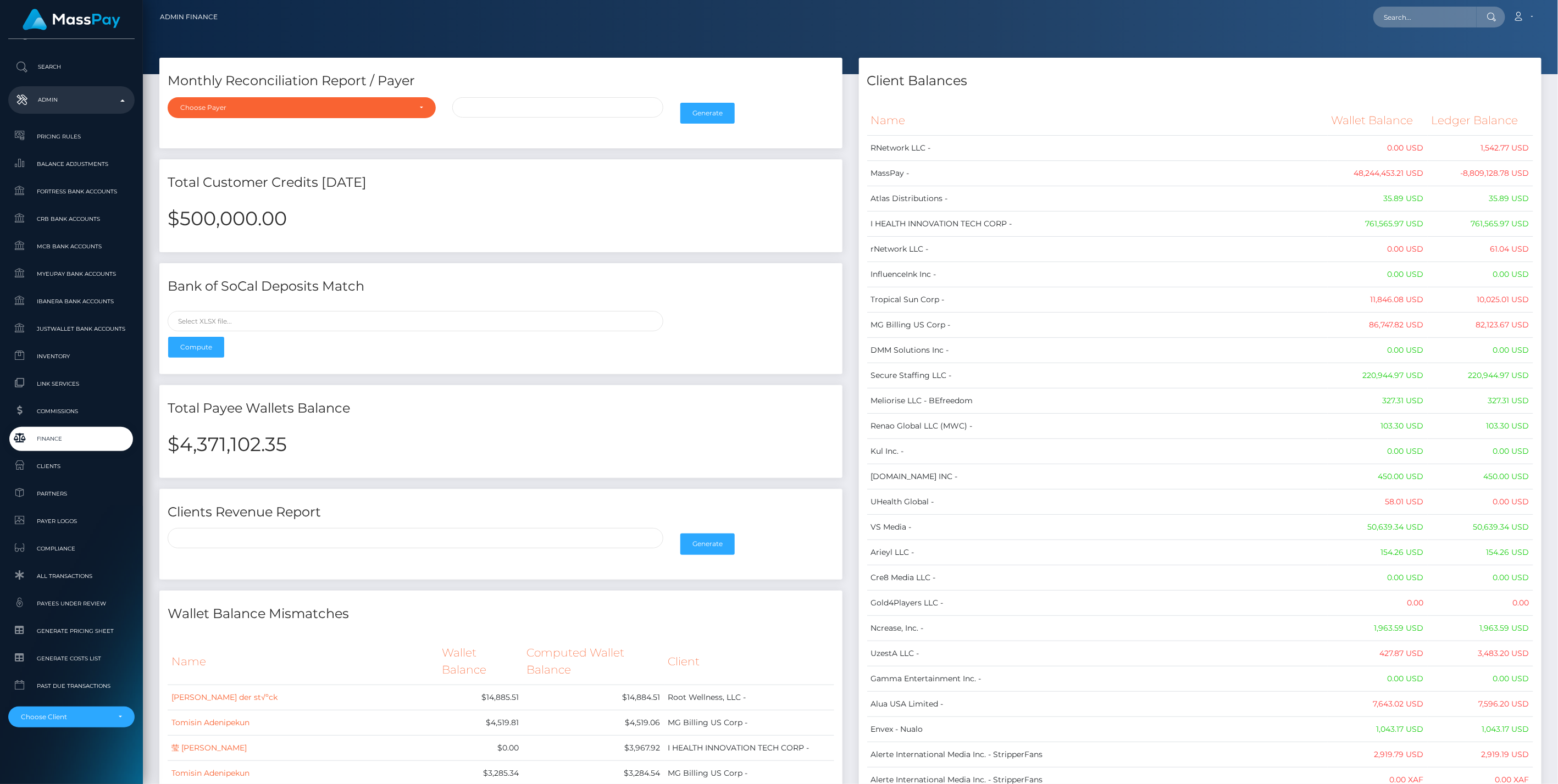
click at [220, 438] on h2 "$4,371,102.35" at bounding box center [501, 444] width 667 height 23
copy h2 "4,371,102.35"
click at [72, 441] on span "Finance" at bounding box center [71, 438] width 117 height 13
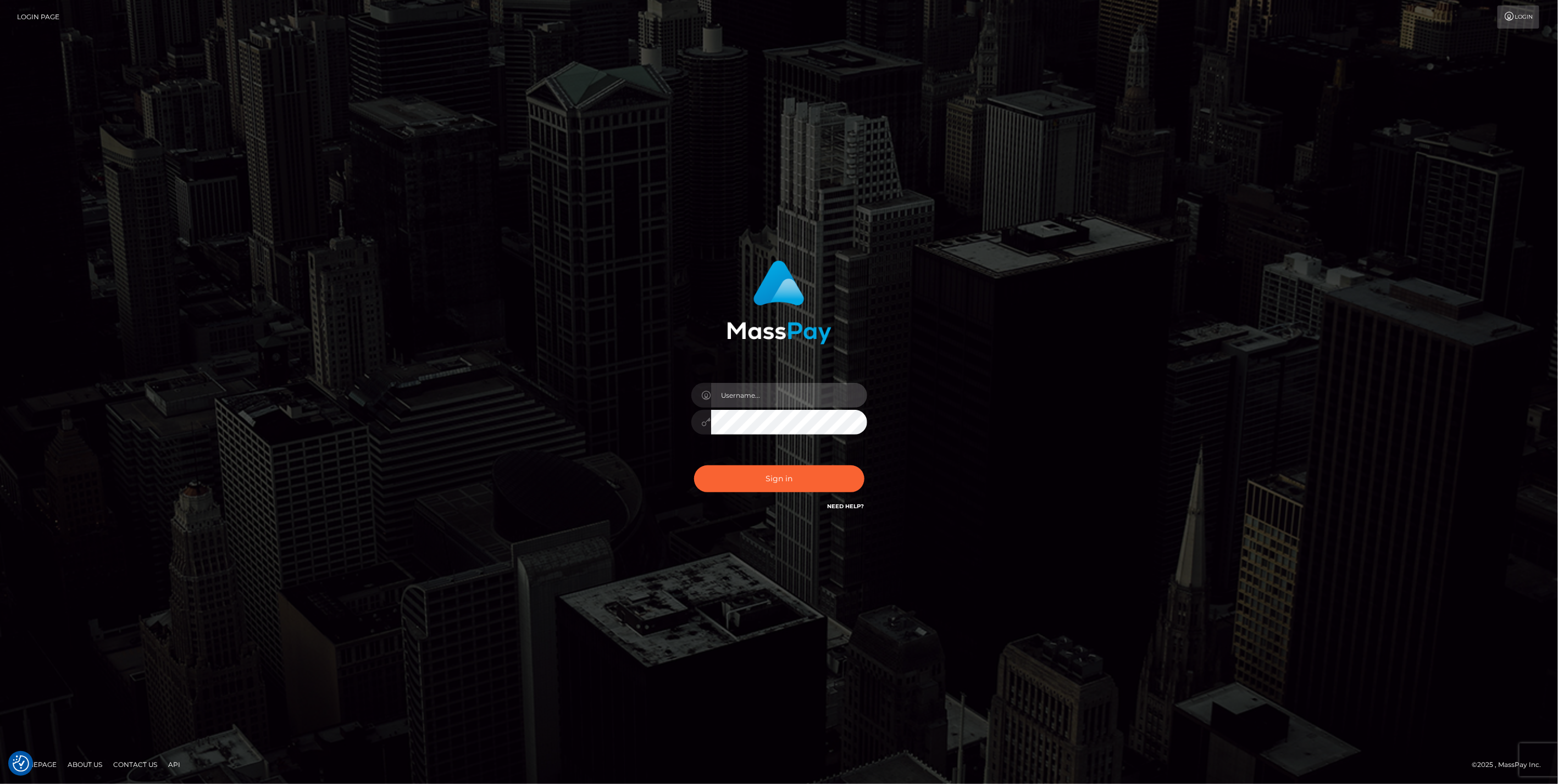
type input "bengreen"
click at [785, 482] on div "0cAFcWeA64GQc97Rpiv8D0VVcprMj763c-1JUvo5c-WsRnTCUxroEkJeKV1Tu6vRRPDYrtnGeTgys7k…" at bounding box center [779, 483] width 192 height 49
type input "bengreen"
click at [771, 486] on button "Sign in" at bounding box center [780, 479] width 171 height 27
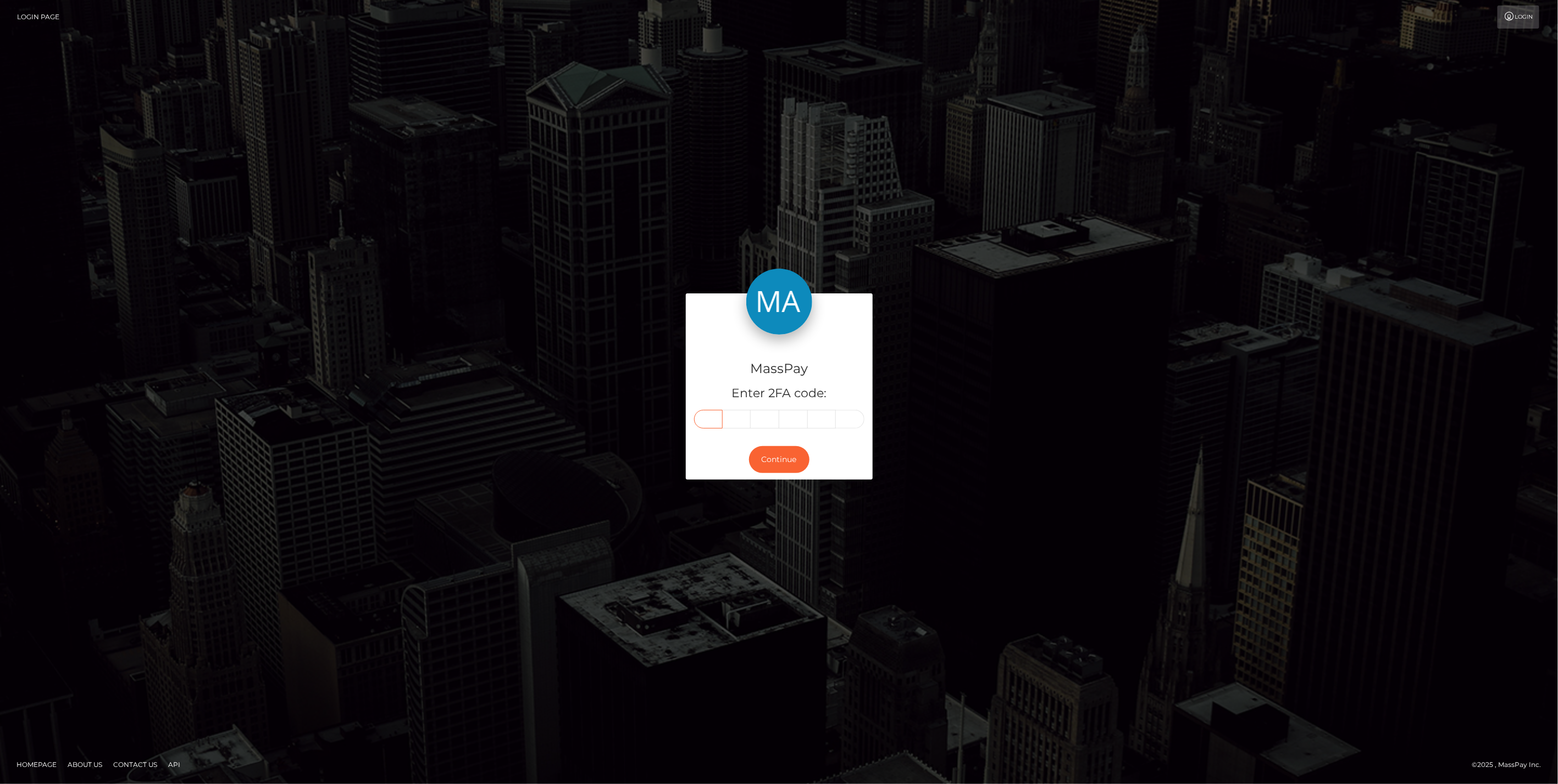
paste input "5"
type input "5"
type input "3"
type input "1"
type input "0"
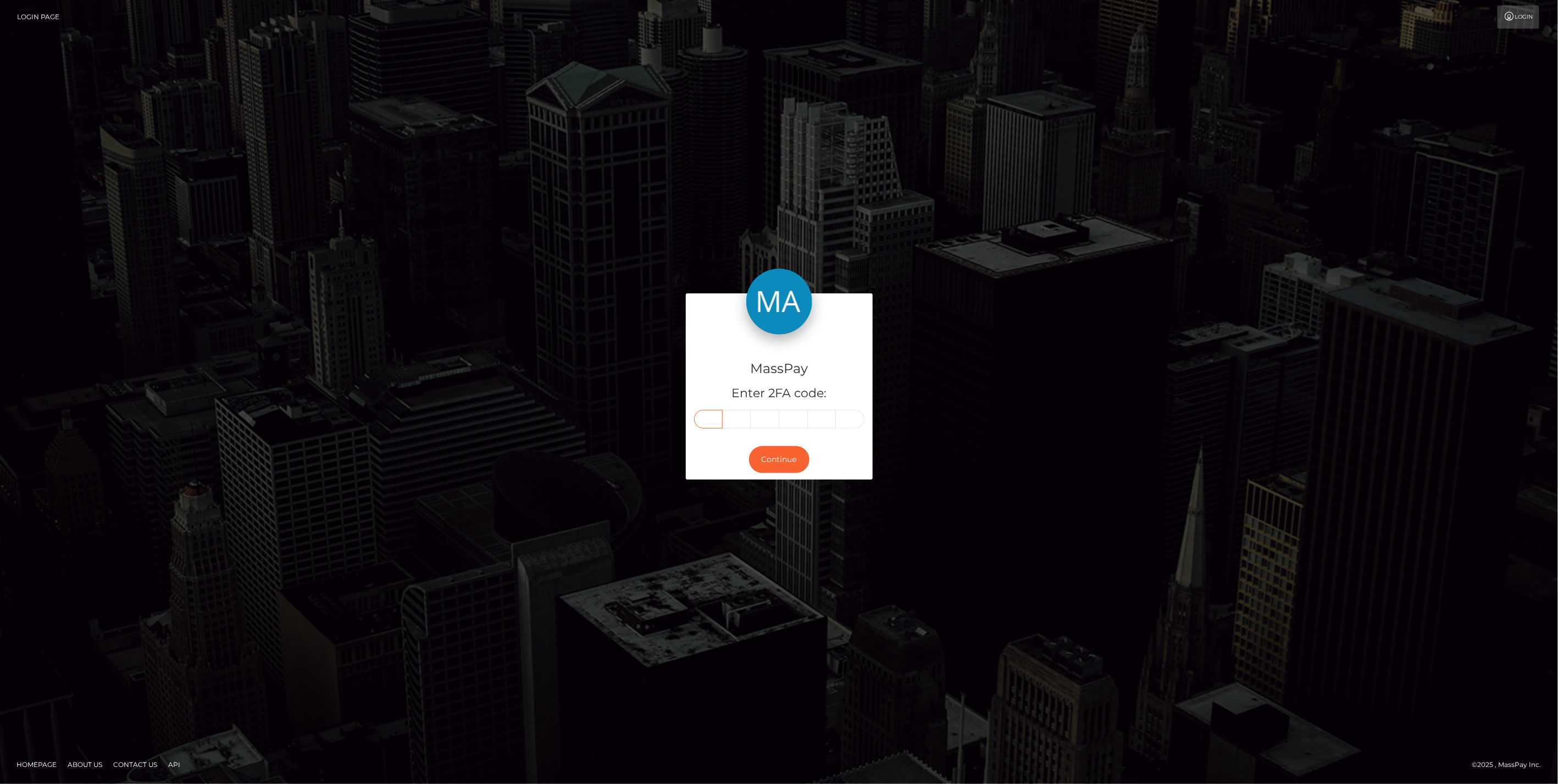
type input "8"
type input "1"
click at [782, 467] on button "Continue" at bounding box center [779, 459] width 60 height 27
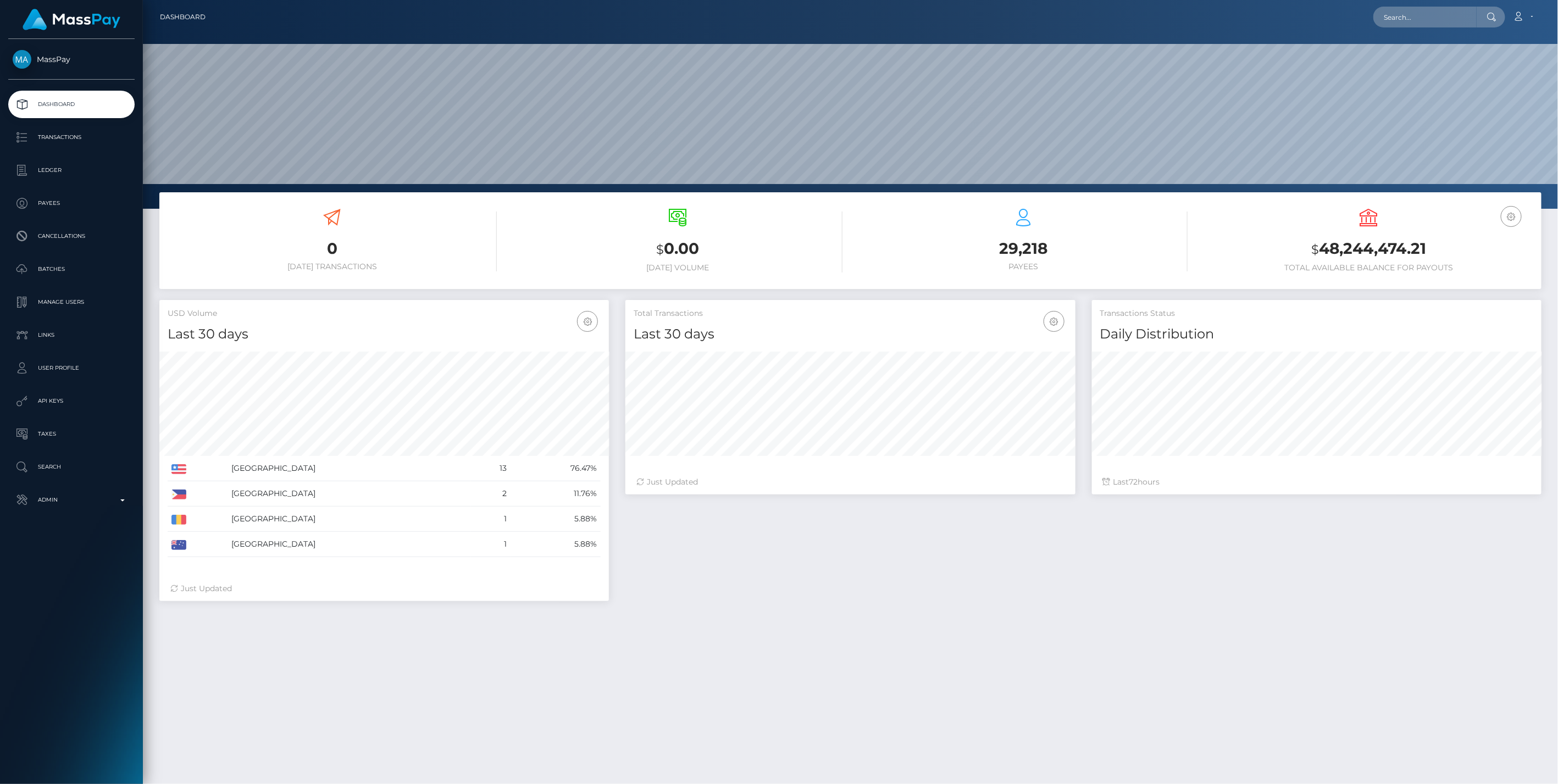
scroll to position [195, 449]
click at [120, 511] on link "Admin" at bounding box center [71, 499] width 126 height 27
click at [64, 751] on span "Inventory" at bounding box center [71, 756] width 117 height 13
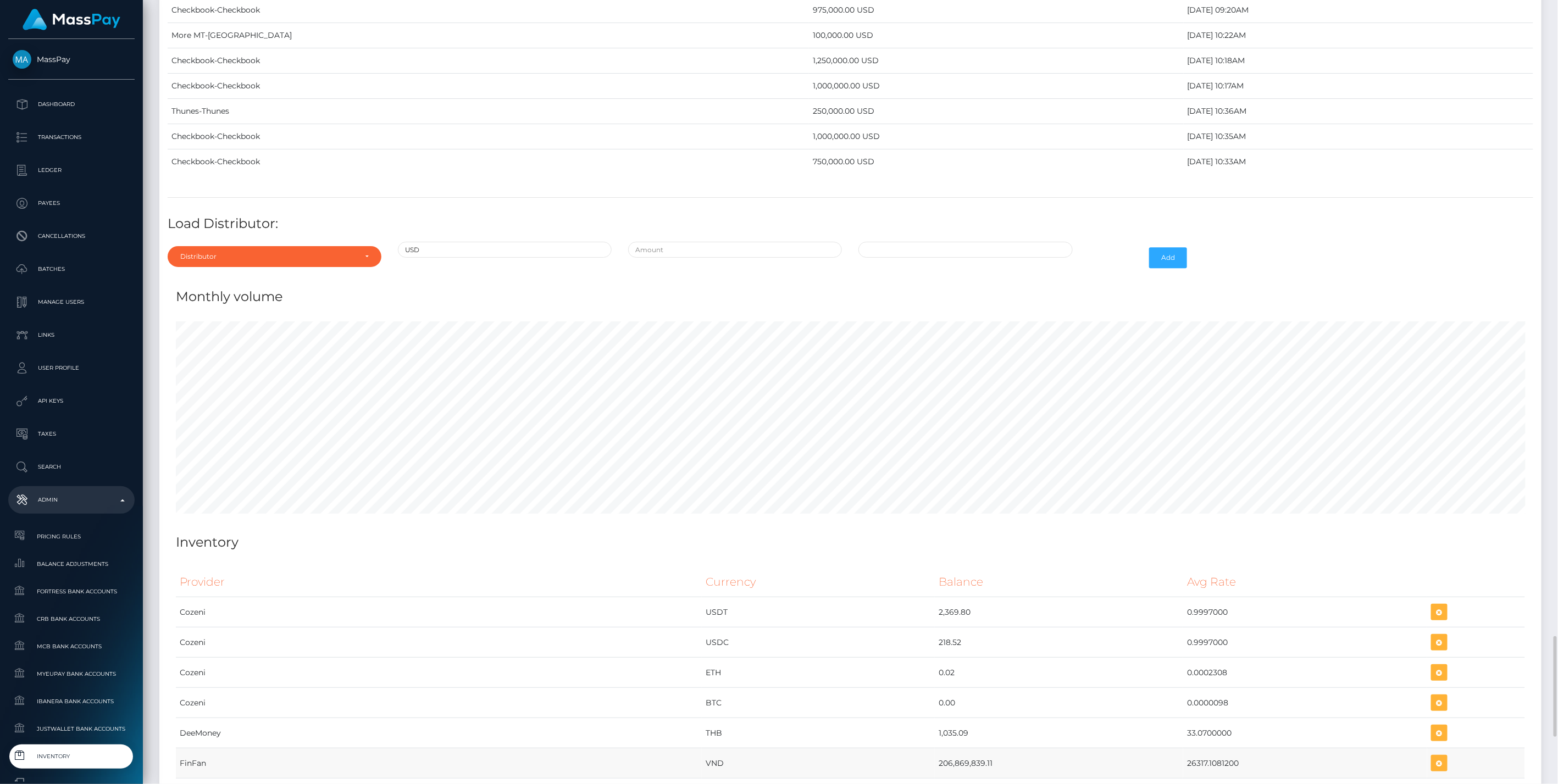
scroll to position [4838, 0]
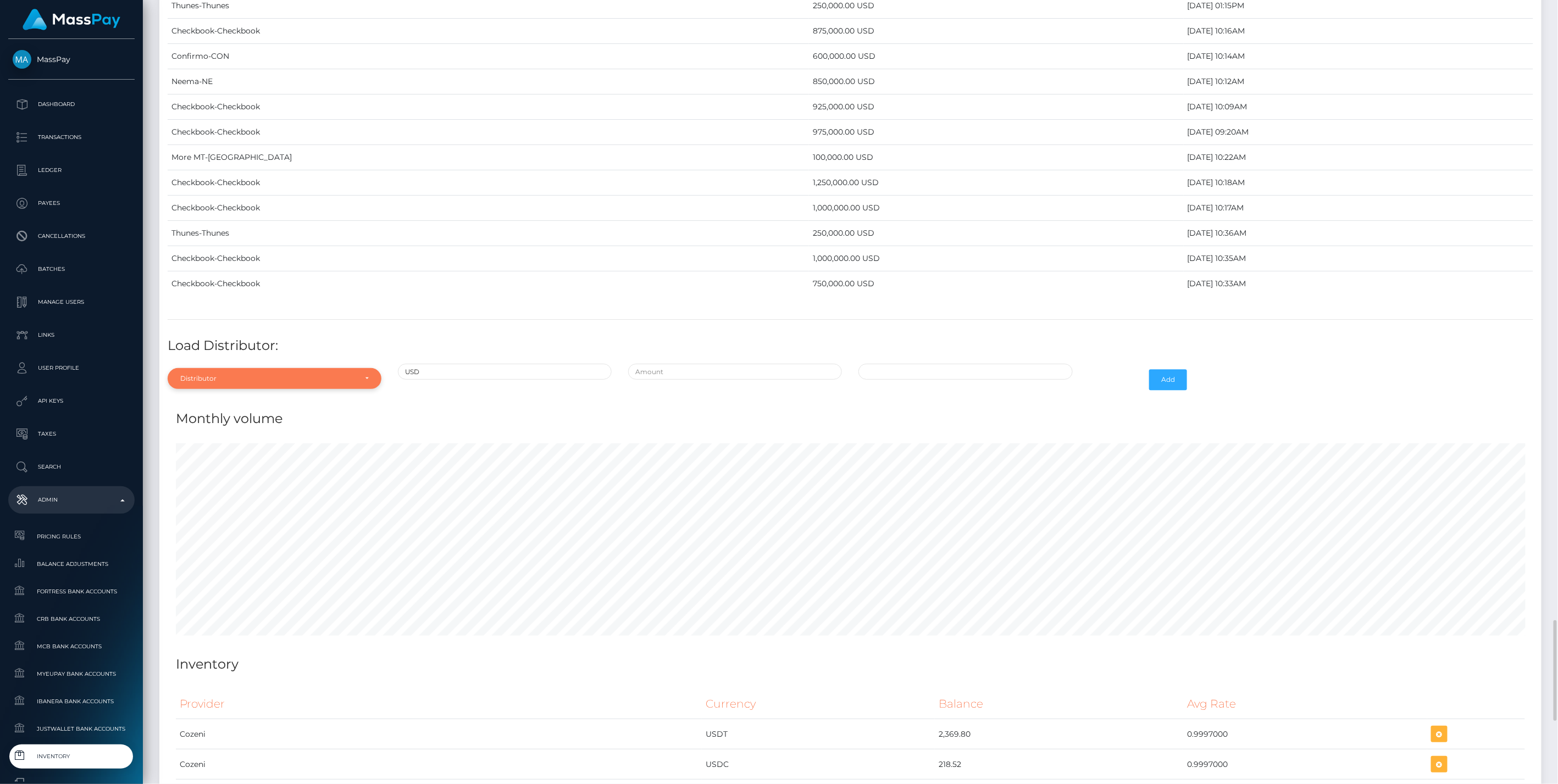
click at [280, 368] on div "Distributor" at bounding box center [274, 378] width 213 height 21
click at [250, 397] on input "Search" at bounding box center [274, 405] width 205 height 16
type input "con"
click at [265, 418] on link "Confirmo" at bounding box center [274, 428] width 213 height 21
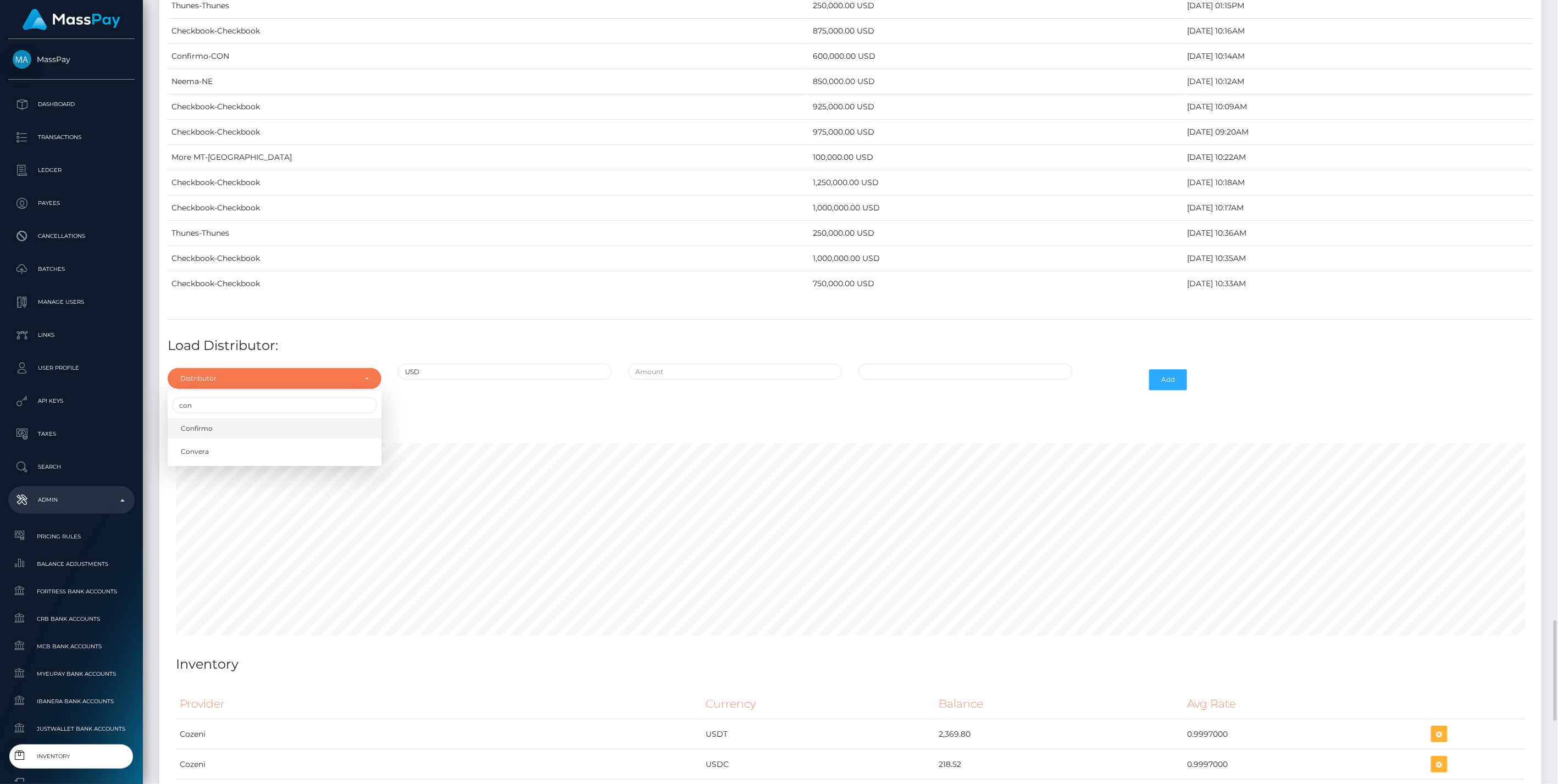
select select "48"
click at [809, 364] on div at bounding box center [735, 380] width 230 height 32
click at [801, 364] on input "text" at bounding box center [735, 372] width 213 height 16
type input "$600,000.0000000"
type input "10/13/2025 9:48 AM"
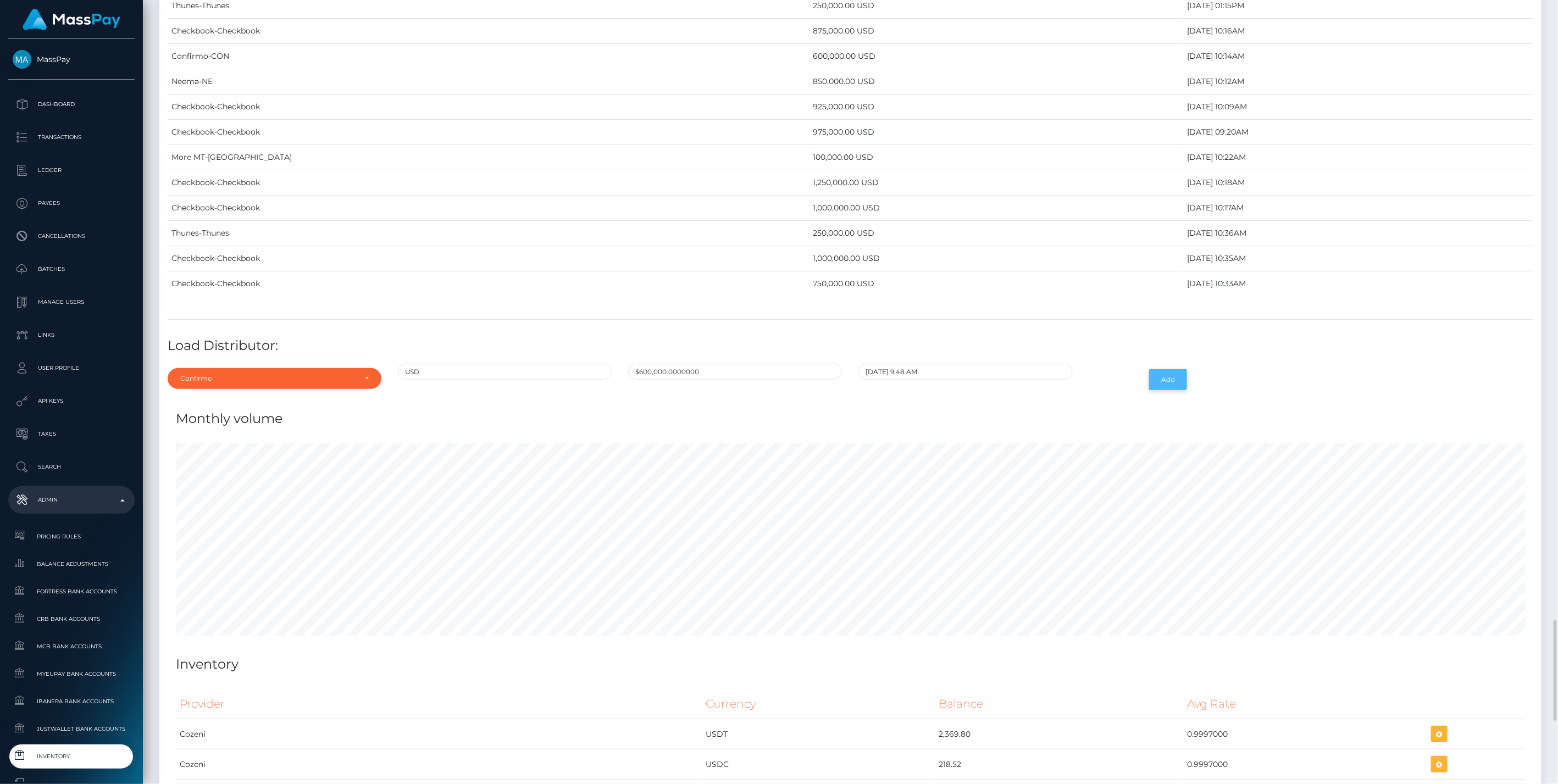
click at [1171, 369] on button "Add" at bounding box center [1168, 380] width 38 height 21
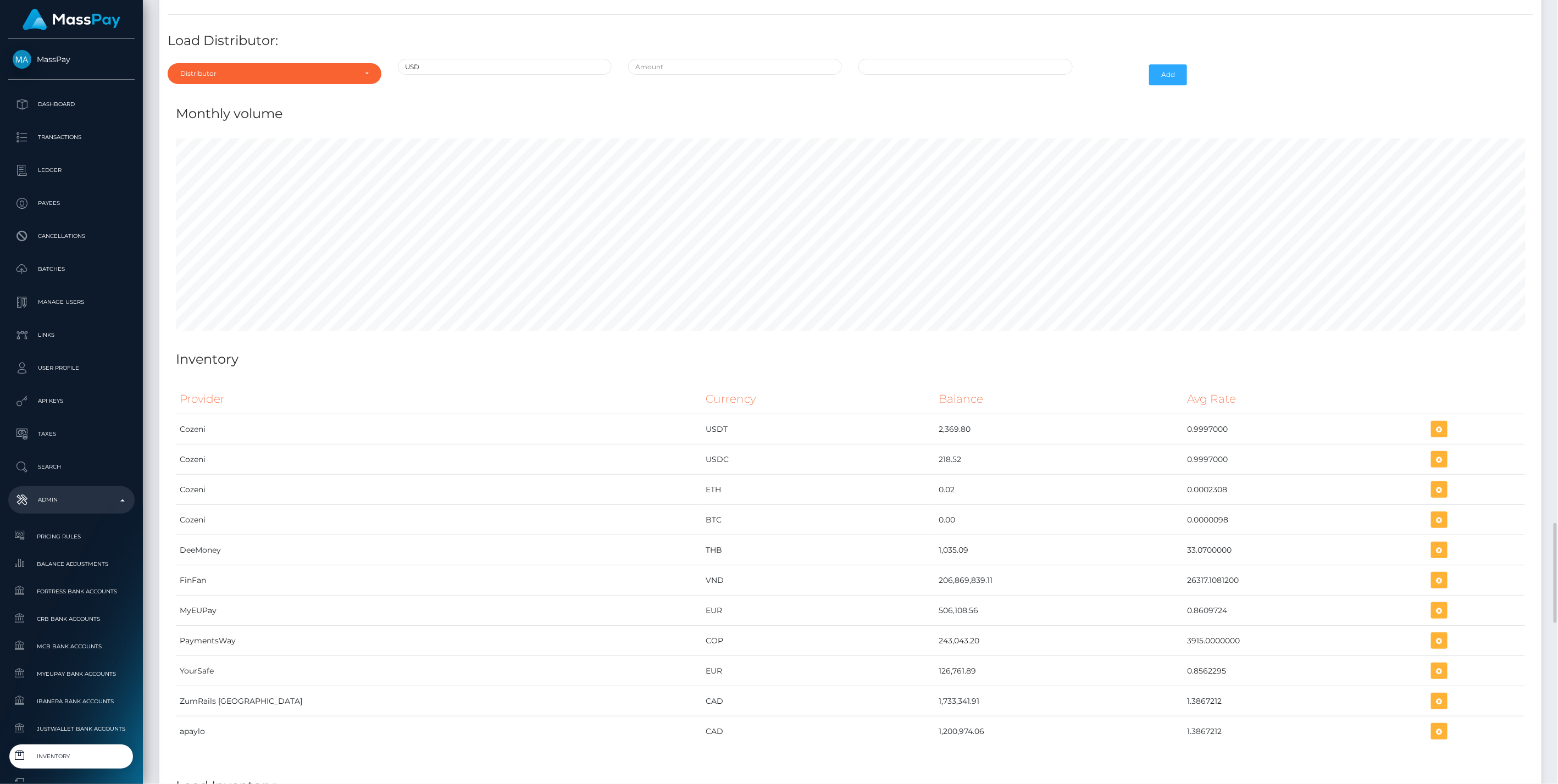
scroll to position [5046, 0]
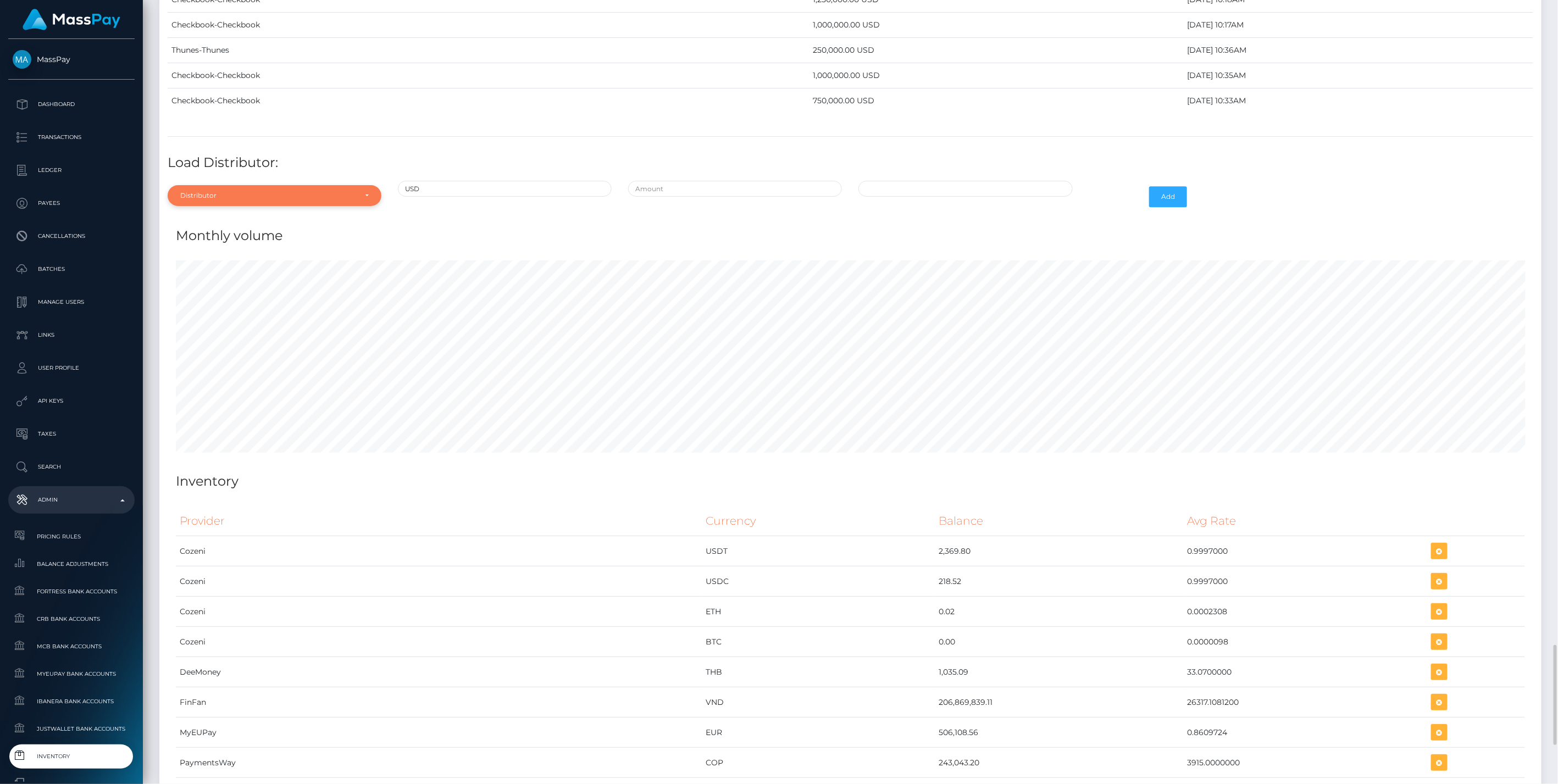
click at [300, 191] on div "Distributor" at bounding box center [268, 195] width 176 height 9
click at [269, 214] on input "Search" at bounding box center [274, 222] width 205 height 16
type input "con"
click at [262, 235] on link "Confirmo" at bounding box center [274, 245] width 213 height 21
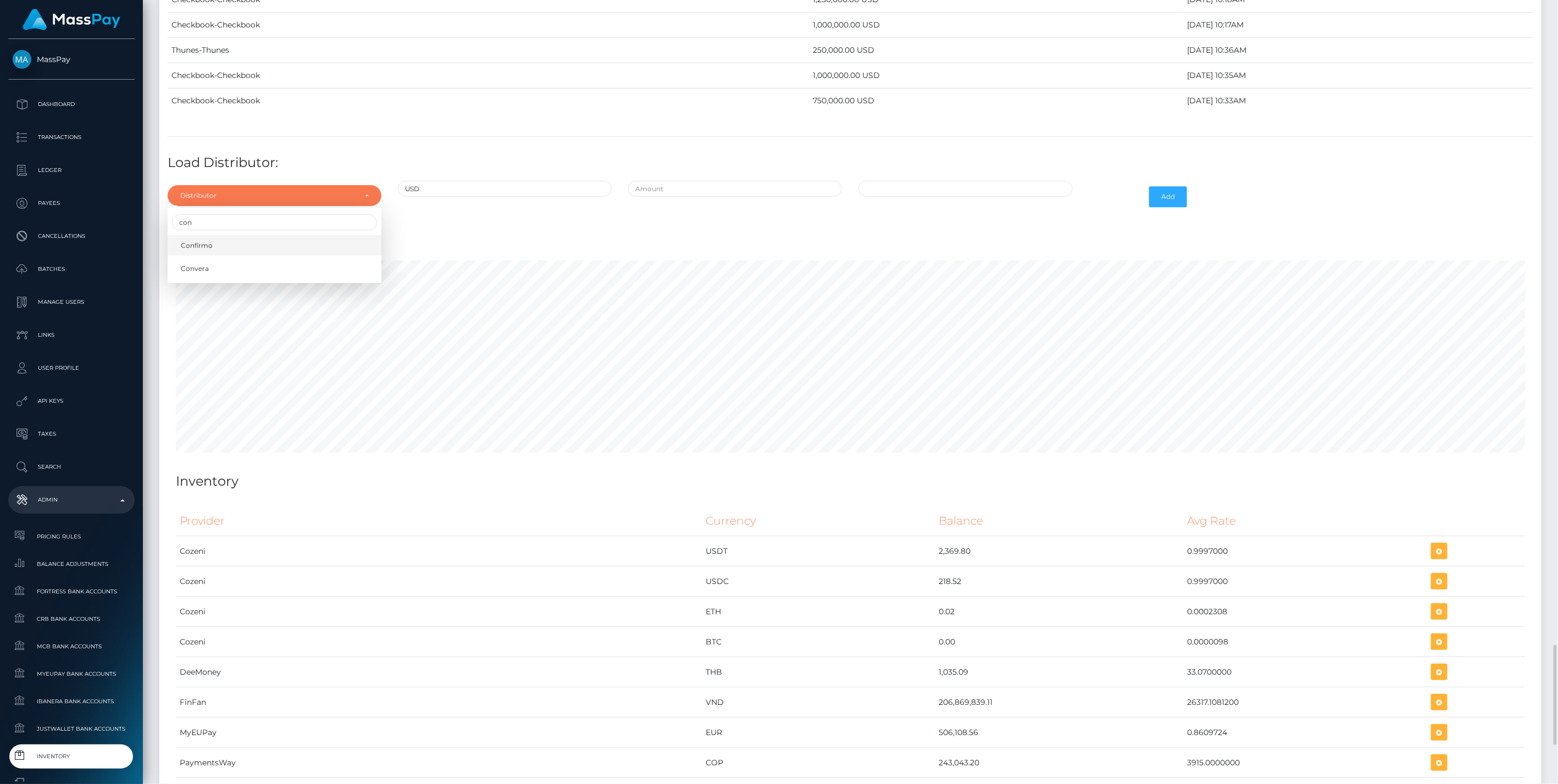
select select "48"
click at [677, 181] on input "text" at bounding box center [735, 189] width 213 height 16
type input "$1,000,000.0000000"
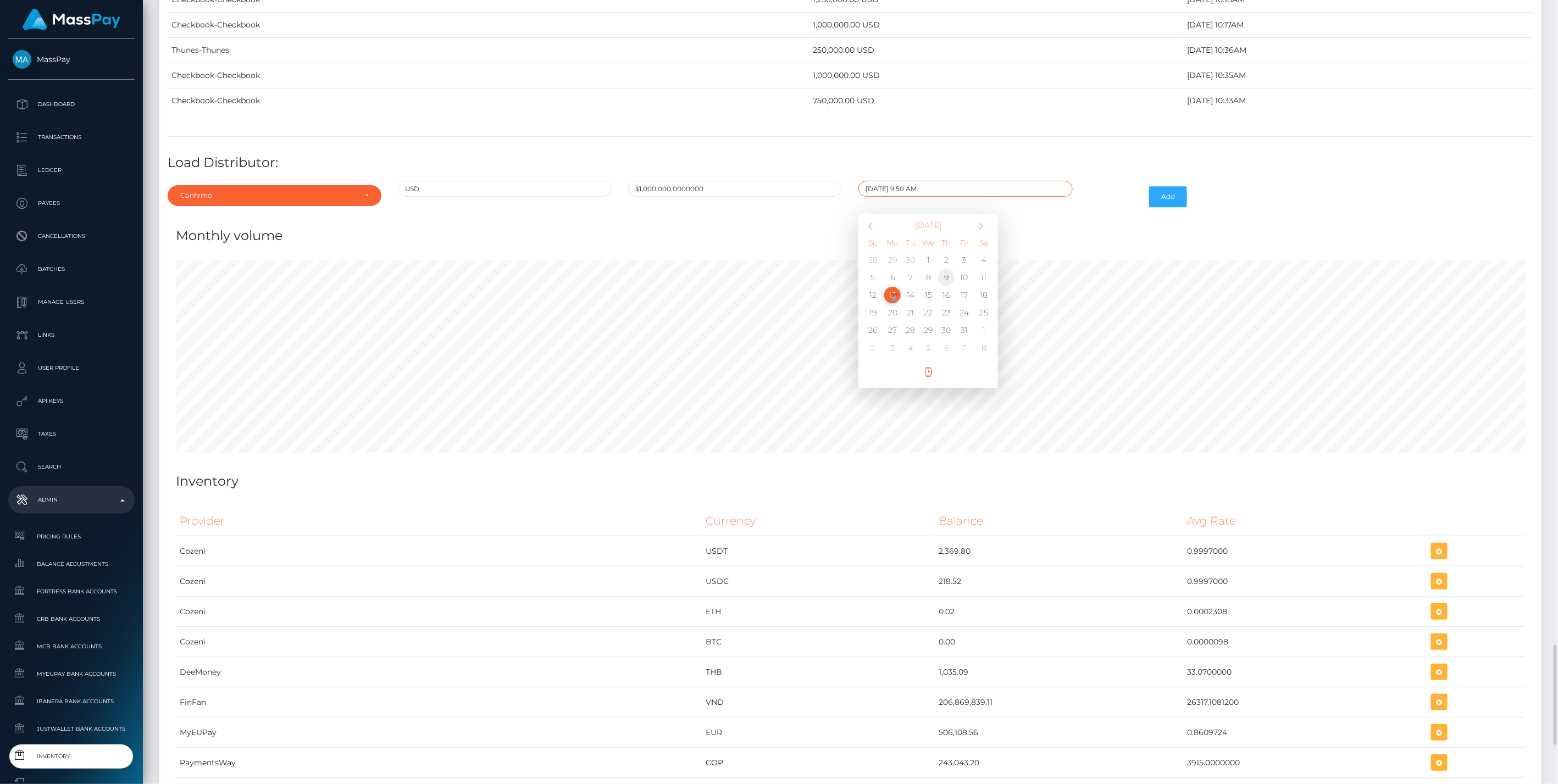
click at [944, 268] on td "9" at bounding box center [947, 277] width 18 height 18
type input "10/09/2025 9:50 AM"
click at [1072, 226] on h4 "Monthly volume" at bounding box center [850, 236] width 1349 height 19
click at [1175, 186] on button "Add" at bounding box center [1168, 196] width 38 height 21
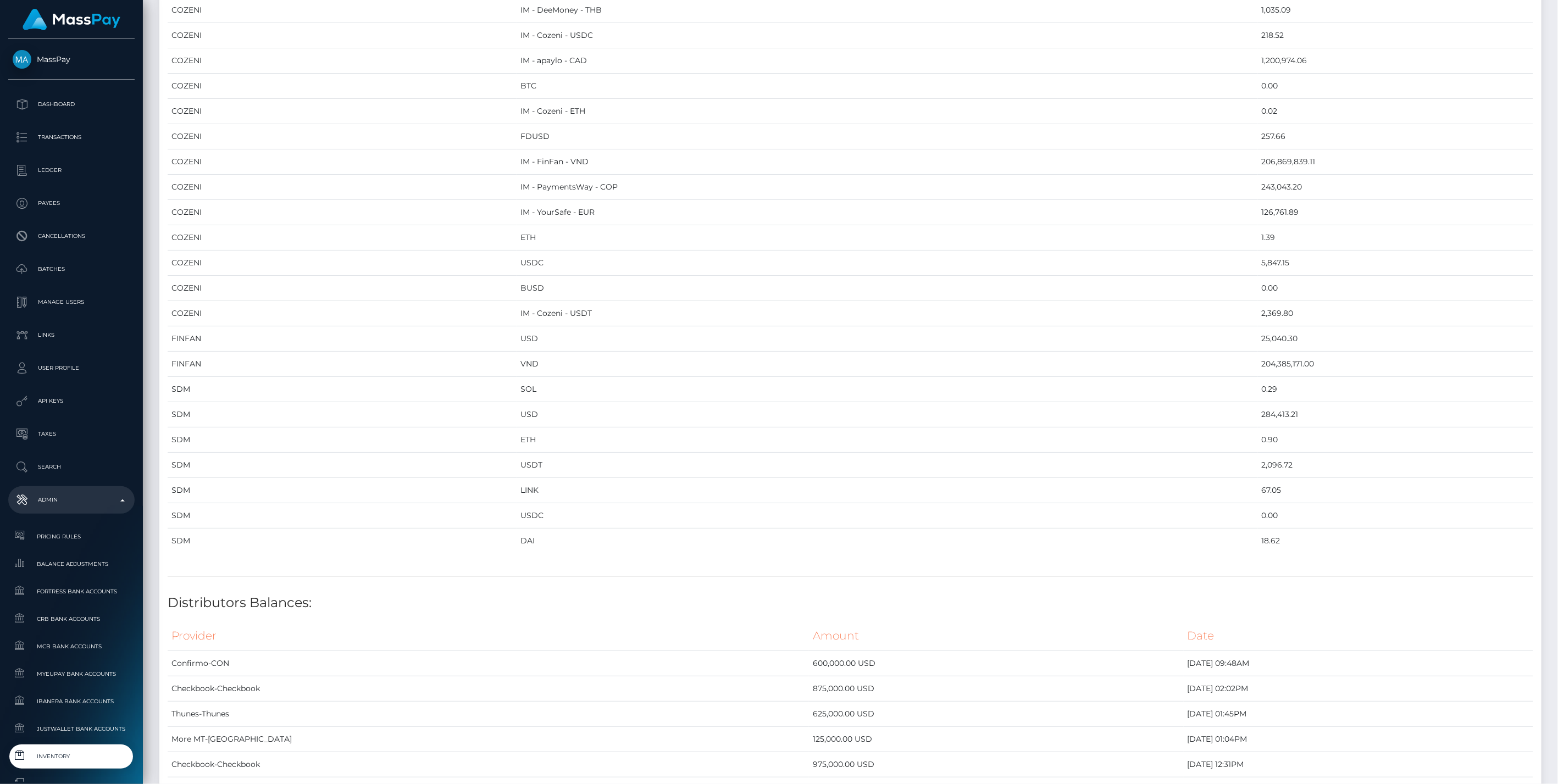
scroll to position [1140, 0]
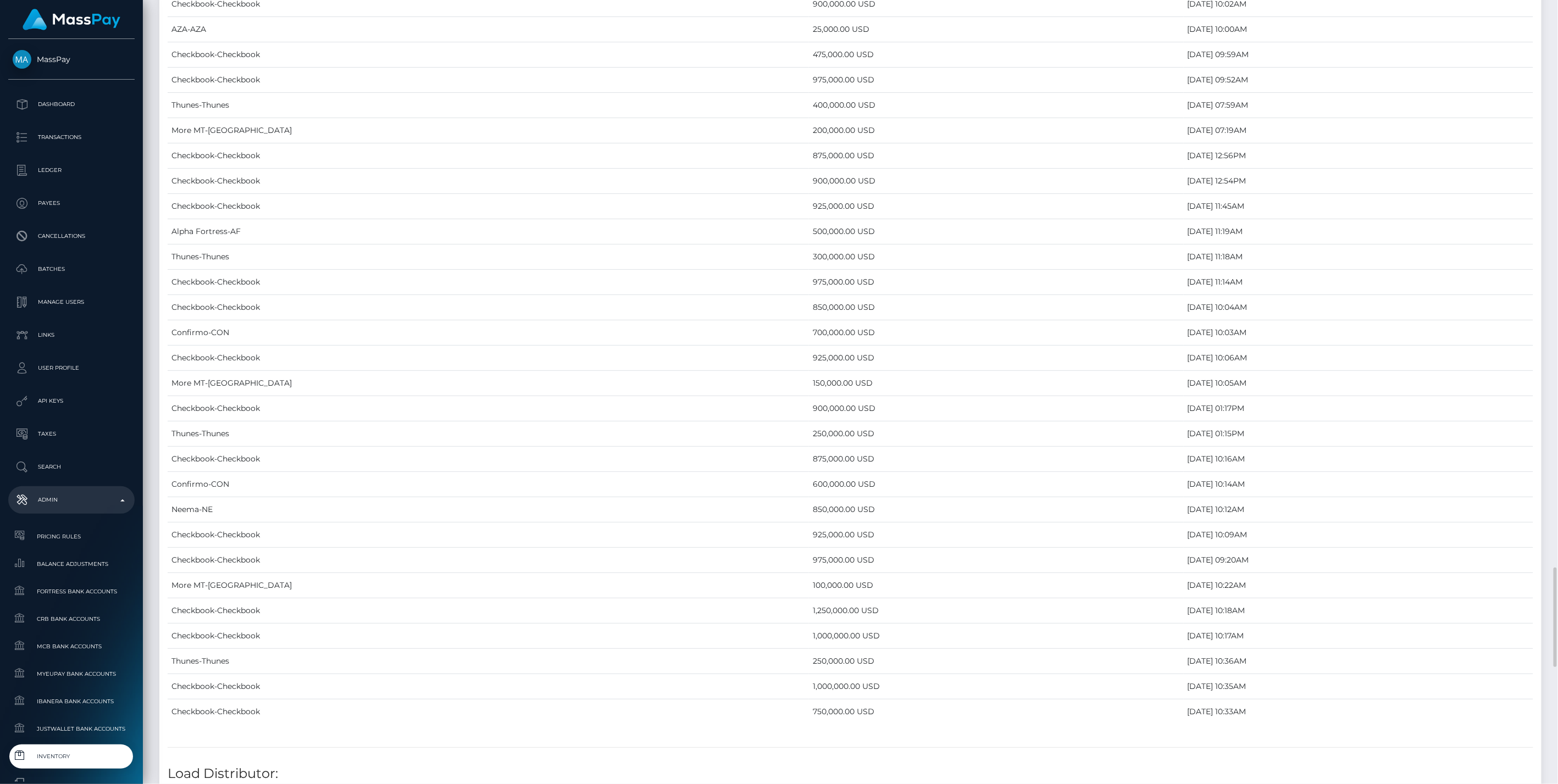
scroll to position [4705, 0]
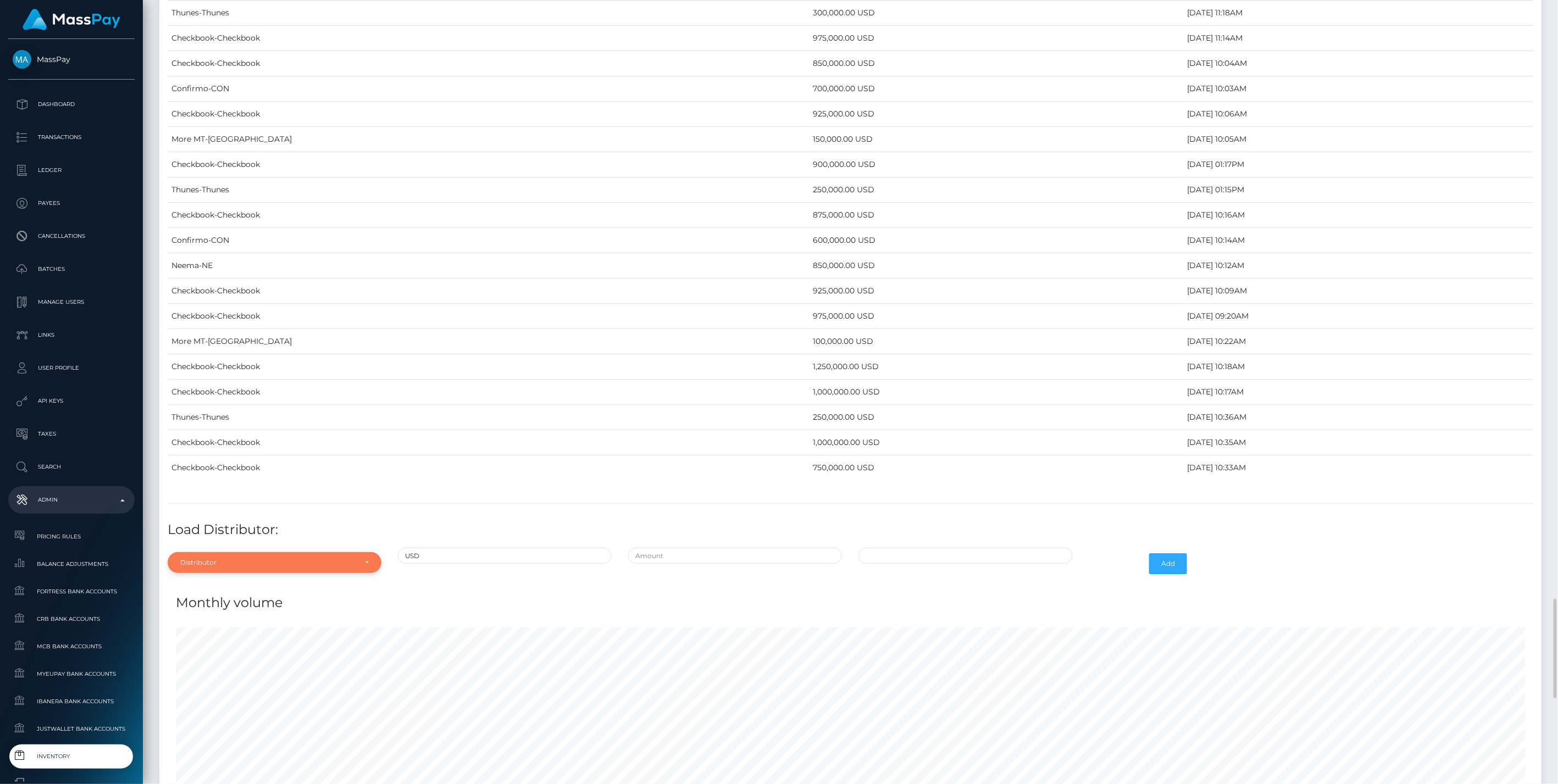
click at [311, 558] on div "Distributor" at bounding box center [268, 562] width 176 height 9
click at [224, 387] on input "Search" at bounding box center [274, 395] width 205 height 16
type input "chec"
click at [282, 526] on link "Checkbook" at bounding box center [274, 537] width 213 height 21
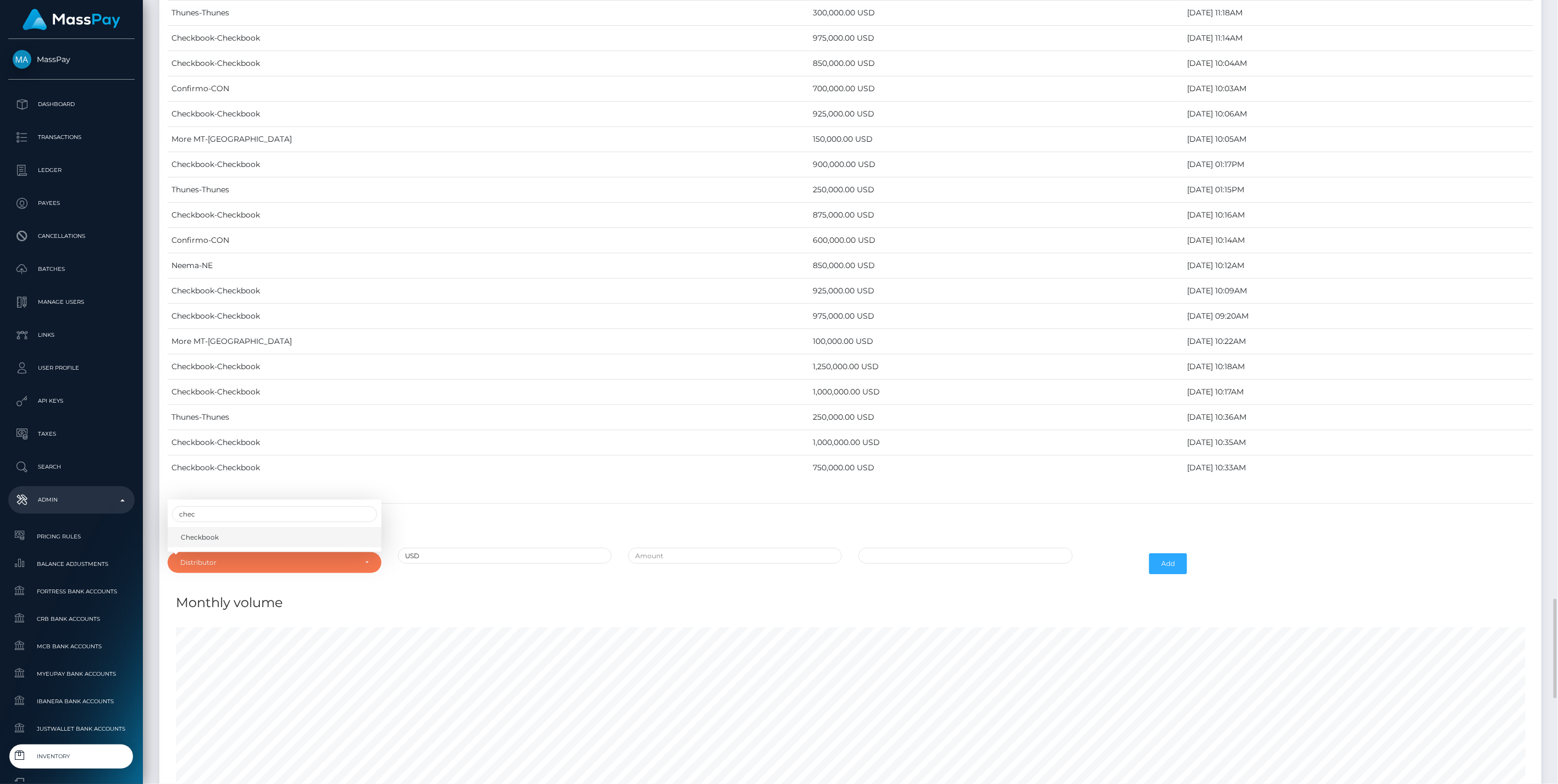
select select "7"
click at [701, 548] on input "text" at bounding box center [735, 556] width 213 height 16
type input "$900,000.0000000"
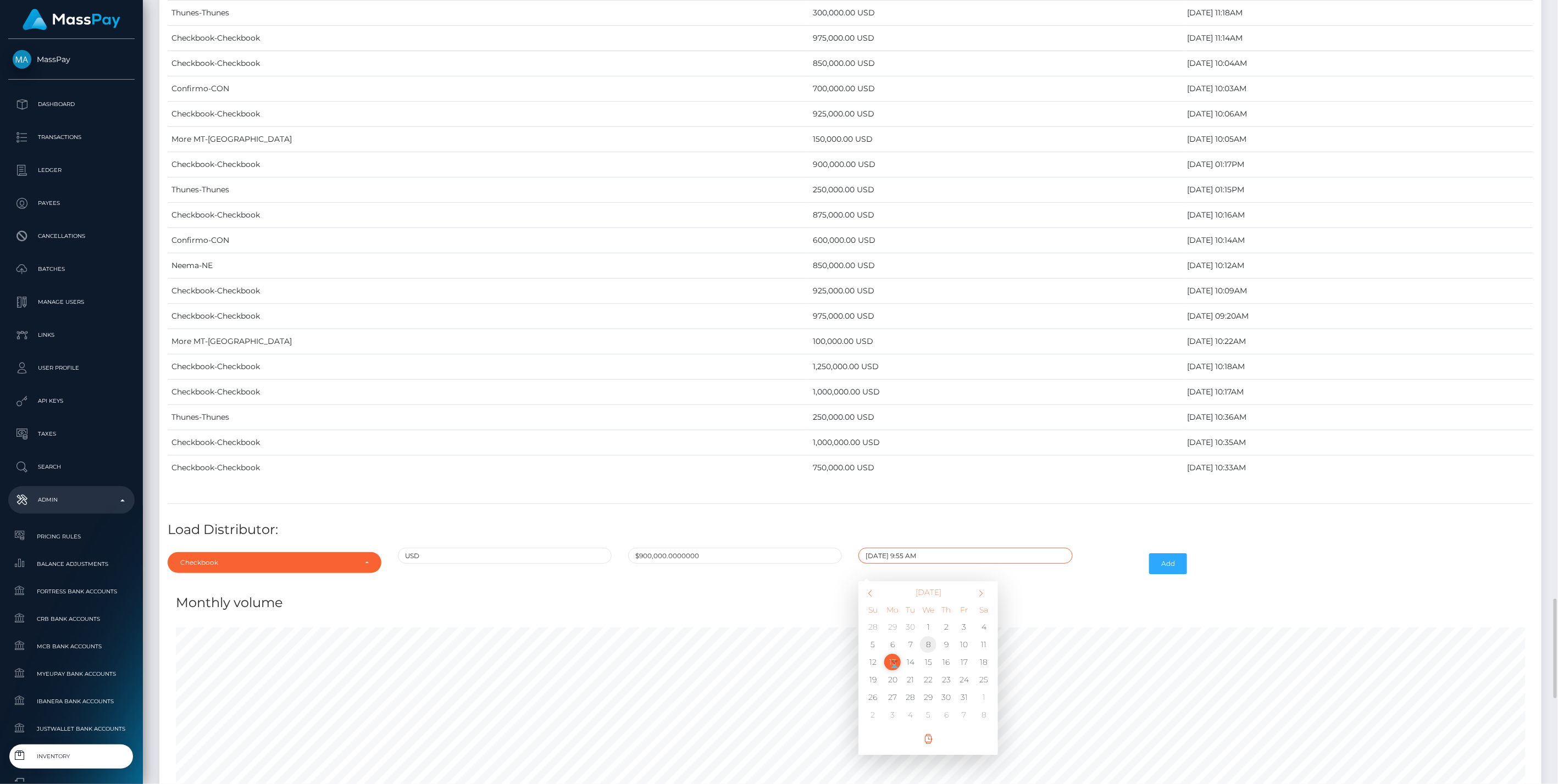
click at [924, 635] on td "8" at bounding box center [928, 644] width 18 height 18
type input "[DATE] 9:55 AM"
click at [1151, 553] on button "Add" at bounding box center [1168, 563] width 38 height 21
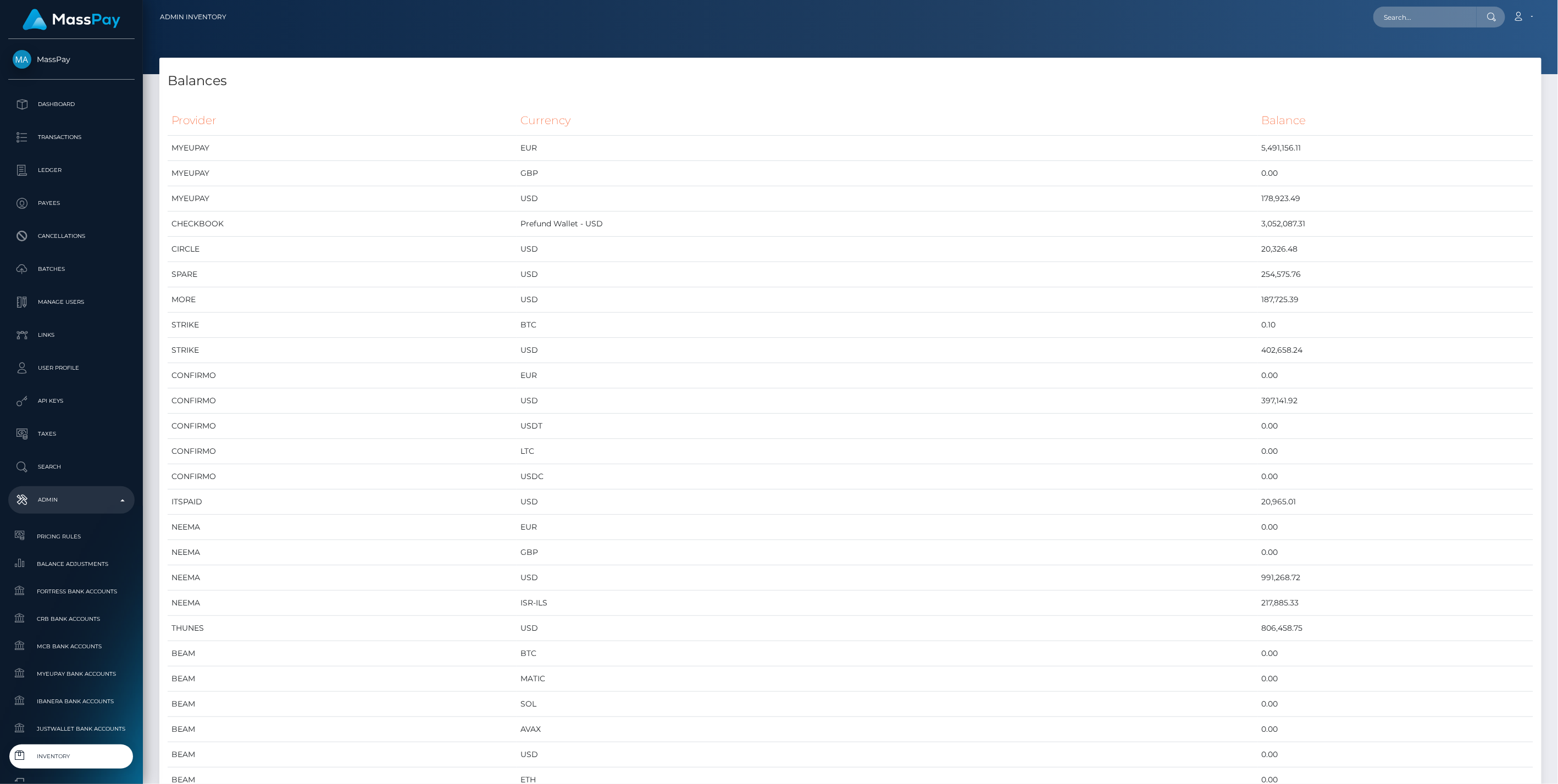
scroll to position [6062, 1382]
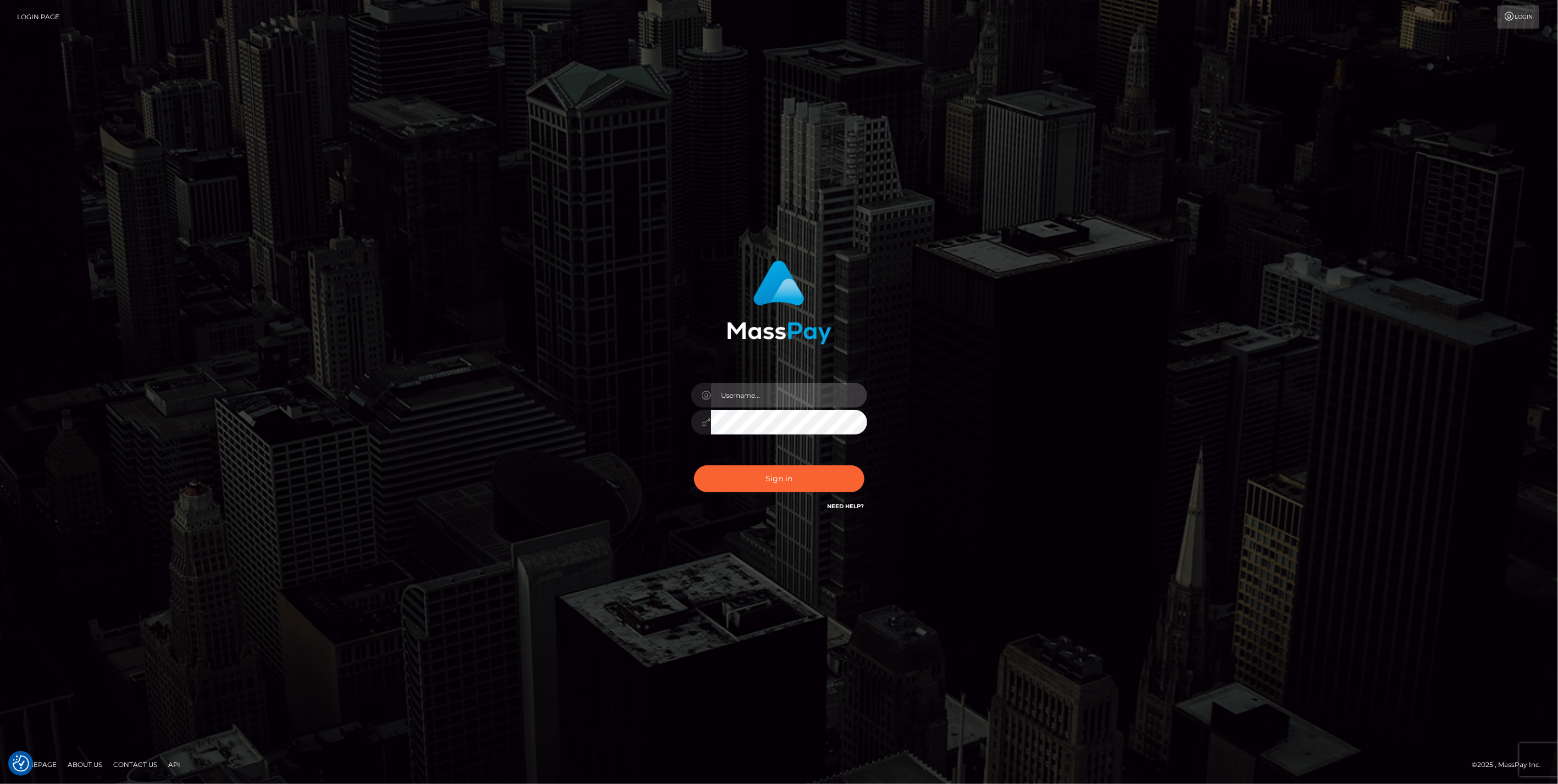
type input "bengreen"
click at [775, 491] on div "Sign in Need Help?" at bounding box center [779, 483] width 192 height 49
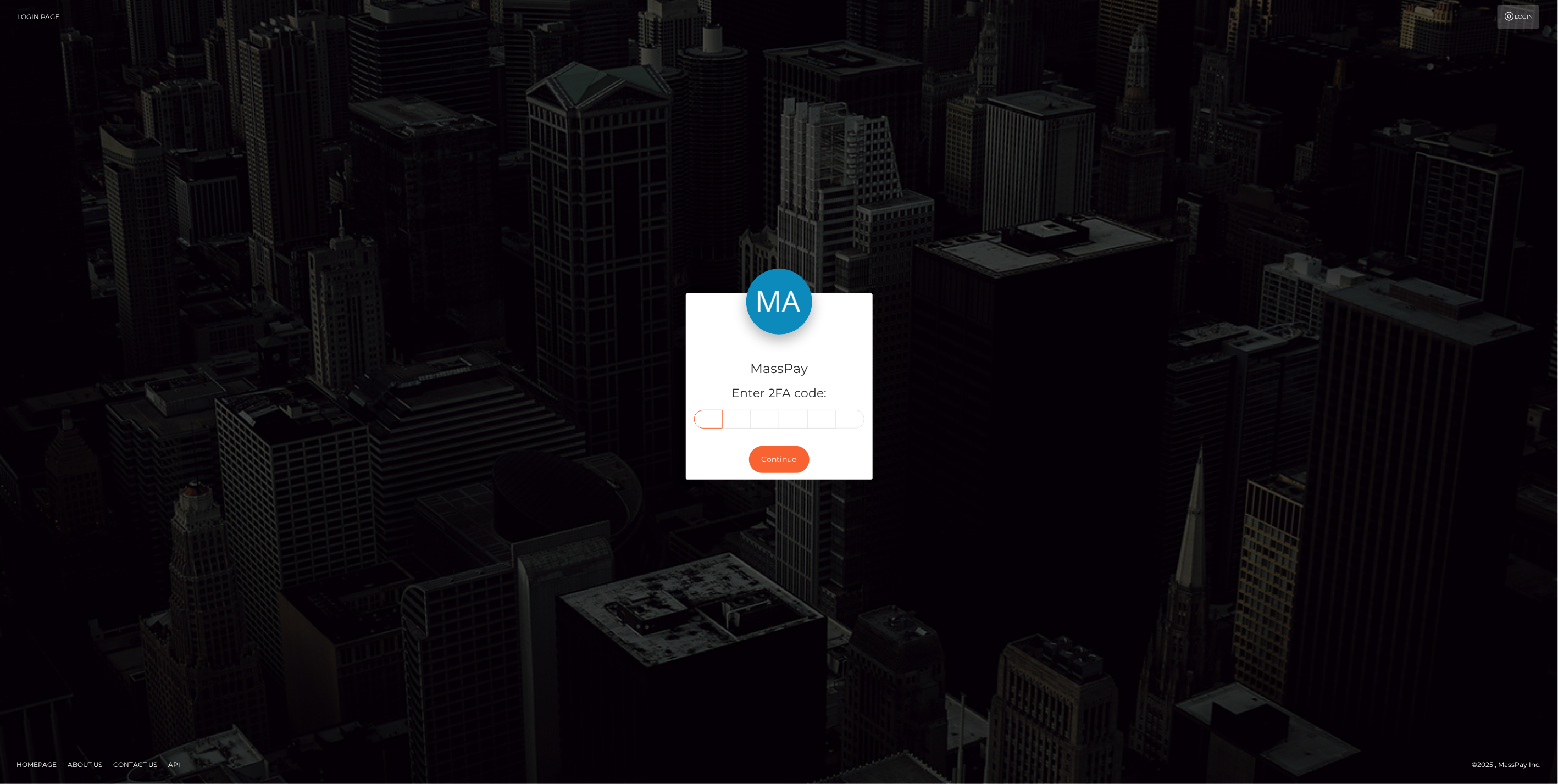
paste input "7"
type input "7"
type input "0"
type input "8"
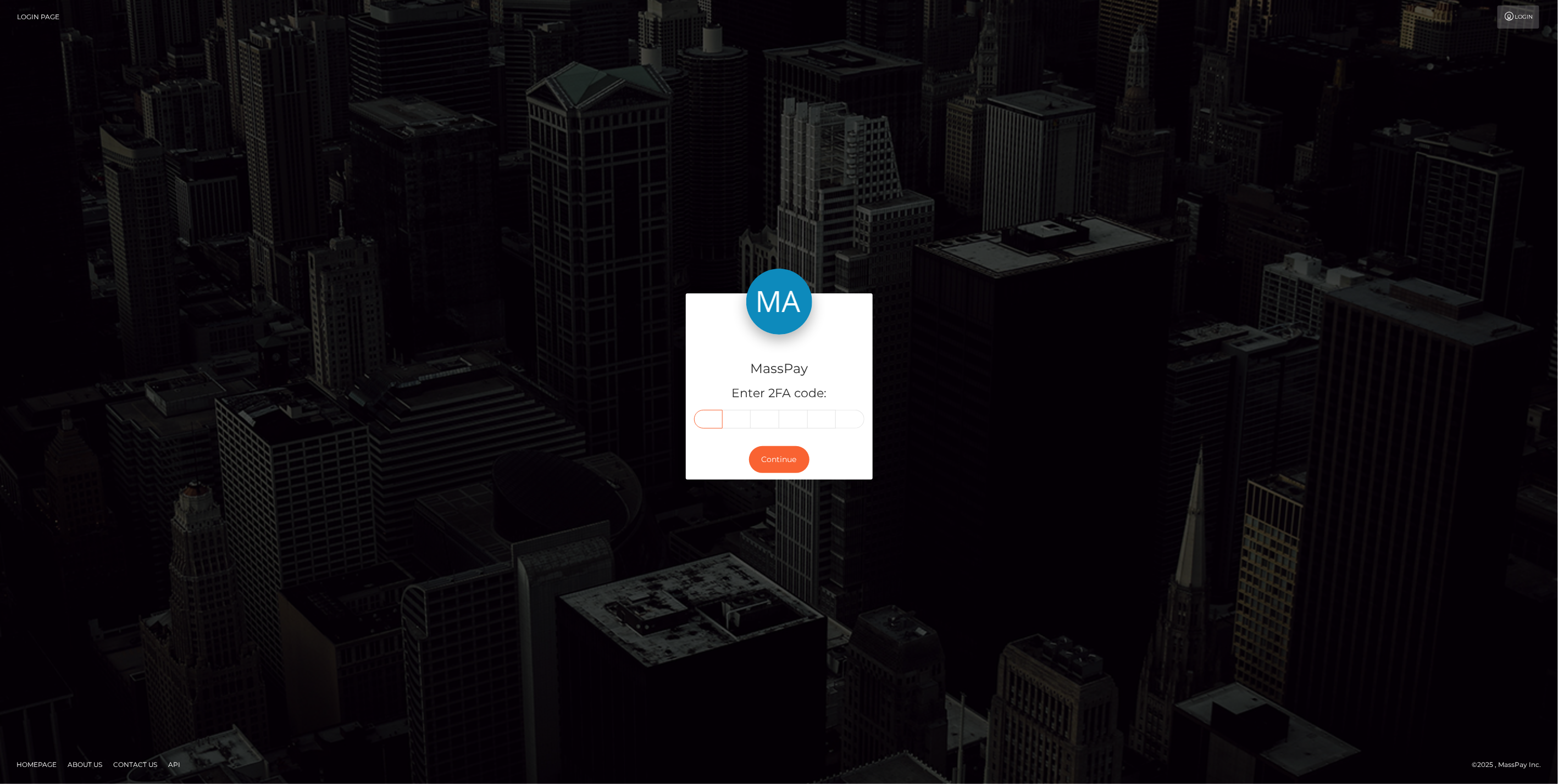
type input "2"
type input "5"
click at [753, 477] on div "Continue" at bounding box center [779, 459] width 187 height 40
click at [758, 469] on button "Continue" at bounding box center [779, 459] width 60 height 27
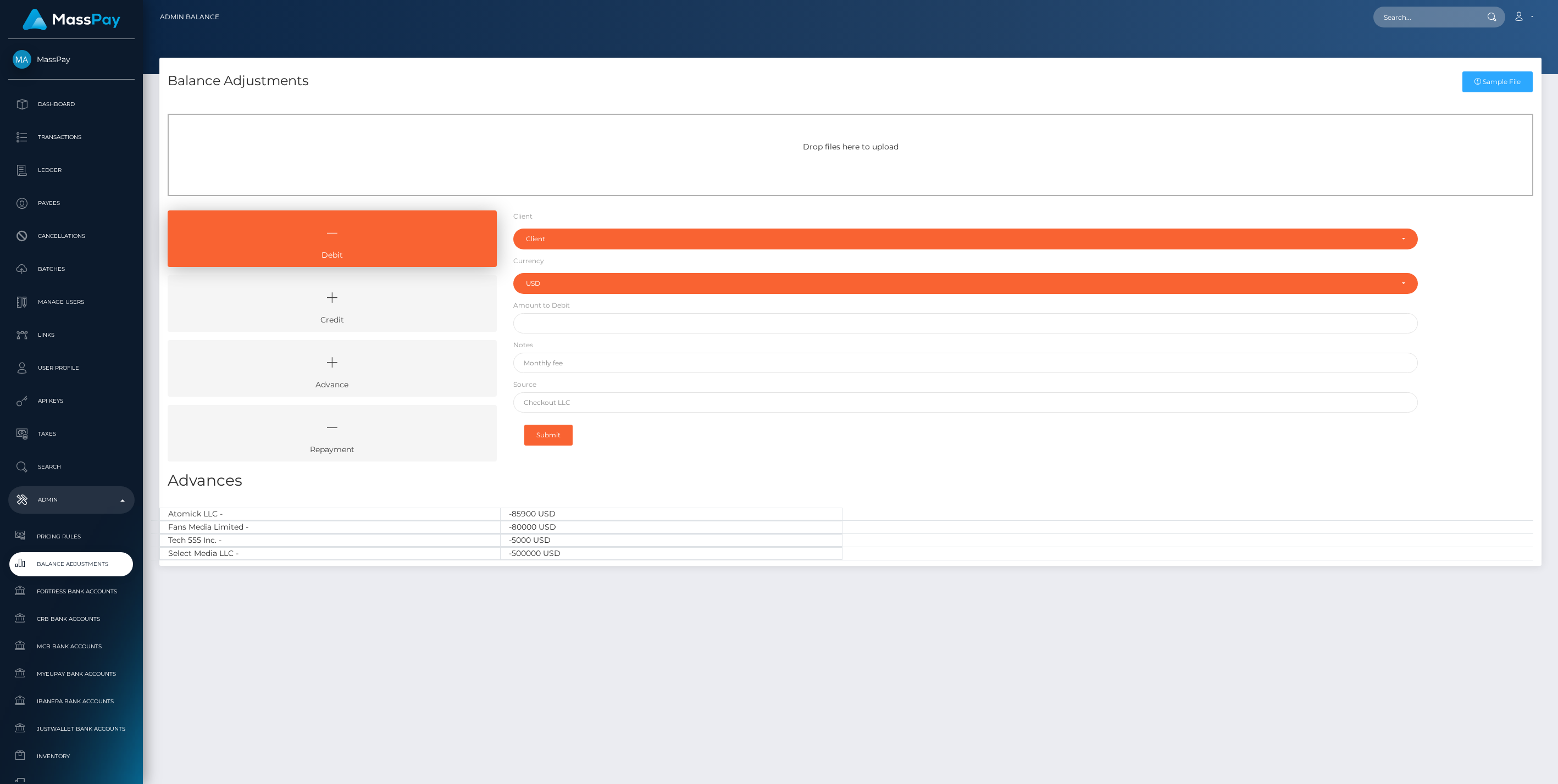
select select "USD"
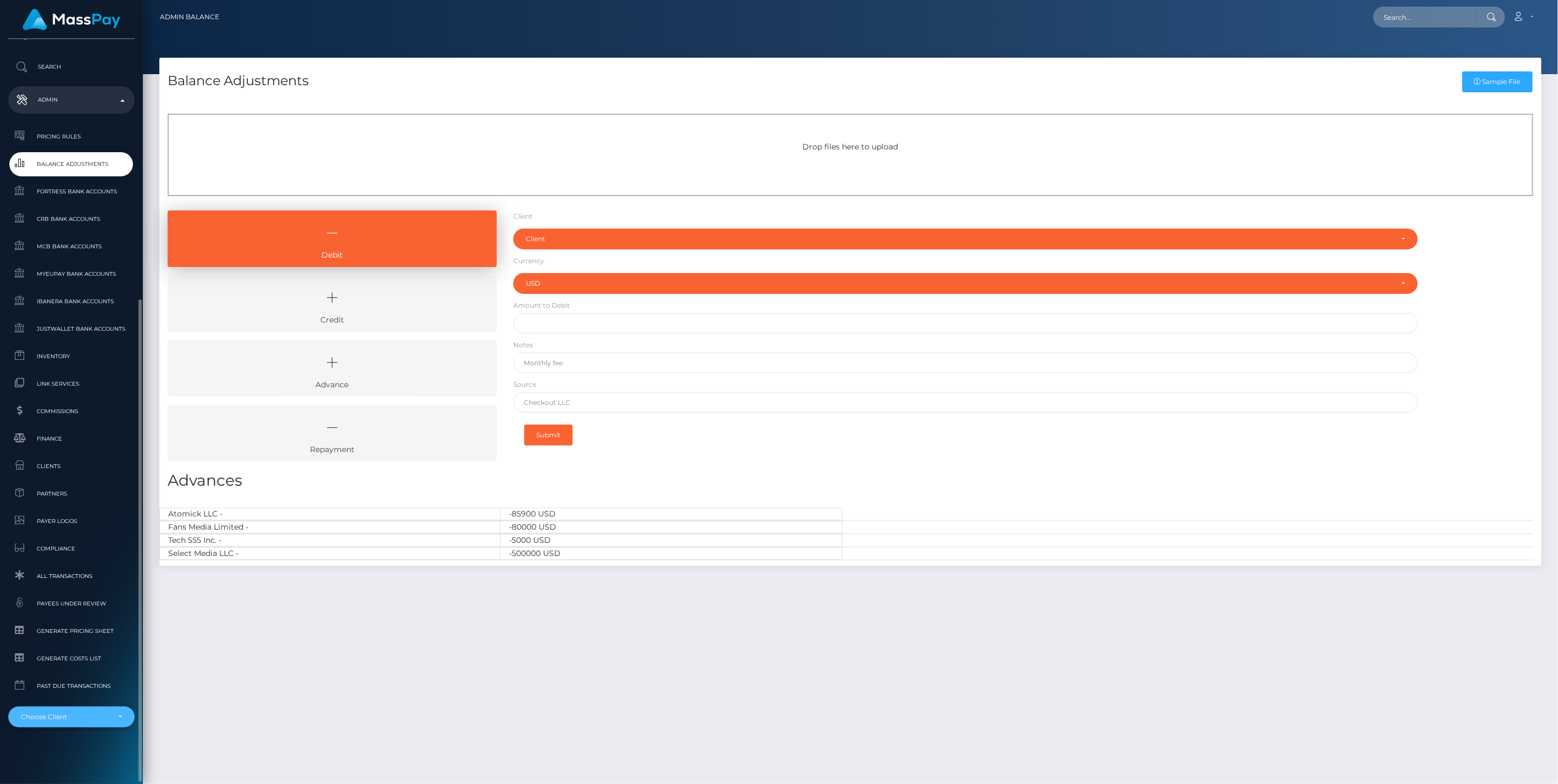
click at [93, 716] on div "Choose Client" at bounding box center [65, 717] width 88 height 9
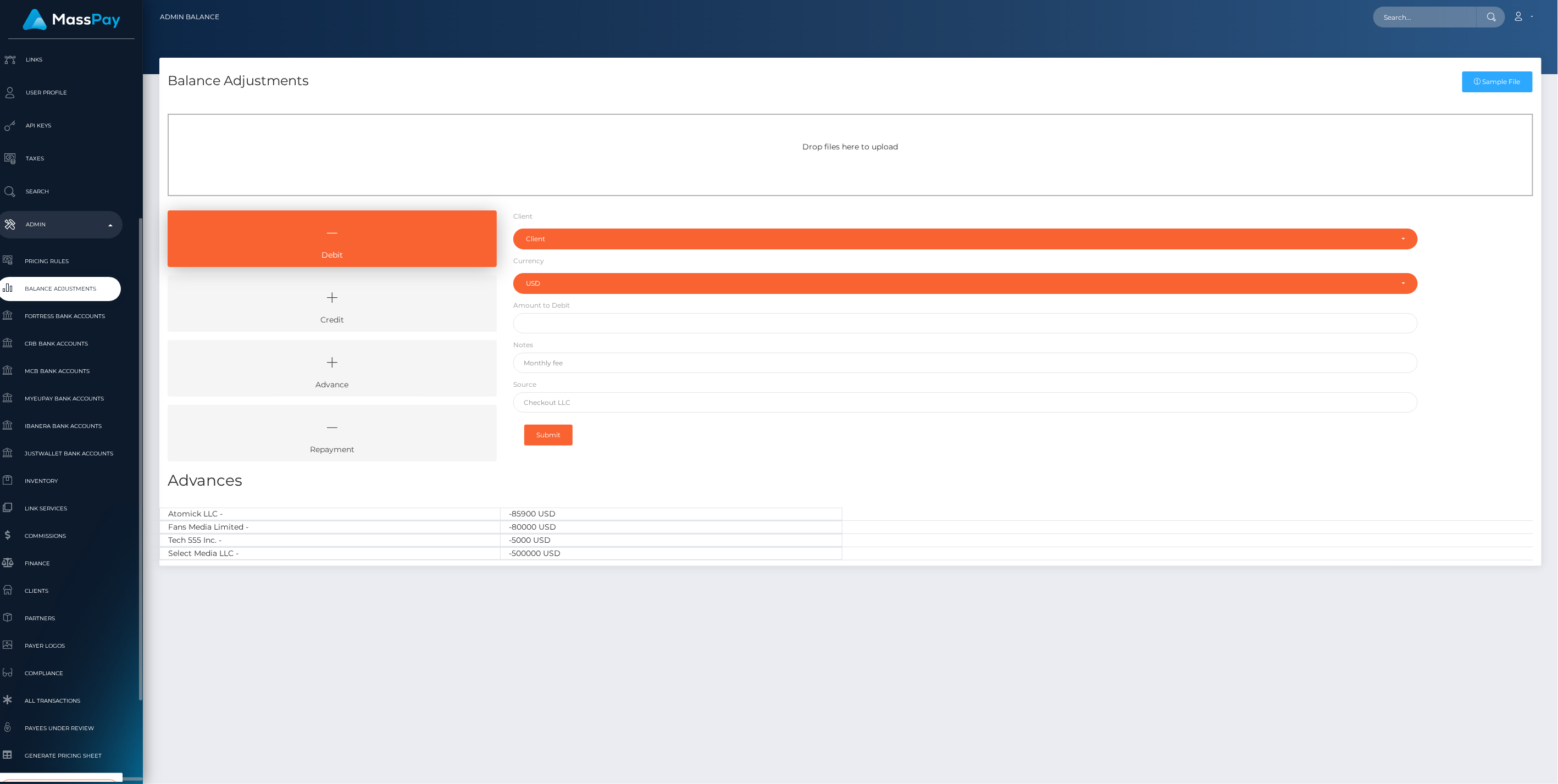
scroll to position [397, 12]
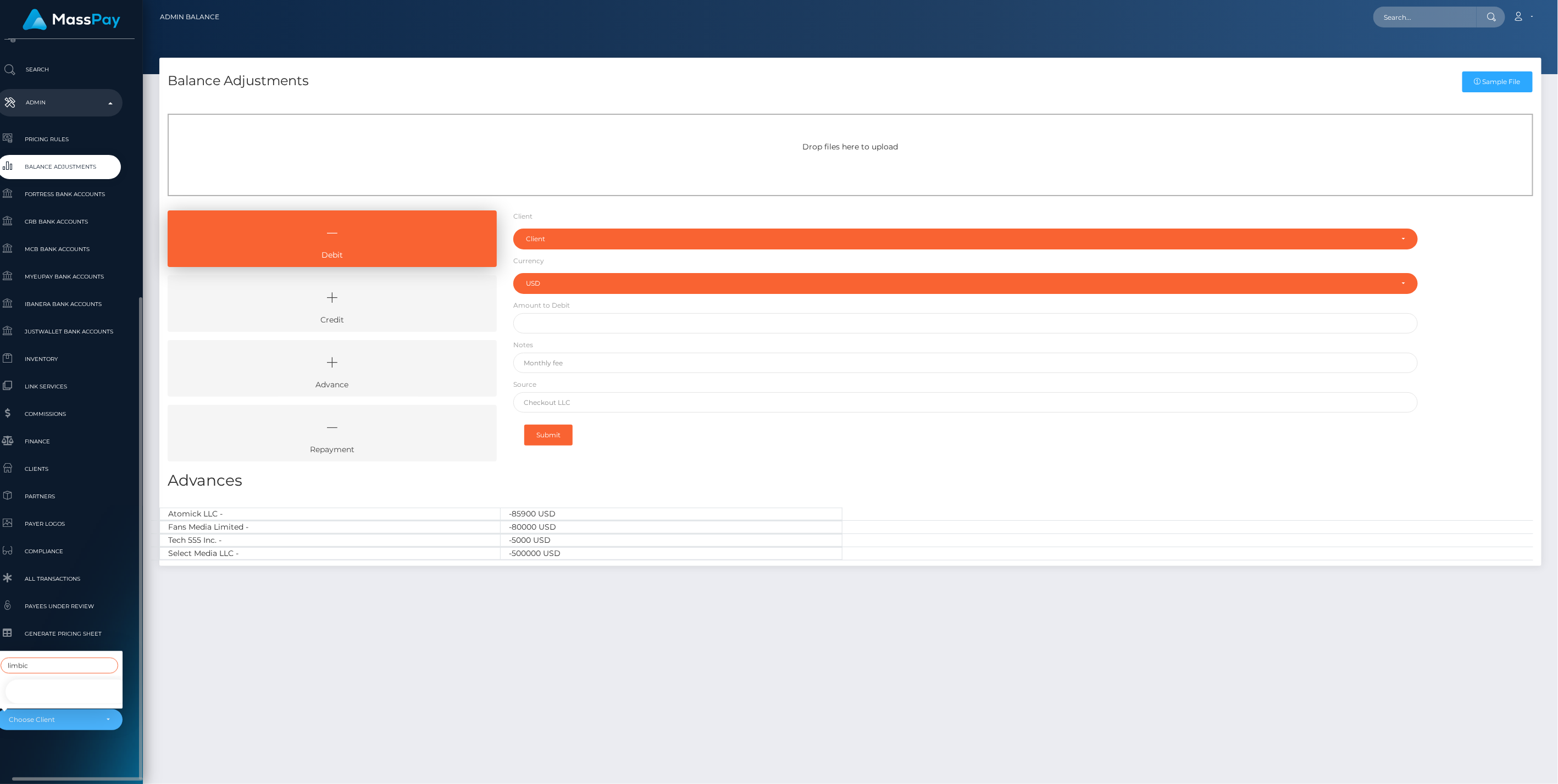
type input "limbic"
click at [28, 664] on div "limbic" at bounding box center [59, 666] width 126 height 21
click at [42, 725] on div "Choose Client" at bounding box center [59, 719] width 126 height 21
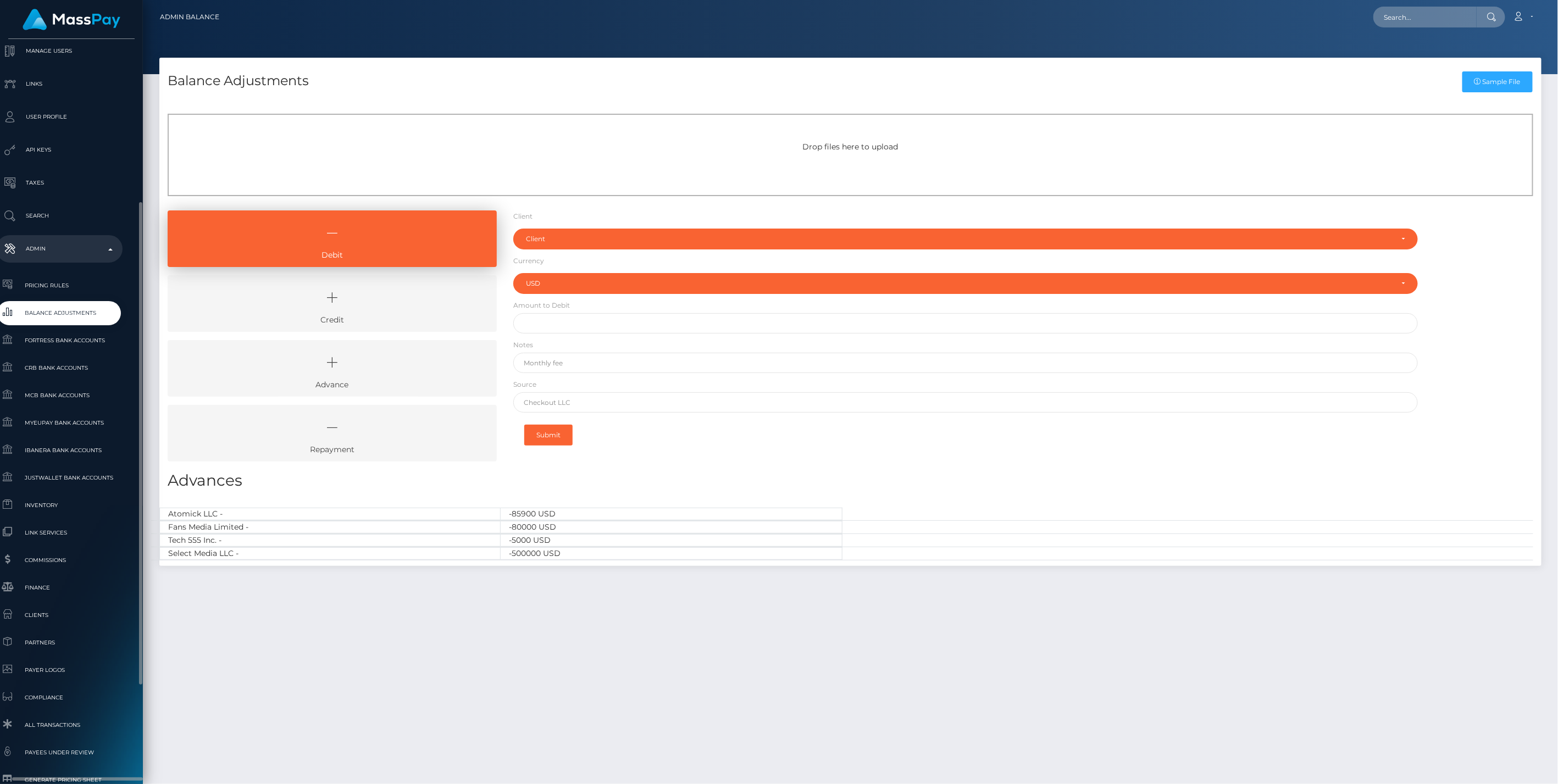
scroll to position [400, 12]
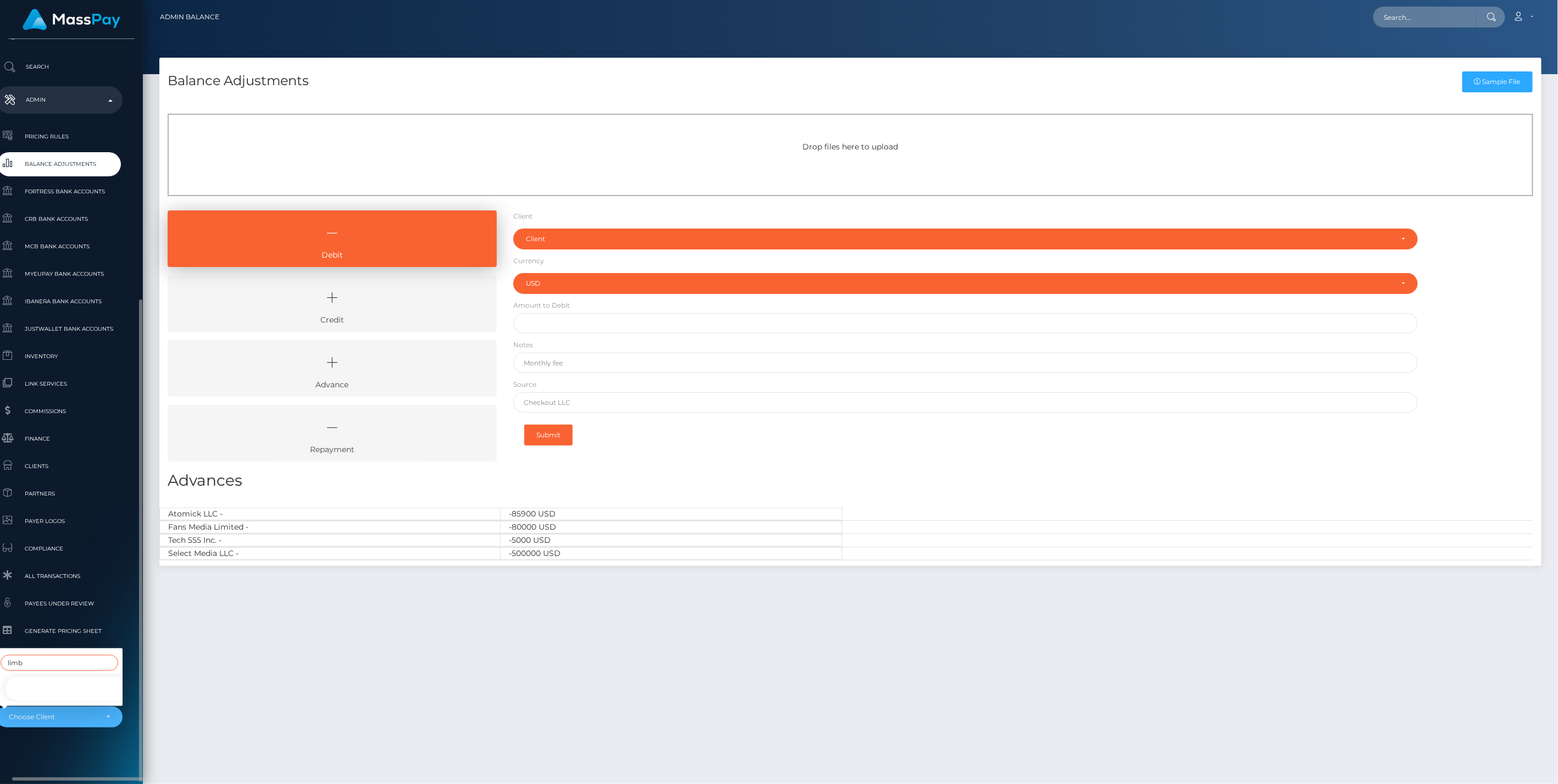
type input "limb"
click at [56, 685] on link "Limbic Arc, LLC -" at bounding box center [67, 688] width 126 height 25
select select "89"
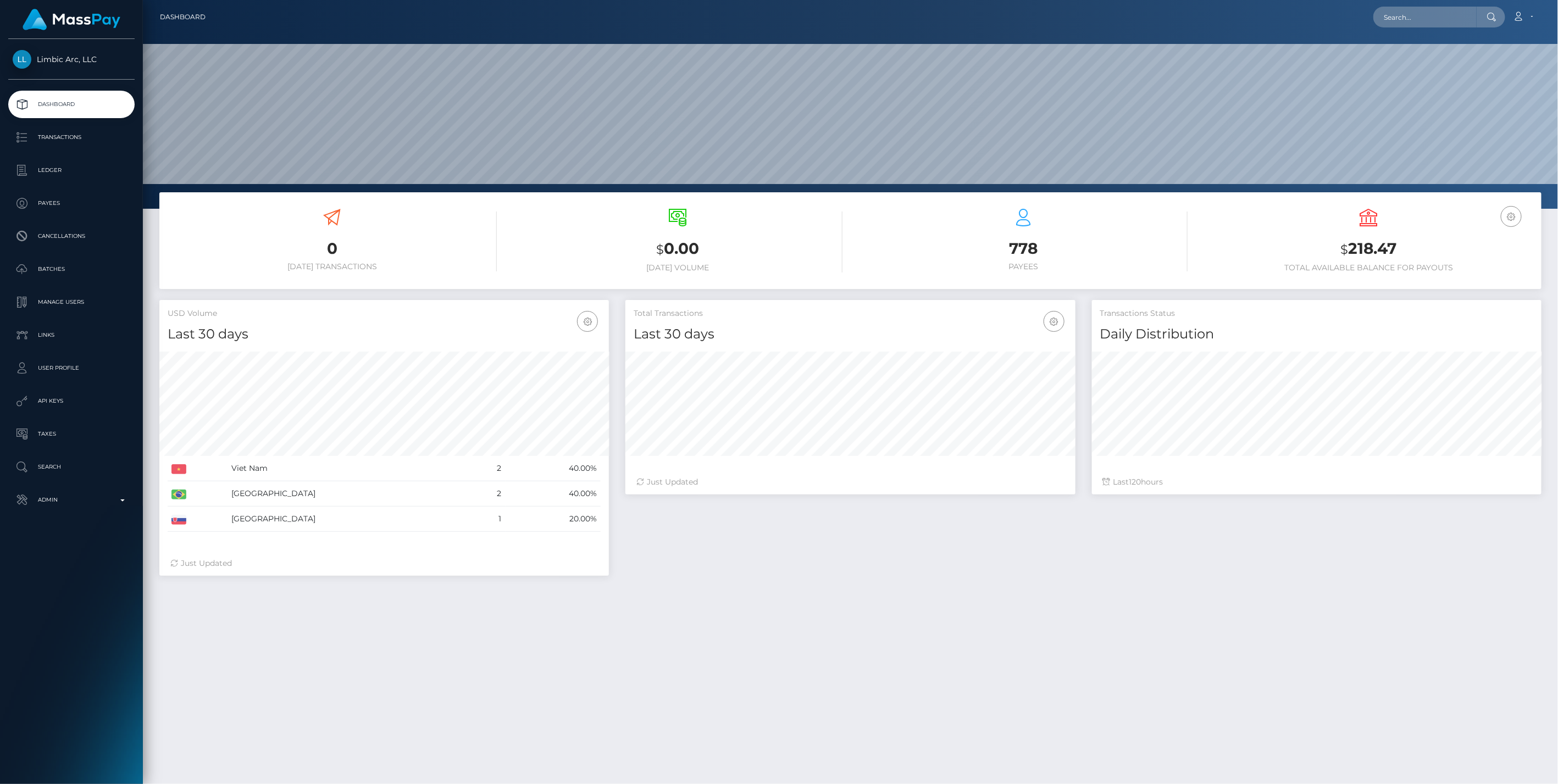
scroll to position [195, 449]
drag, startPoint x: 77, startPoint y: 519, endPoint x: 82, endPoint y: 513, distance: 7.8
click at [77, 519] on div "Limbic Arc, LLC Dashboard Transactions Ledger Payees Cancellations Batches IMG" at bounding box center [71, 410] width 143 height 742
click at [83, 511] on link "Admin" at bounding box center [71, 499] width 126 height 27
click at [57, 166] on p "Ledger" at bounding box center [71, 170] width 117 height 16
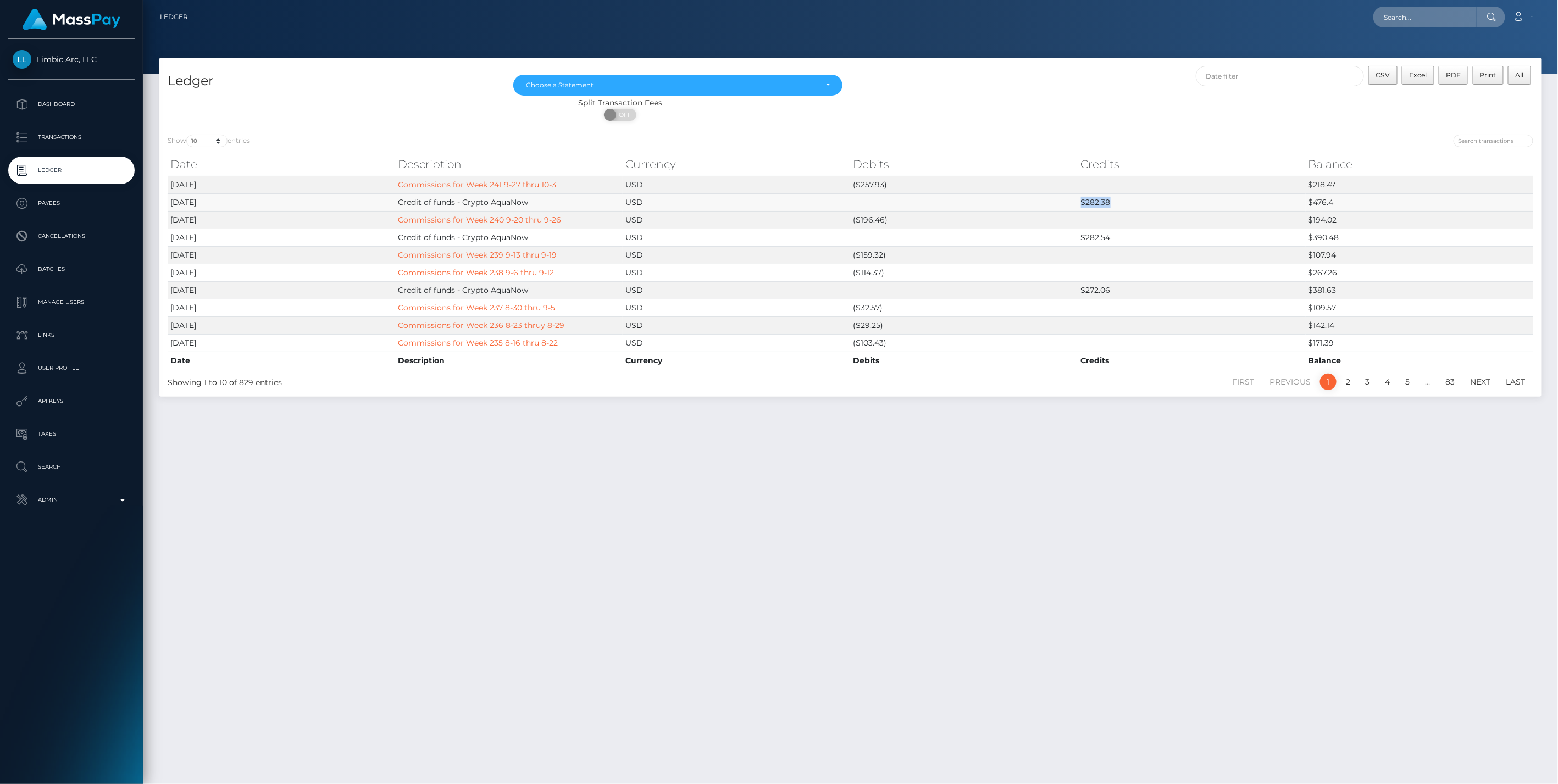
drag, startPoint x: 1026, startPoint y: 193, endPoint x: 1136, endPoint y: 195, distance: 110.0
click at [1136, 195] on tr "2025-10-10 Credit of funds - Crypto AquaNow USD $282.38 $476.4" at bounding box center [850, 202] width 1366 height 18
click at [785, 550] on div "Ledger Apr 2022 May 2022 Jun 2022 Jul 2022 Aug 2022 Sep 2022 Oct 2022 Nov 2022 …" at bounding box center [850, 415] width 1415 height 716
click at [1397, 18] on input "text" at bounding box center [1425, 17] width 103 height 21
paste input "pout_auMNqbxO5ecWn"
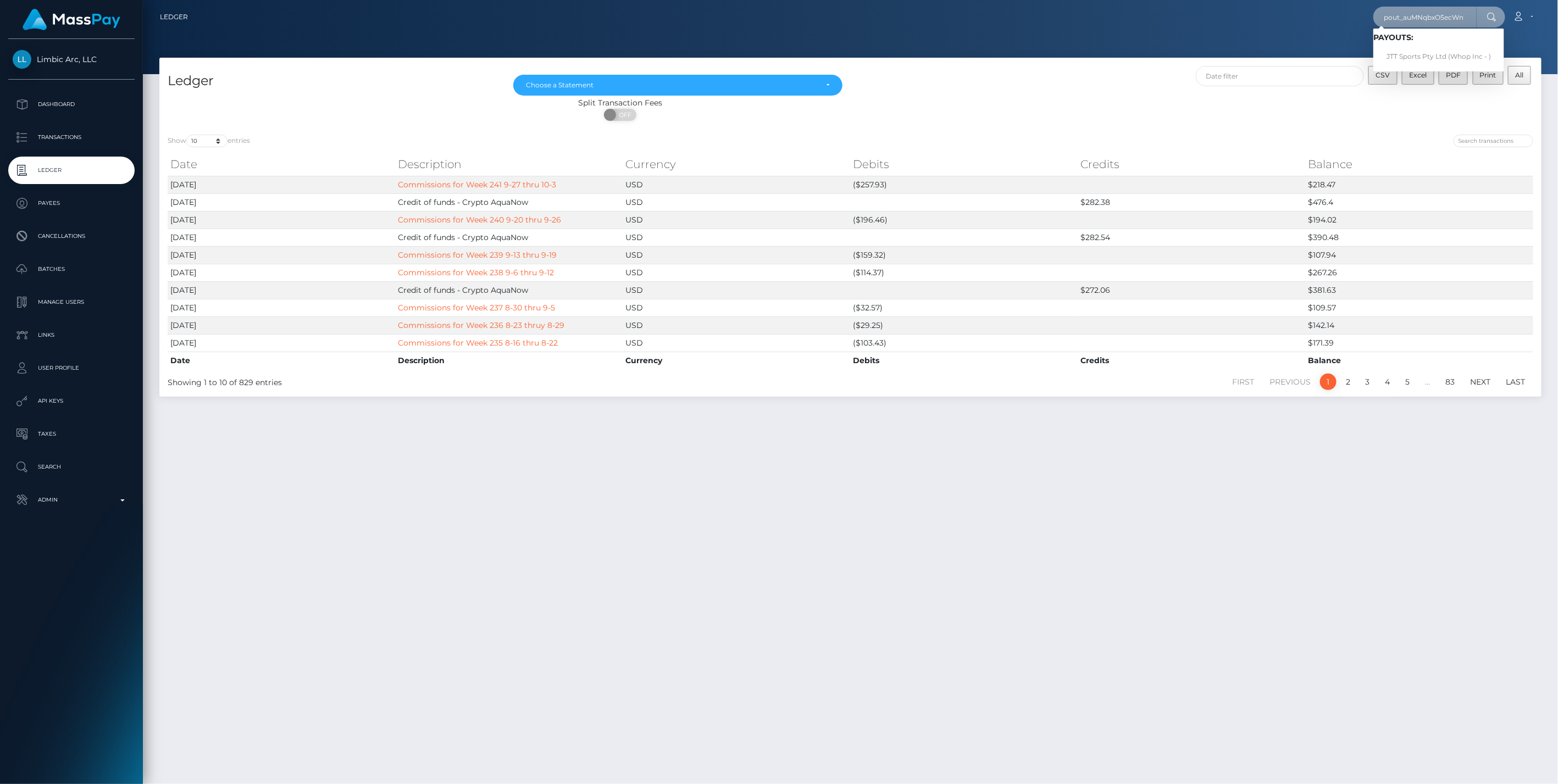
type input "pout_auMNqbxO5ecWn"
click at [1418, 52] on link "JTT Sports Pty Ltd (Whop Inc - )" at bounding box center [1439, 57] width 131 height 21
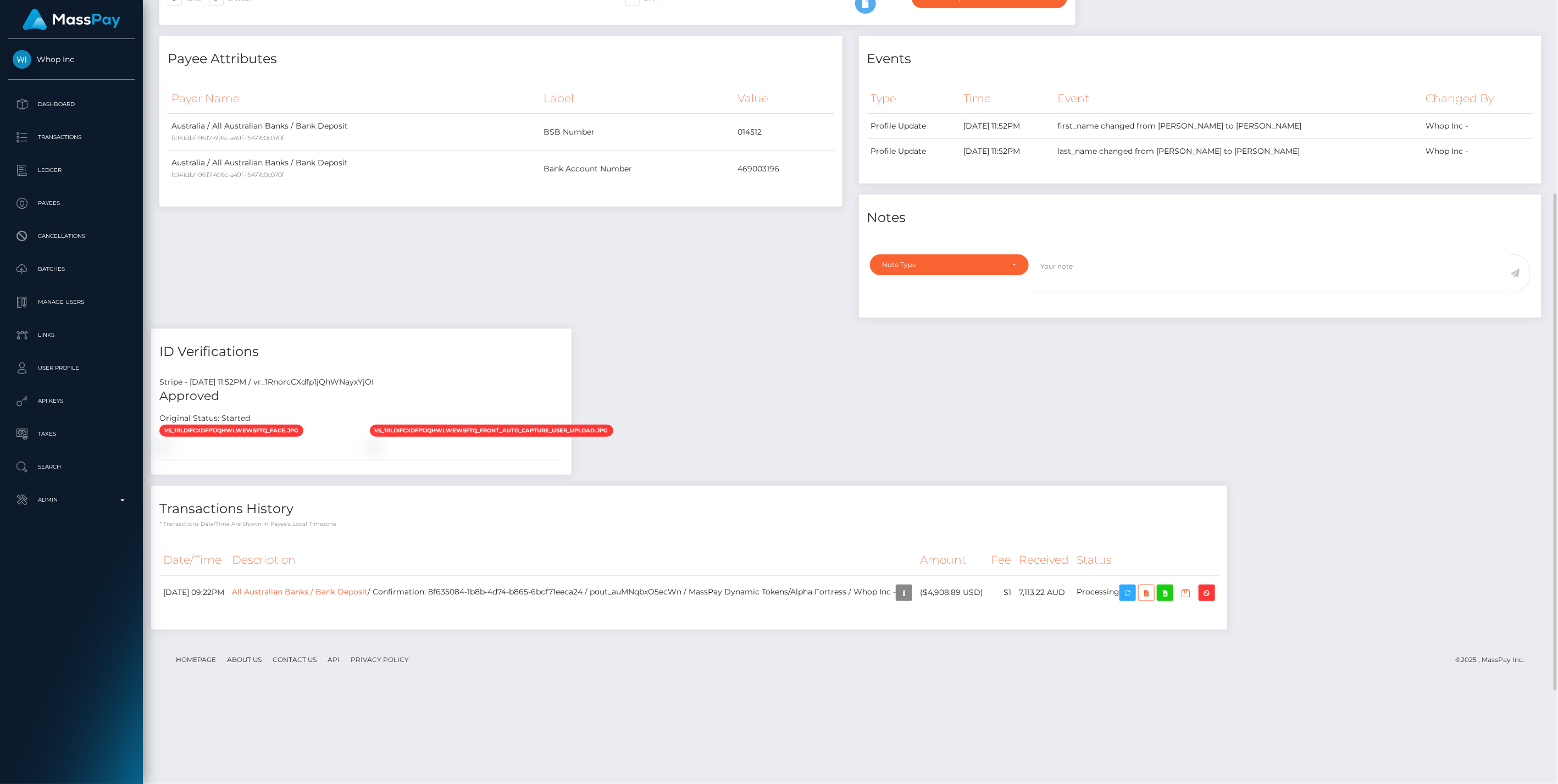
scroll to position [452, 0]
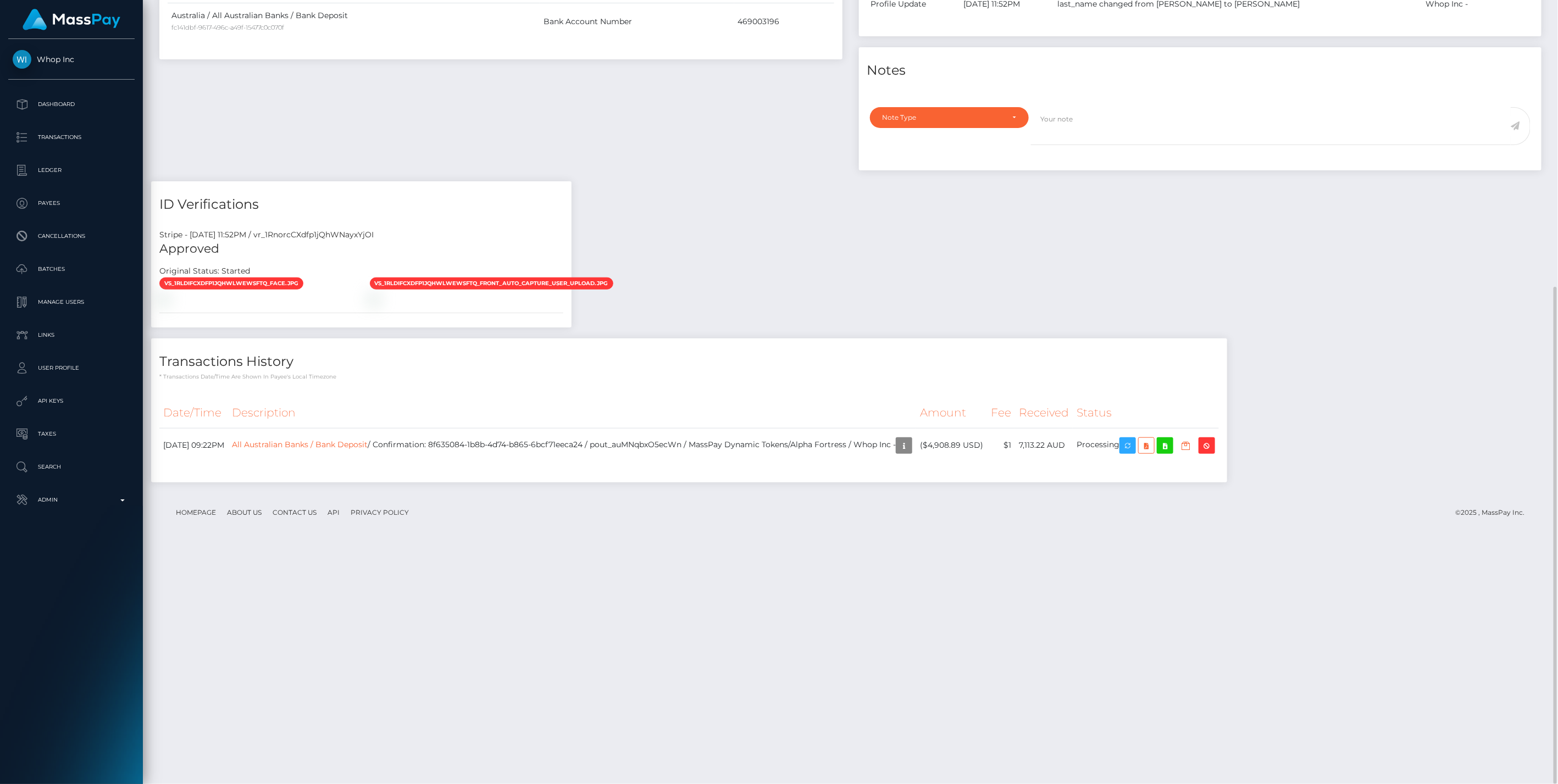
click at [854, 493] on div "Payee Attributes Payer Name Label Value Australia / All Australian Banks / Bank…" at bounding box center [850, 191] width 1398 height 604
click at [660, 462] on td "All Australian Banks / Bank Deposit / Confirmation: 8f635084-1b8b-4d74-b865-6bc…" at bounding box center [572, 445] width 688 height 34
click at [633, 462] on td "All Australian Banks / Bank Deposit / Confirmation: 8f635084-1b8b-4d74-b865-6bc…" at bounding box center [572, 445] width 688 height 34
drag, startPoint x: 725, startPoint y: 684, endPoint x: 711, endPoint y: 682, distance: 14.1
click at [711, 462] on td "All Australian Banks / Bank Deposit / Confirmation: 8f635084-1b8b-4d74-b865-6bc…" at bounding box center [572, 445] width 688 height 34
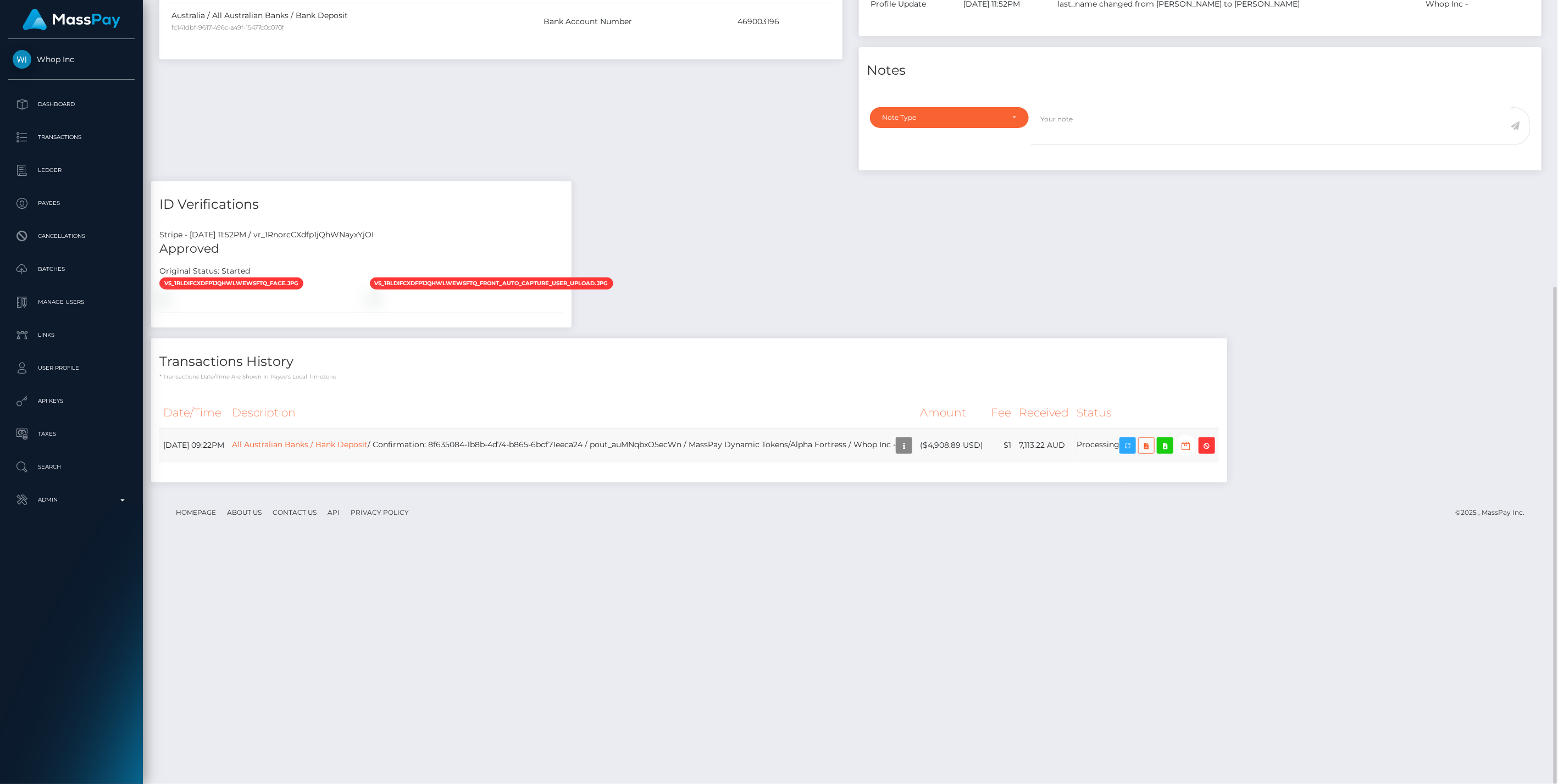
drag, startPoint x: 711, startPoint y: 682, endPoint x: 633, endPoint y: 685, distance: 78.1
click at [633, 462] on td "All Australian Banks / Bank Deposit / Confirmation: 8f635084-1b8b-4d74-b865-6bc…" at bounding box center [572, 445] width 688 height 34
drag, startPoint x: 623, startPoint y: 682, endPoint x: 702, endPoint y: 682, distance: 79.0
click at [702, 462] on td "All Australian Banks / Bank Deposit / Confirmation: 8f635084-1b8b-4d74-b865-6bc…" at bounding box center [572, 445] width 688 height 34
drag, startPoint x: 702, startPoint y: 682, endPoint x: 714, endPoint y: 680, distance: 12.2
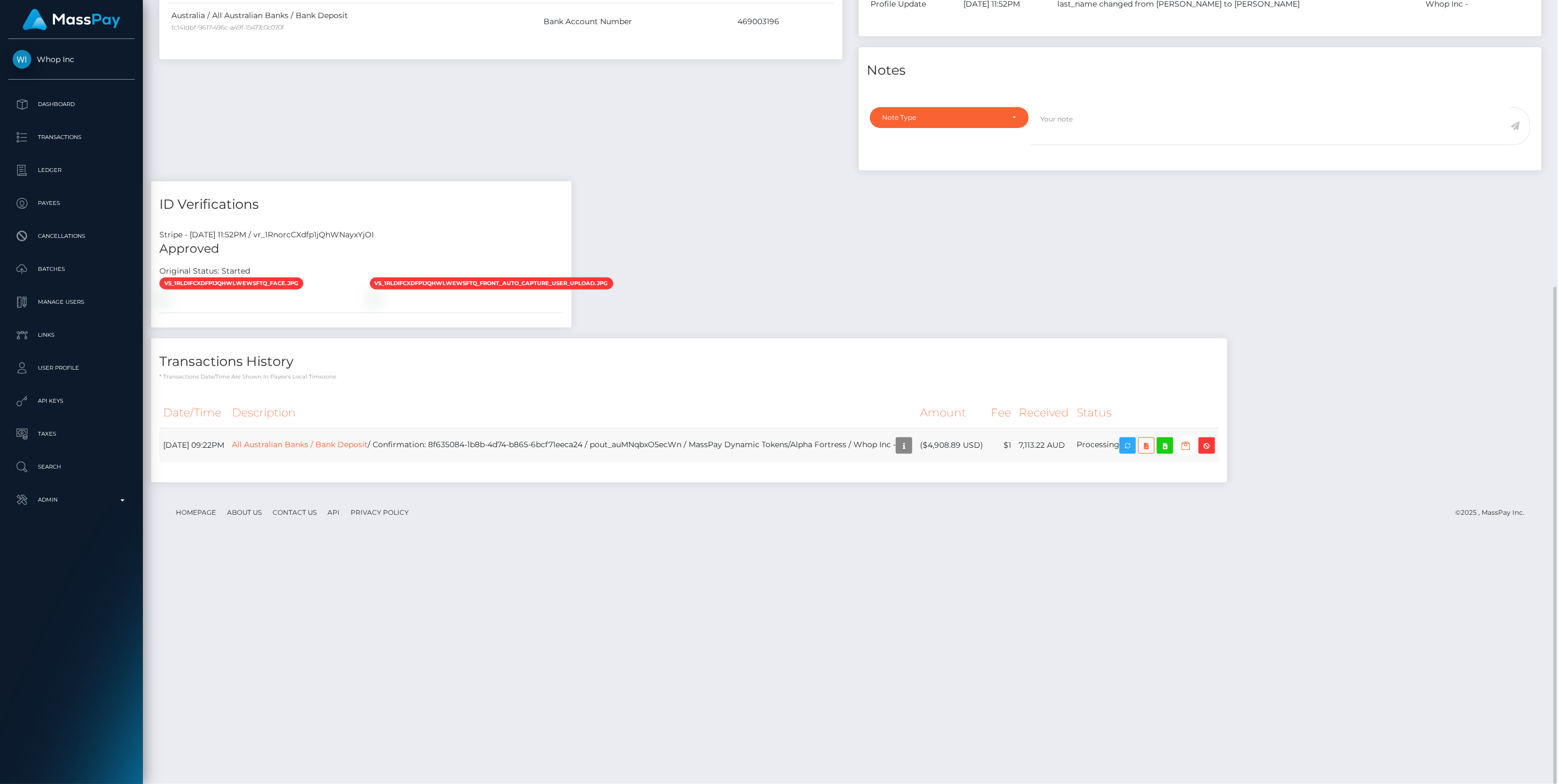
click at [709, 462] on td "All Australian Banks / Bank Deposit / Confirmation: 8f635084-1b8b-4d74-b865-6bc…" at bounding box center [572, 445] width 688 height 34
drag, startPoint x: 718, startPoint y: 679, endPoint x: 625, endPoint y: 687, distance: 93.3
click at [625, 462] on td "All Australian Banks / Bank Deposit / Confirmation: 8f635084-1b8b-4d74-b865-6bc…" at bounding box center [572, 445] width 688 height 34
copy td "pout_auMNqbxO5ecWn"
drag, startPoint x: 460, startPoint y: 684, endPoint x: 510, endPoint y: 682, distance: 50.0
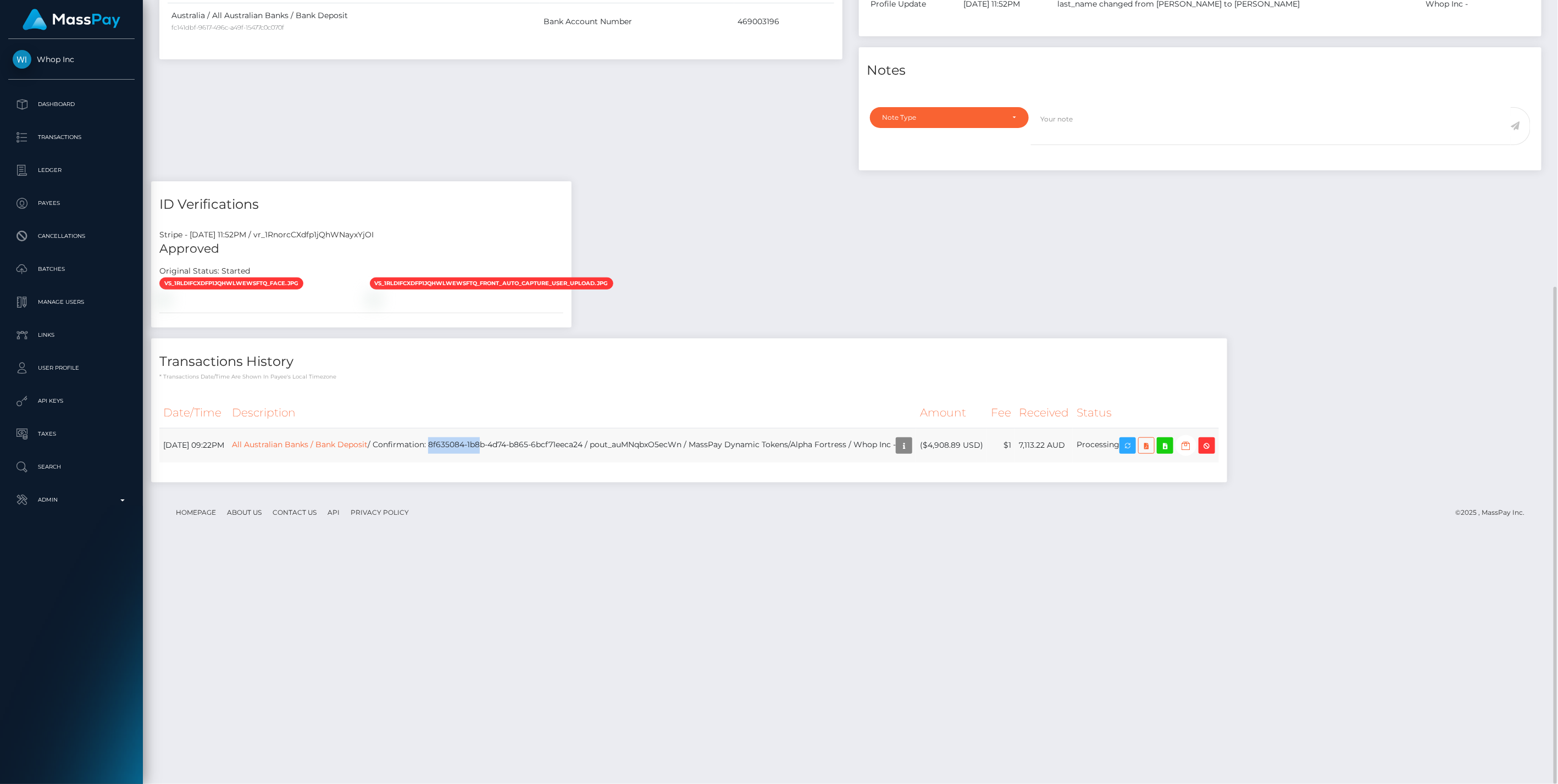
click at [510, 462] on td "All Australian Banks / Bank Deposit / Confirmation: 8f635084-1b8b-4d74-b865-6bc…" at bounding box center [572, 445] width 688 height 34
drag, startPoint x: 510, startPoint y: 682, endPoint x: 587, endPoint y: 690, distance: 77.4
click at [587, 462] on td "All Australian Banks / Bank Deposit / Confirmation: 8f635084-1b8b-4d74-b865-6bc…" at bounding box center [572, 445] width 688 height 34
drag, startPoint x: 618, startPoint y: 681, endPoint x: 462, endPoint y: 684, distance: 156.0
click at [462, 462] on td "All Australian Banks / Bank Deposit / Confirmation: 8f635084-1b8b-4d74-b865-6bc…" at bounding box center [572, 445] width 688 height 34
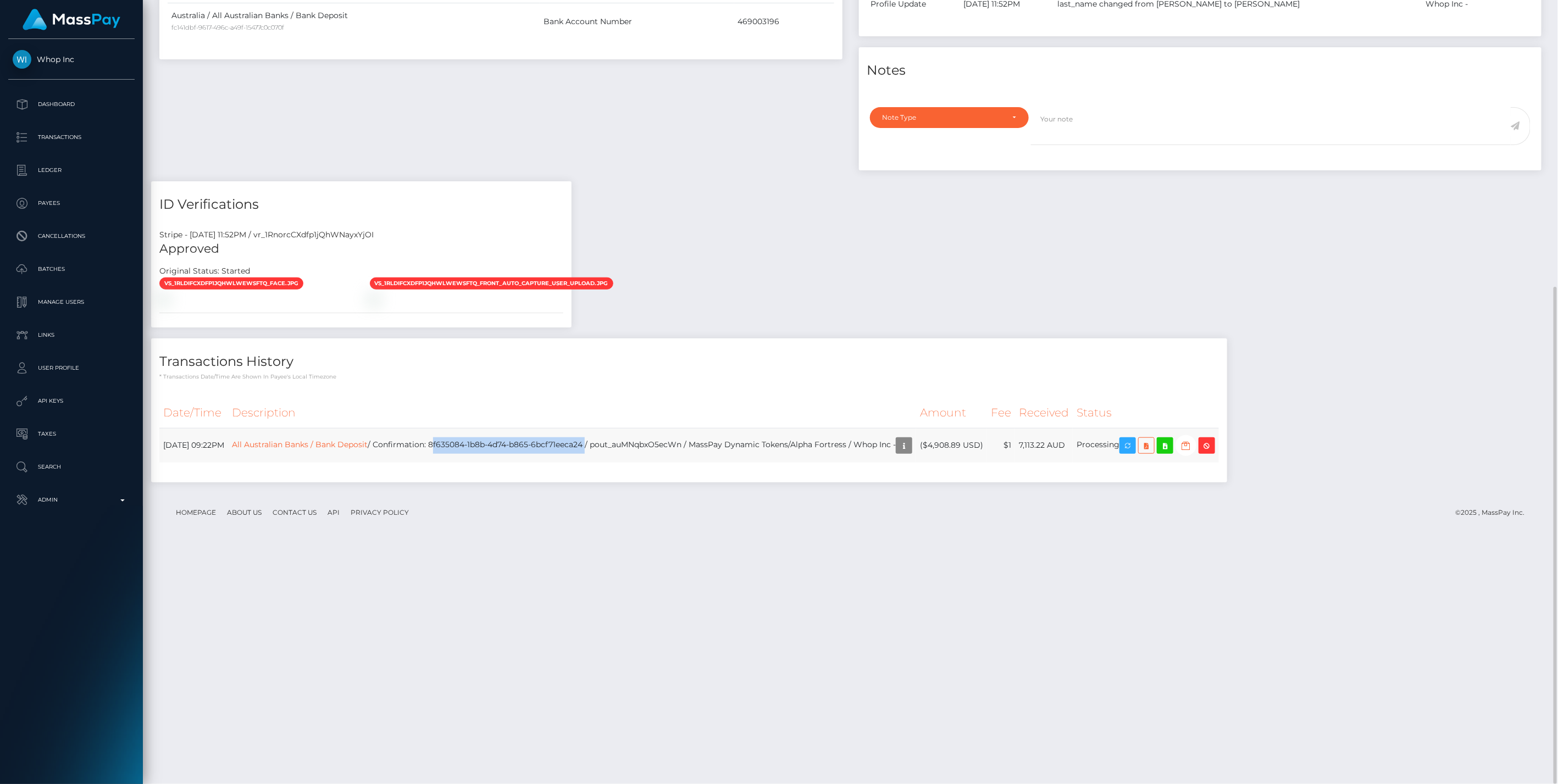
copy td "8f635084-1b8b-4d74-b865-6bcf71eeca24"
click at [947, 420] on div "Payee Attributes Payer Name Label Value Australia / All Australian Banks / Bank…" at bounding box center [850, 191] width 1398 height 604
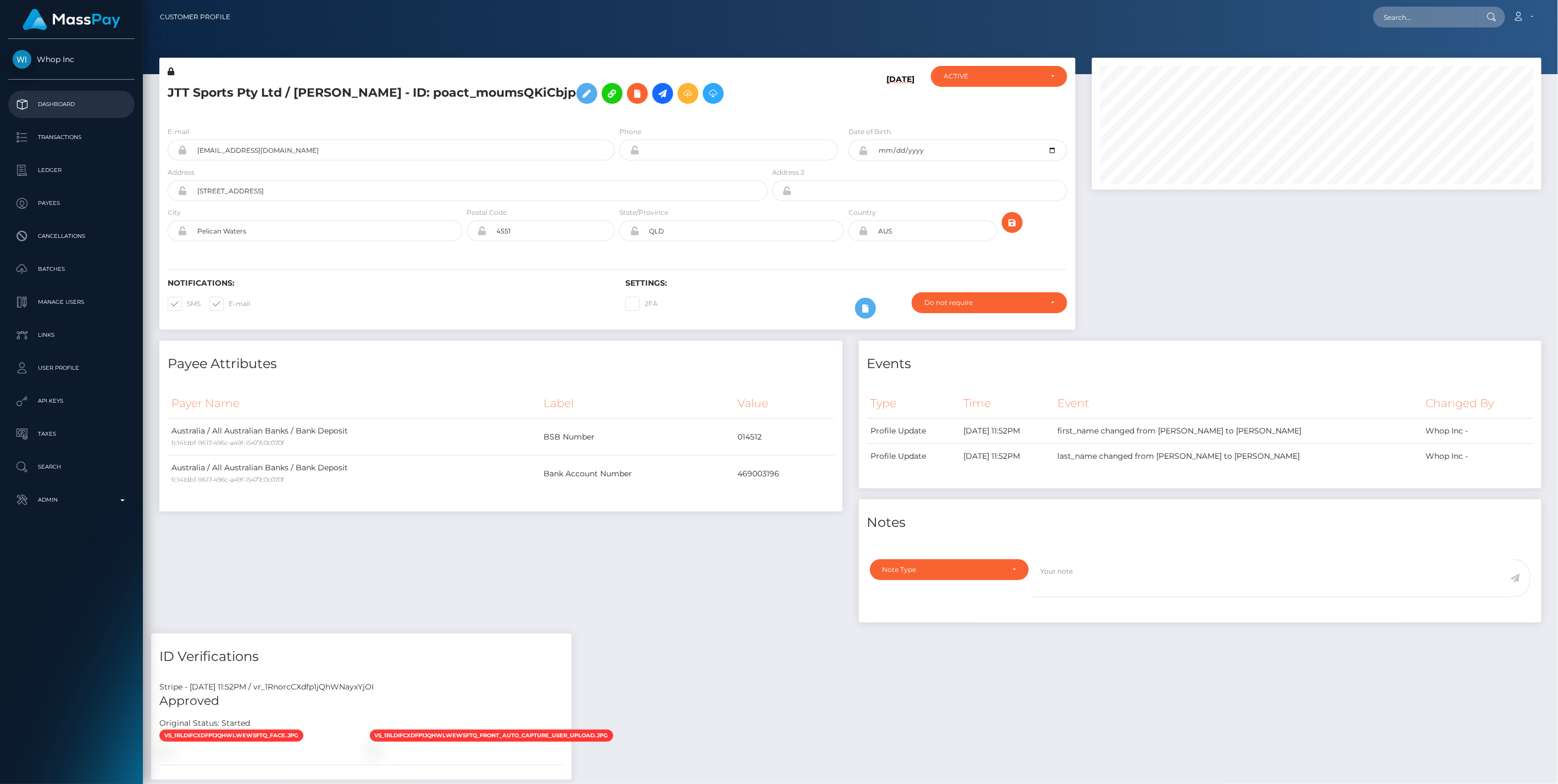
click at [77, 109] on p "Dashboard" at bounding box center [71, 104] width 117 height 16
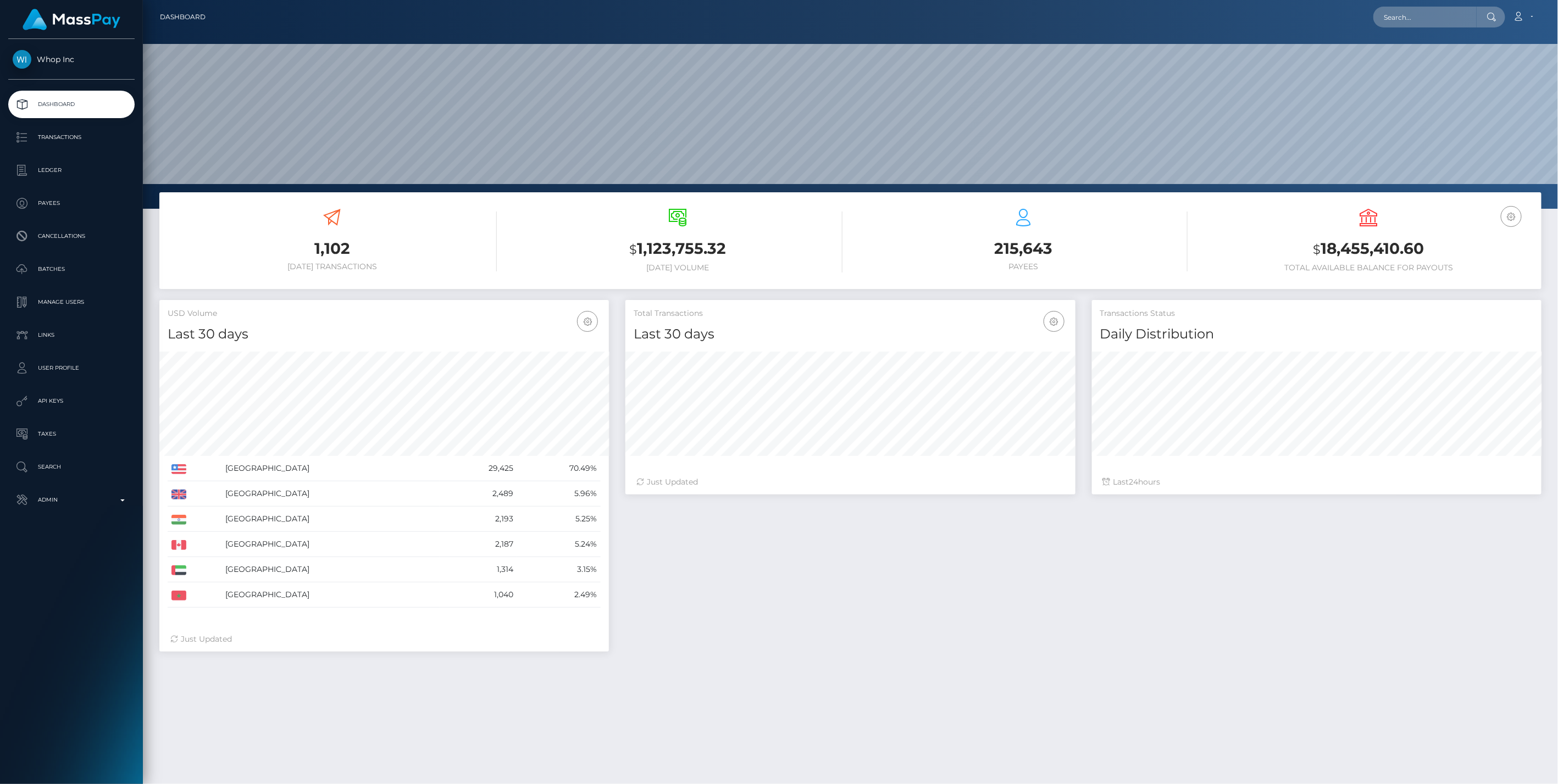
scroll to position [195, 449]
click at [1413, 27] on input "text" at bounding box center [1425, 17] width 103 height 21
paste input "pout_WXDra7aDVR1TL"
type input "pout_WXDra7aDVR1TL"
click at [1412, 48] on link "Lineout-FZ LLC (Whop Inc - )" at bounding box center [1435, 57] width 122 height 21
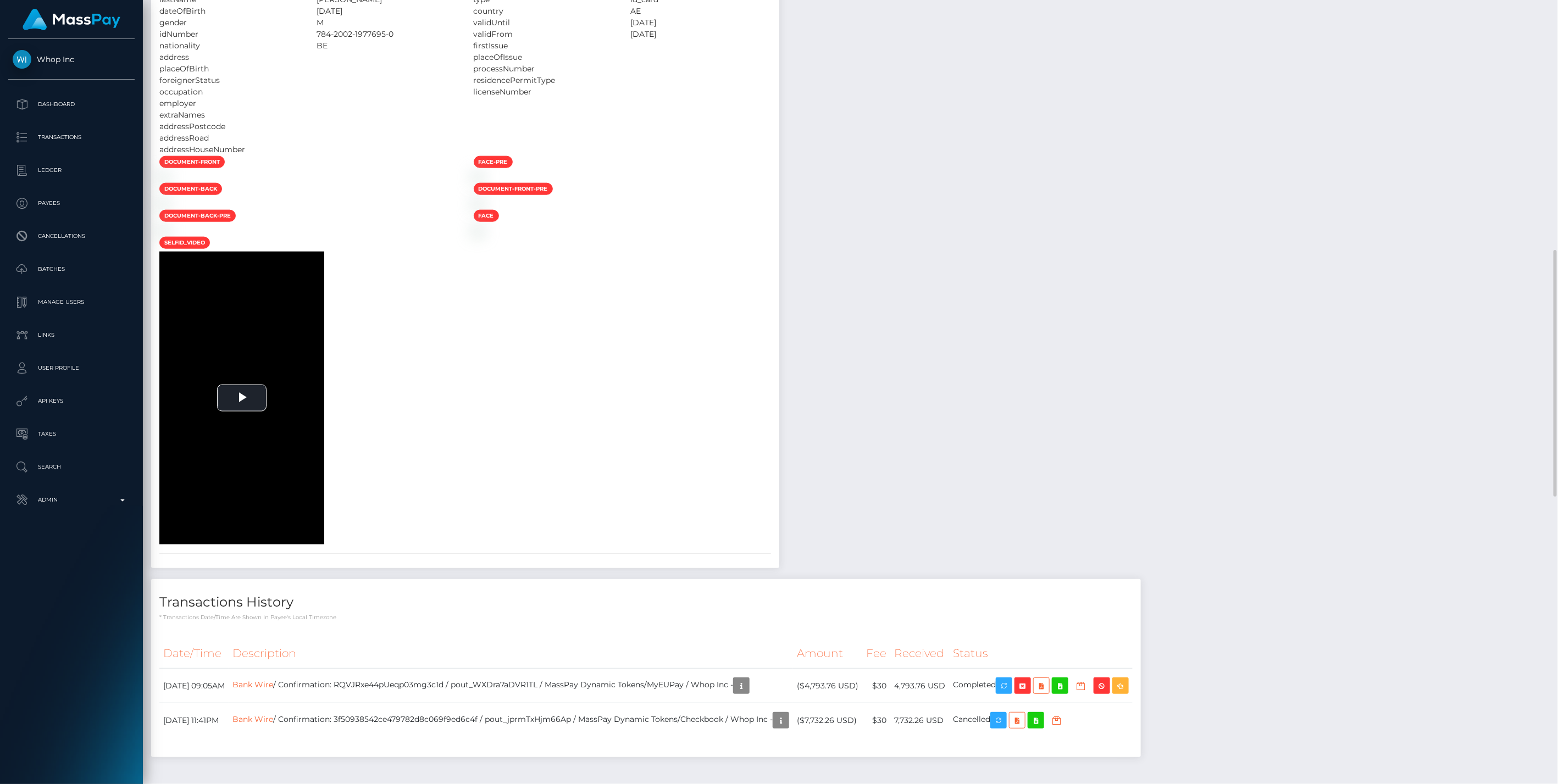
scroll to position [1702, 0]
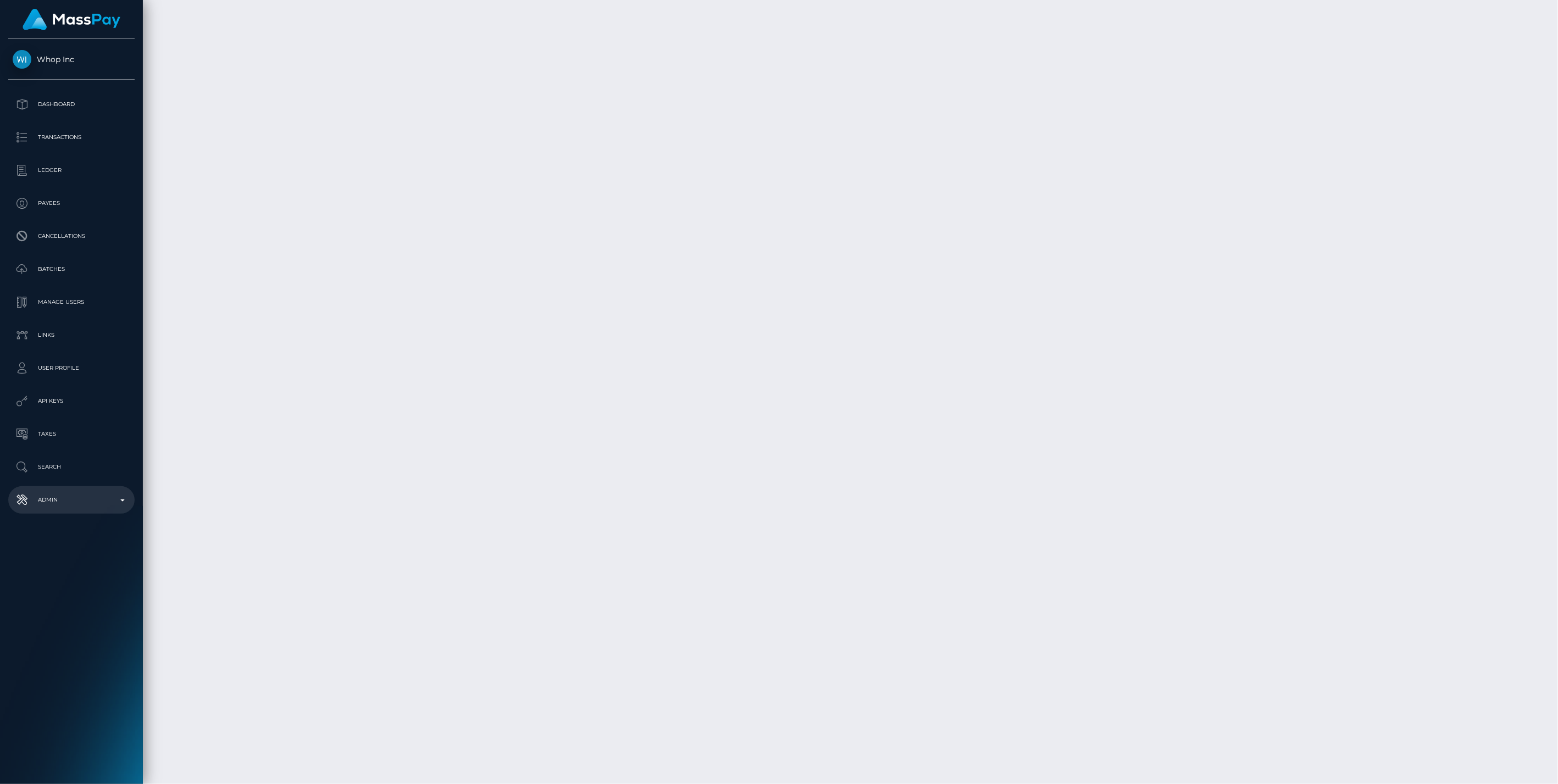
click at [67, 505] on p "Admin" at bounding box center [71, 499] width 117 height 16
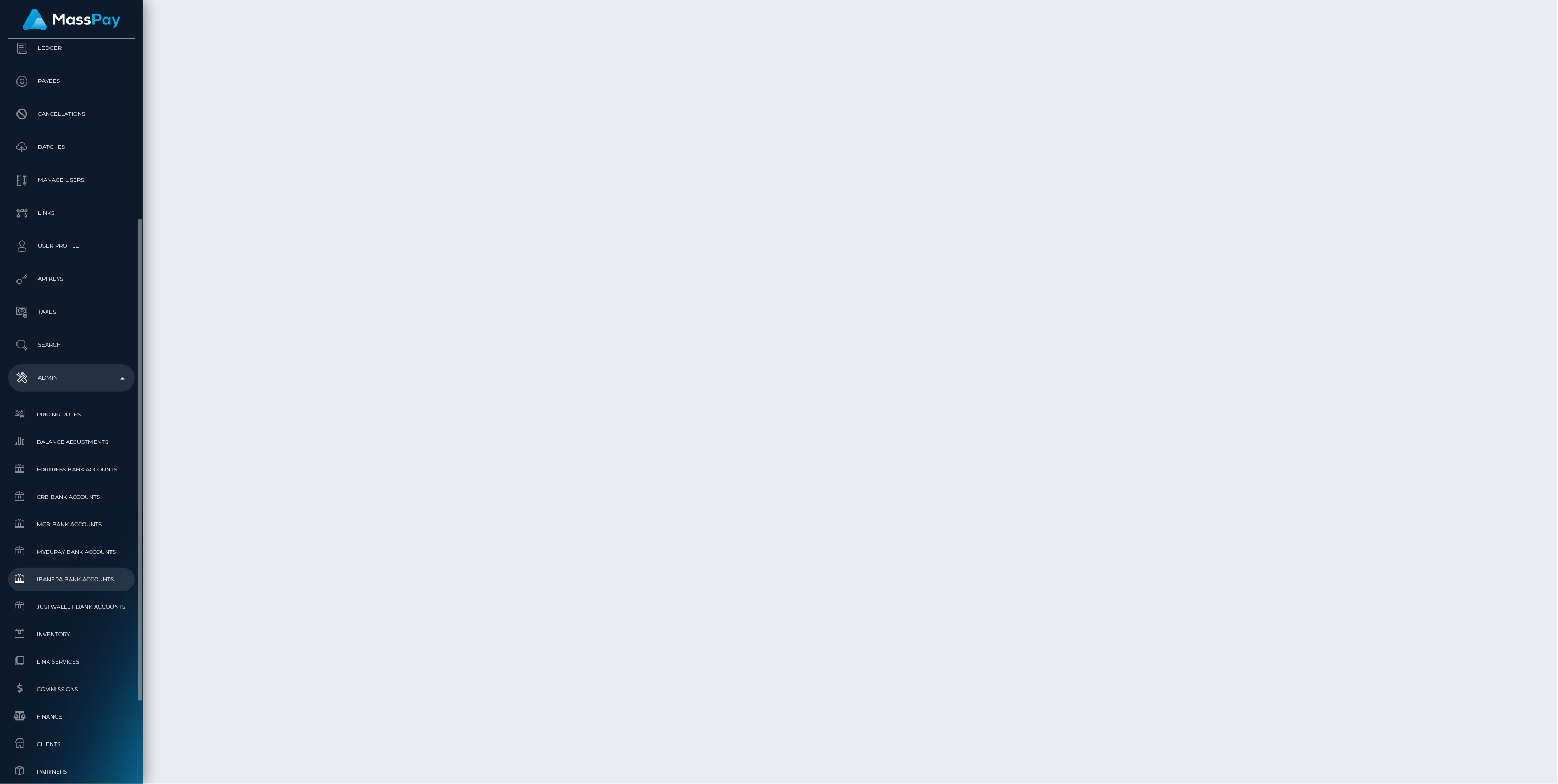
scroll to position [183, 0]
click at [57, 582] on link "Inventory" at bounding box center [71, 573] width 126 height 24
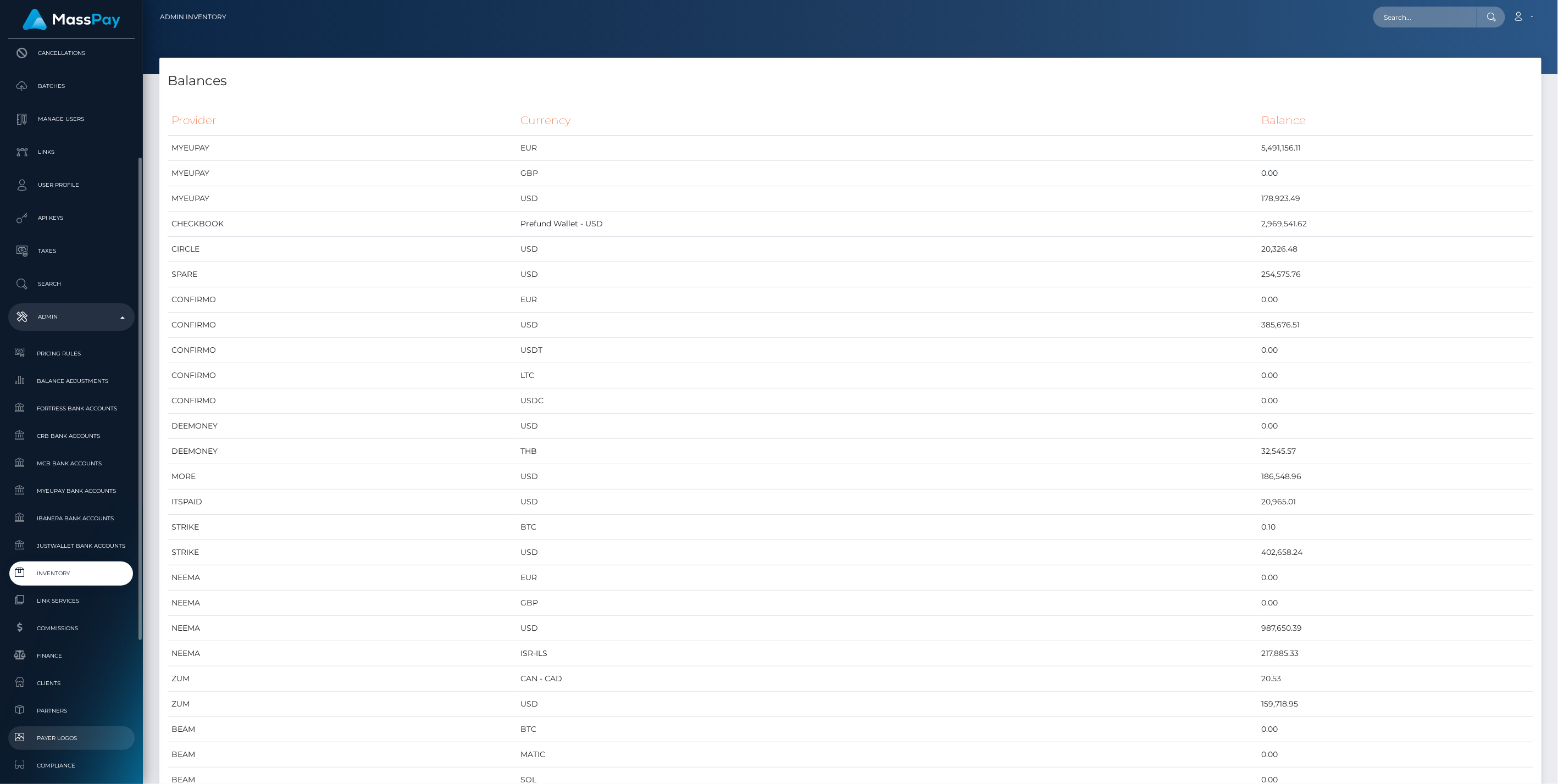
scroll to position [400, 0]
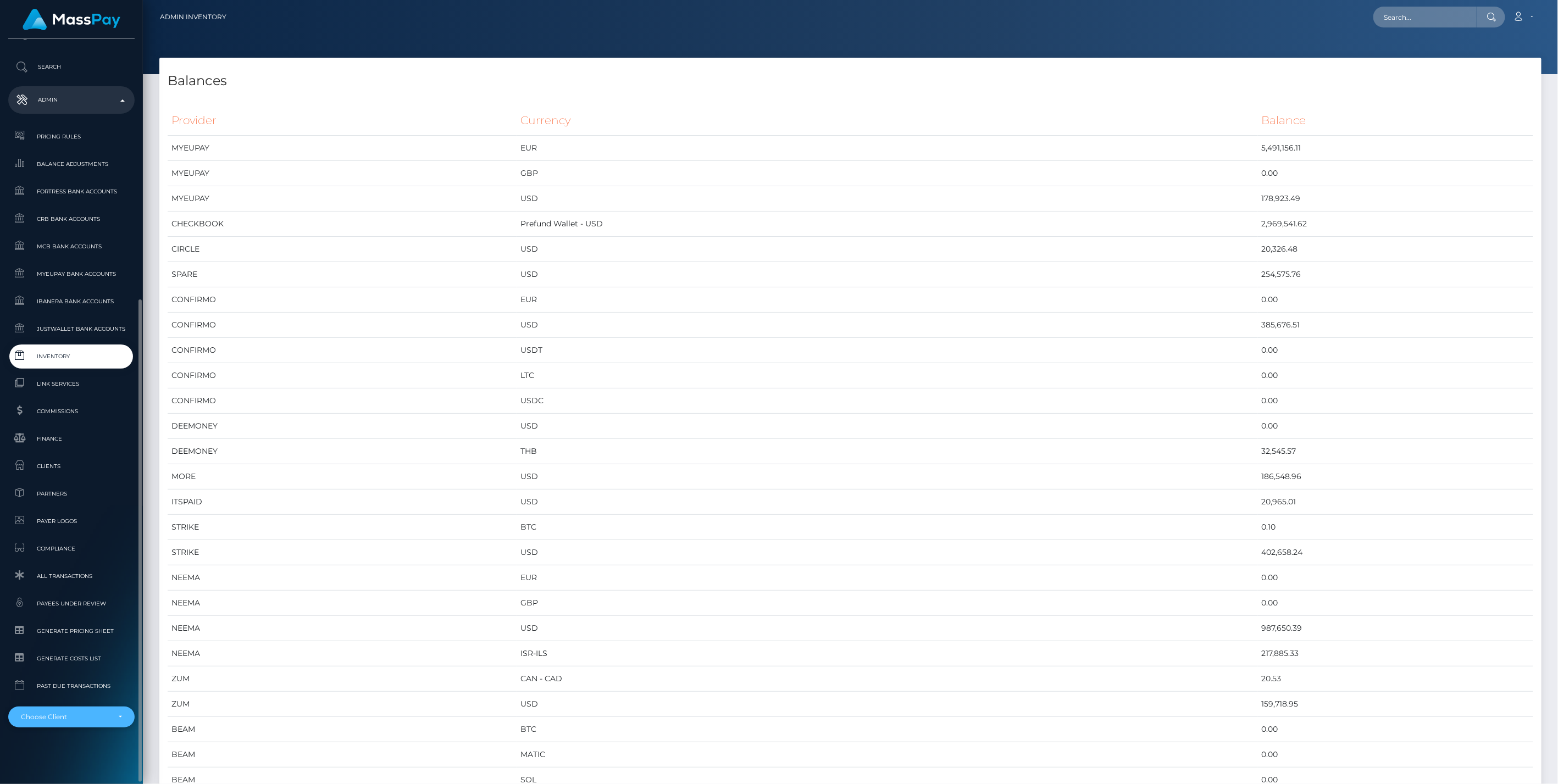
click at [122, 722] on div "Choose Client" at bounding box center [71, 717] width 126 height 21
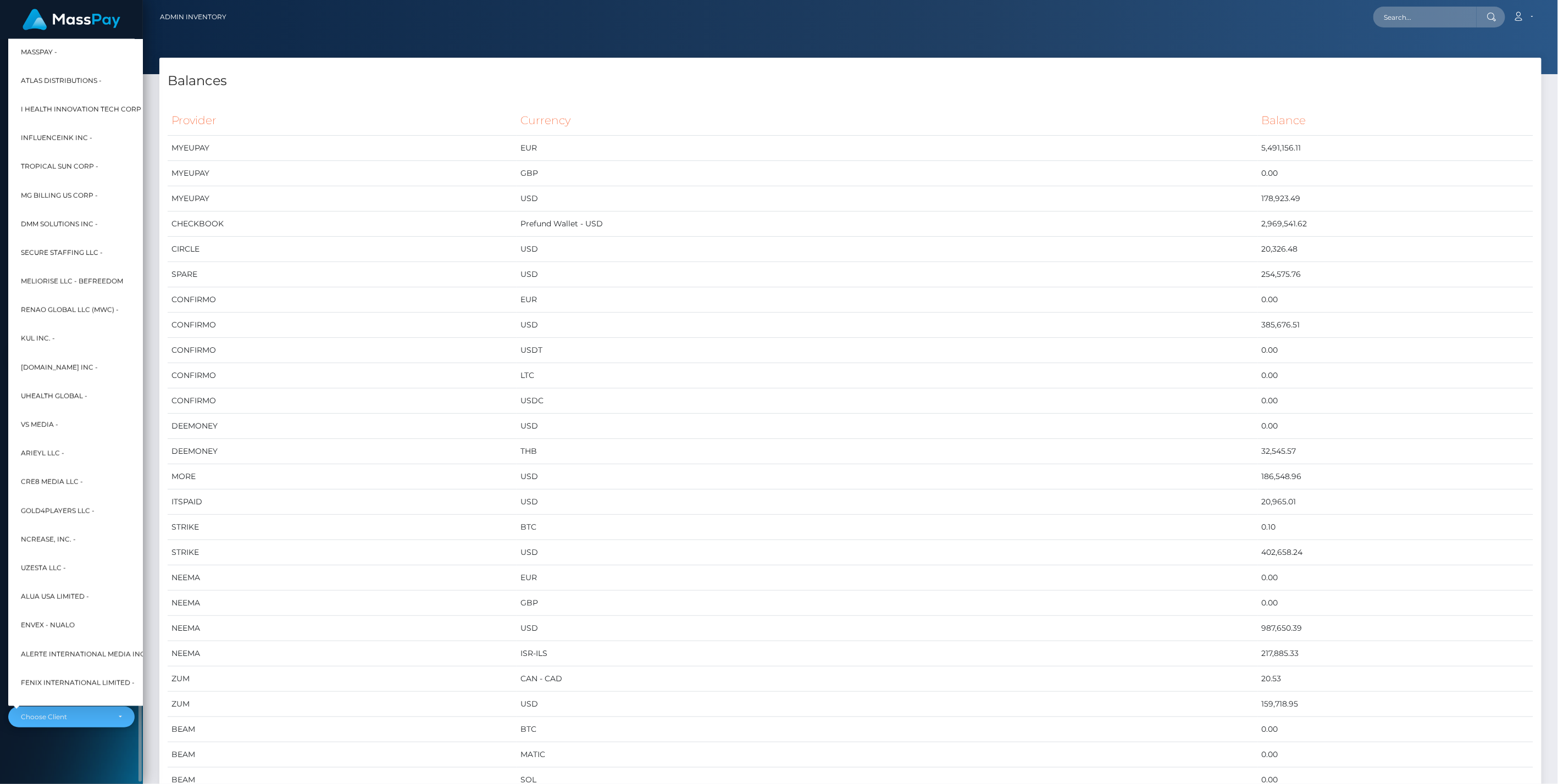
scroll to position [6062, 1382]
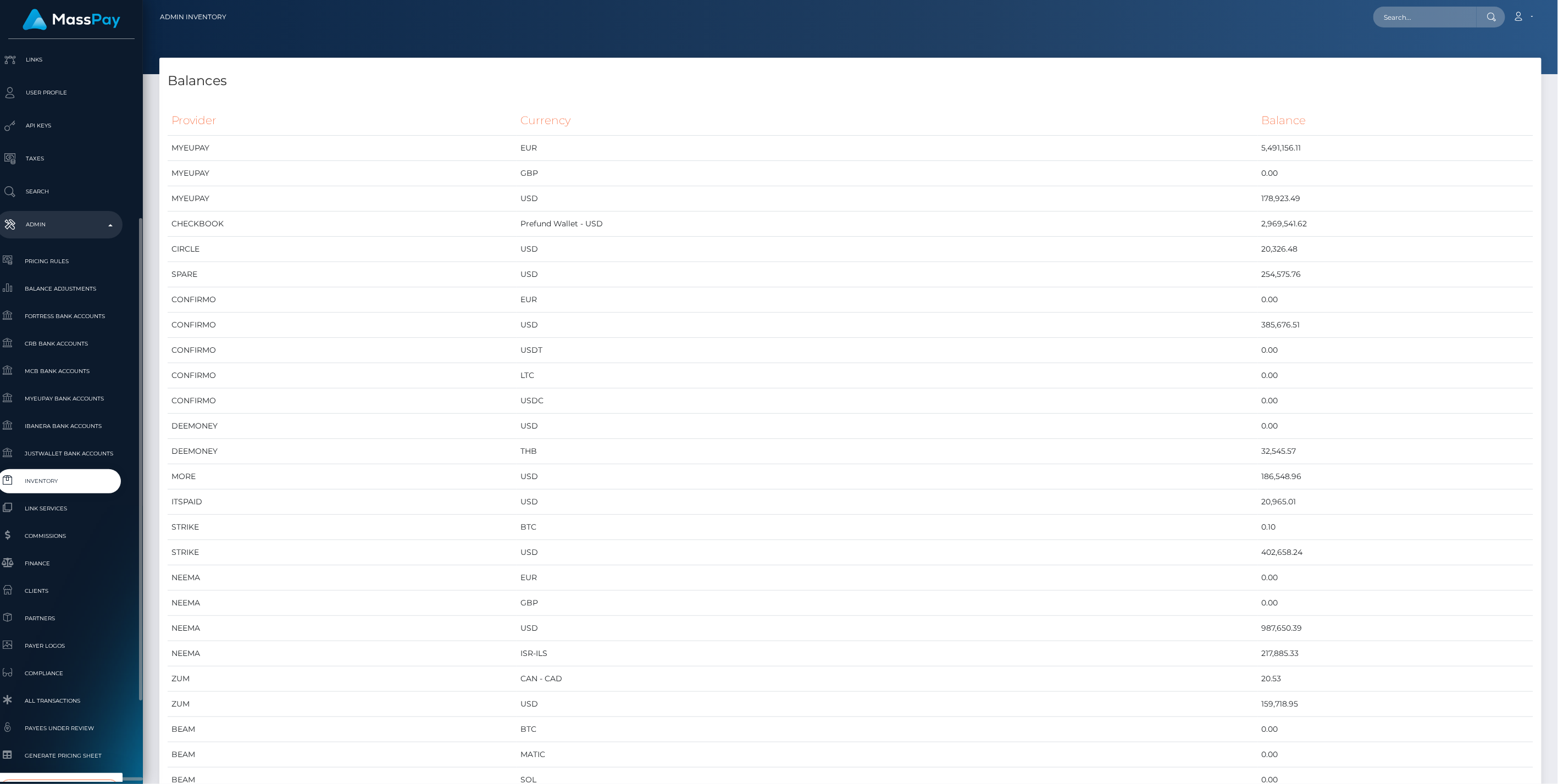
type input "whop"
select select "338"
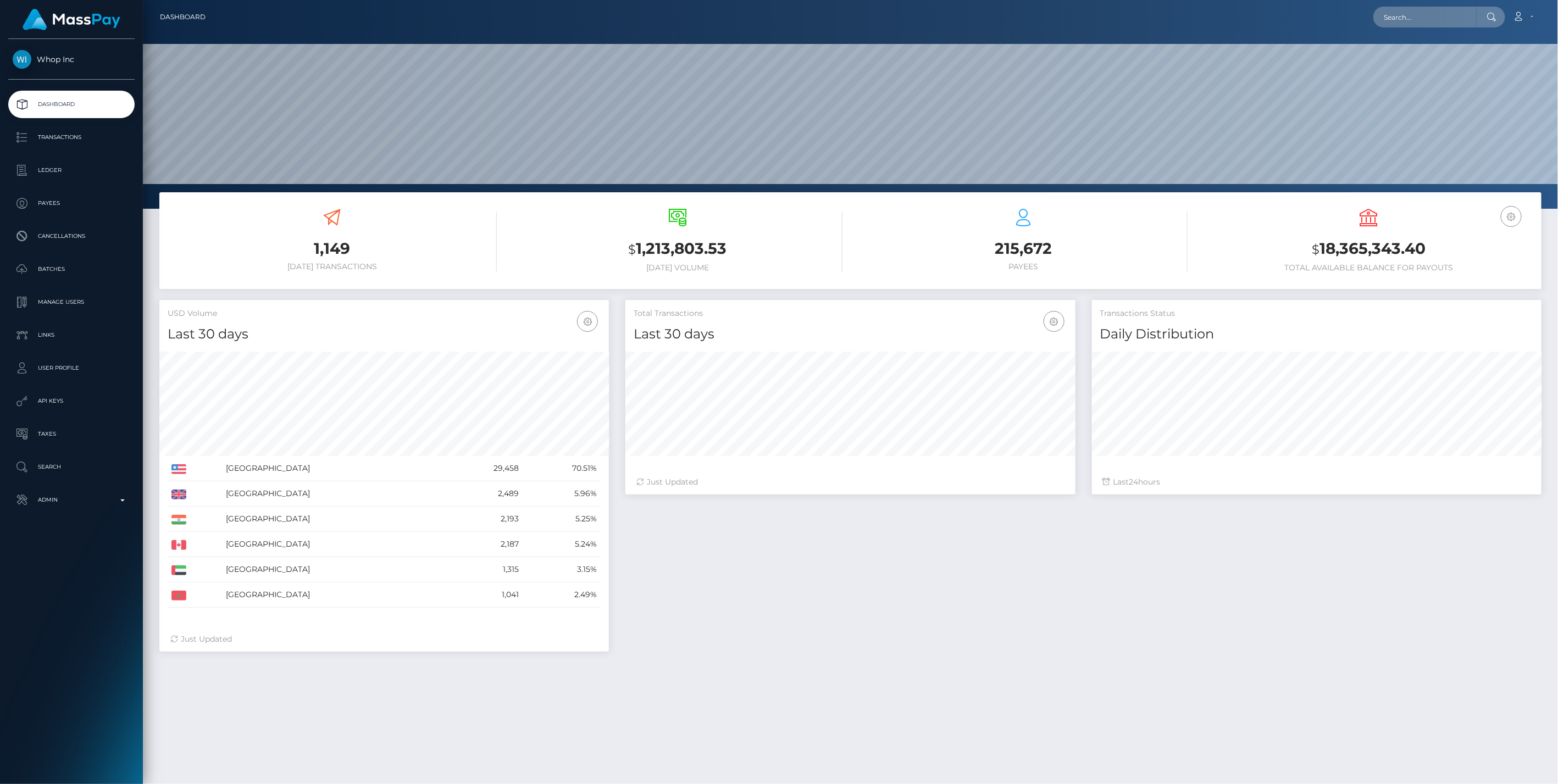
scroll to position [195, 449]
click at [86, 507] on p "Admin" at bounding box center [71, 499] width 117 height 16
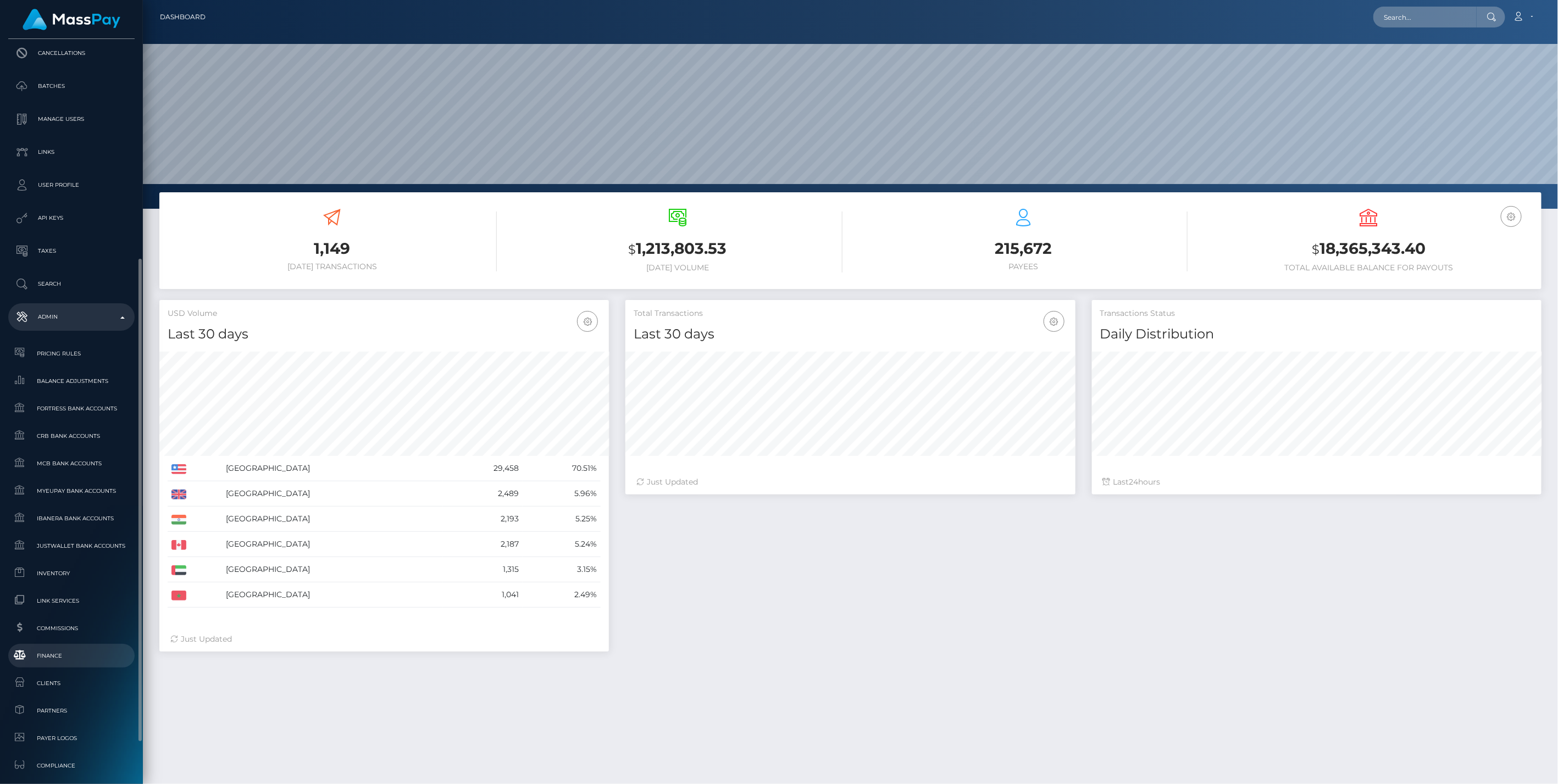
scroll to position [244, 0]
click at [80, 600] on span "Finance" at bounding box center [71, 594] width 117 height 13
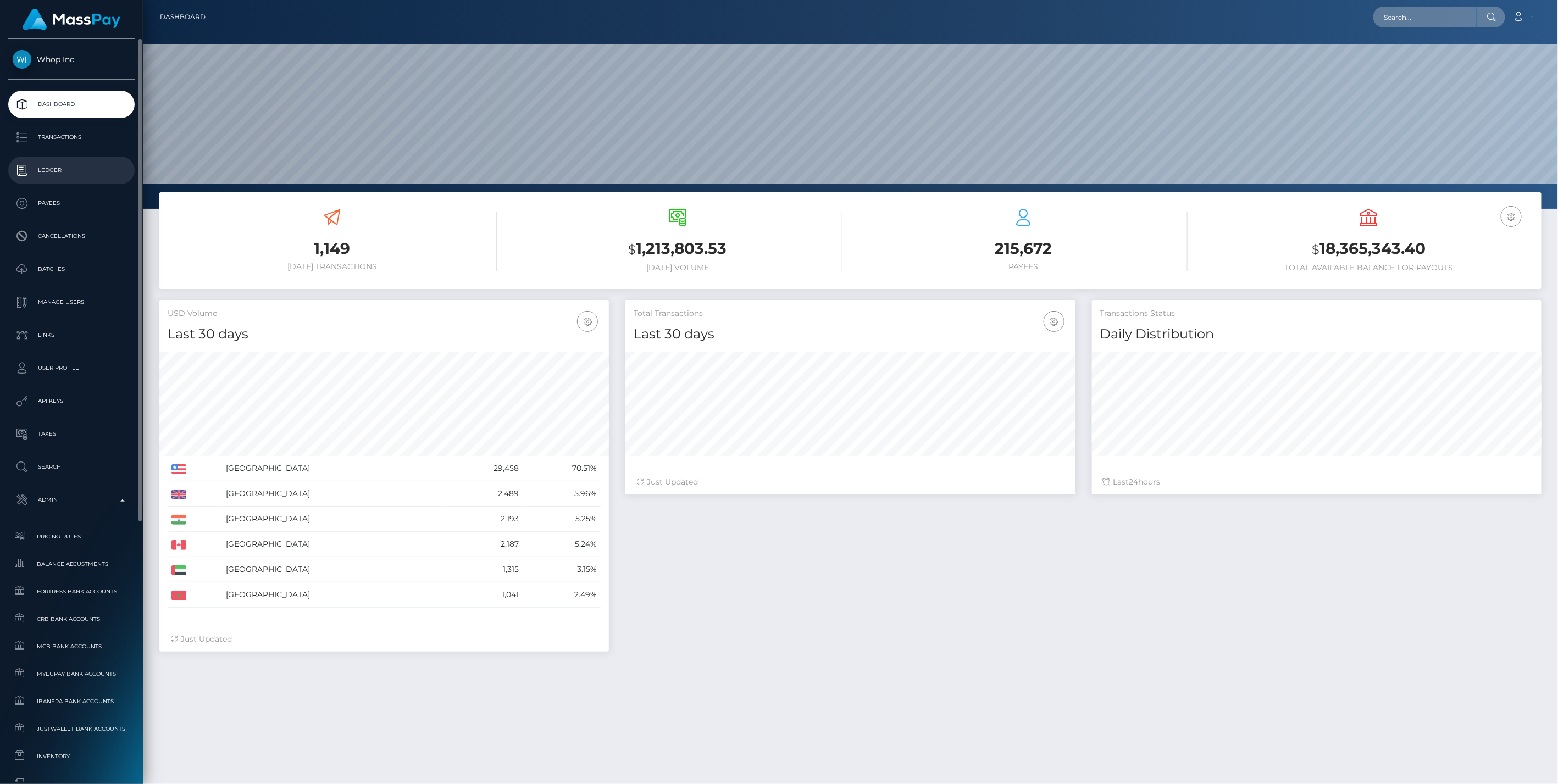
click at [51, 172] on p "Ledger" at bounding box center [71, 170] width 117 height 16
click at [51, 171] on p "Ledger" at bounding box center [71, 170] width 117 height 16
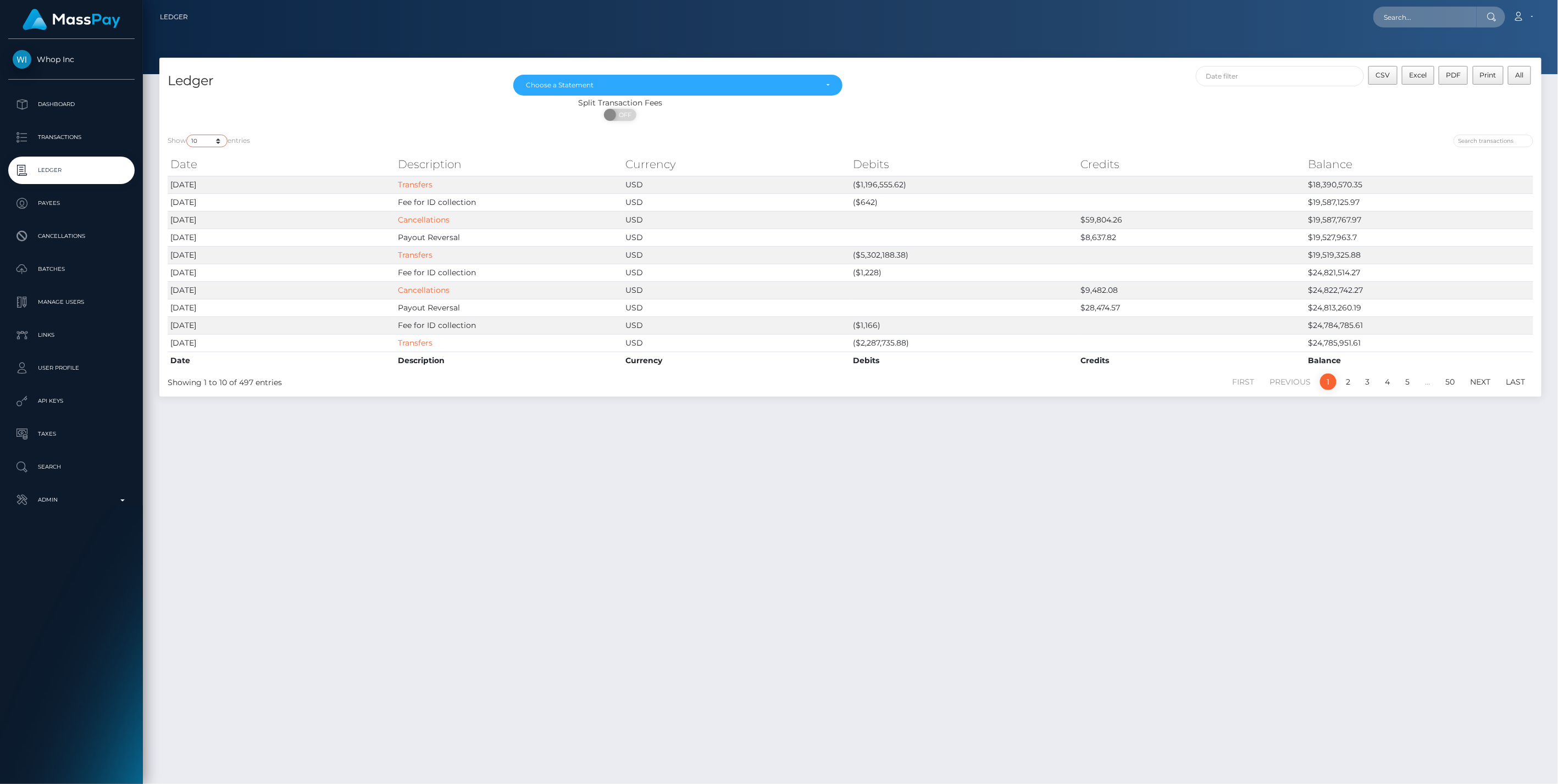
click at [221, 143] on select "10 25 50 100 250" at bounding box center [207, 141] width 41 height 13
select select "25"
click at [187, 135] on select "10 25 50 100 250" at bounding box center [207, 141] width 41 height 13
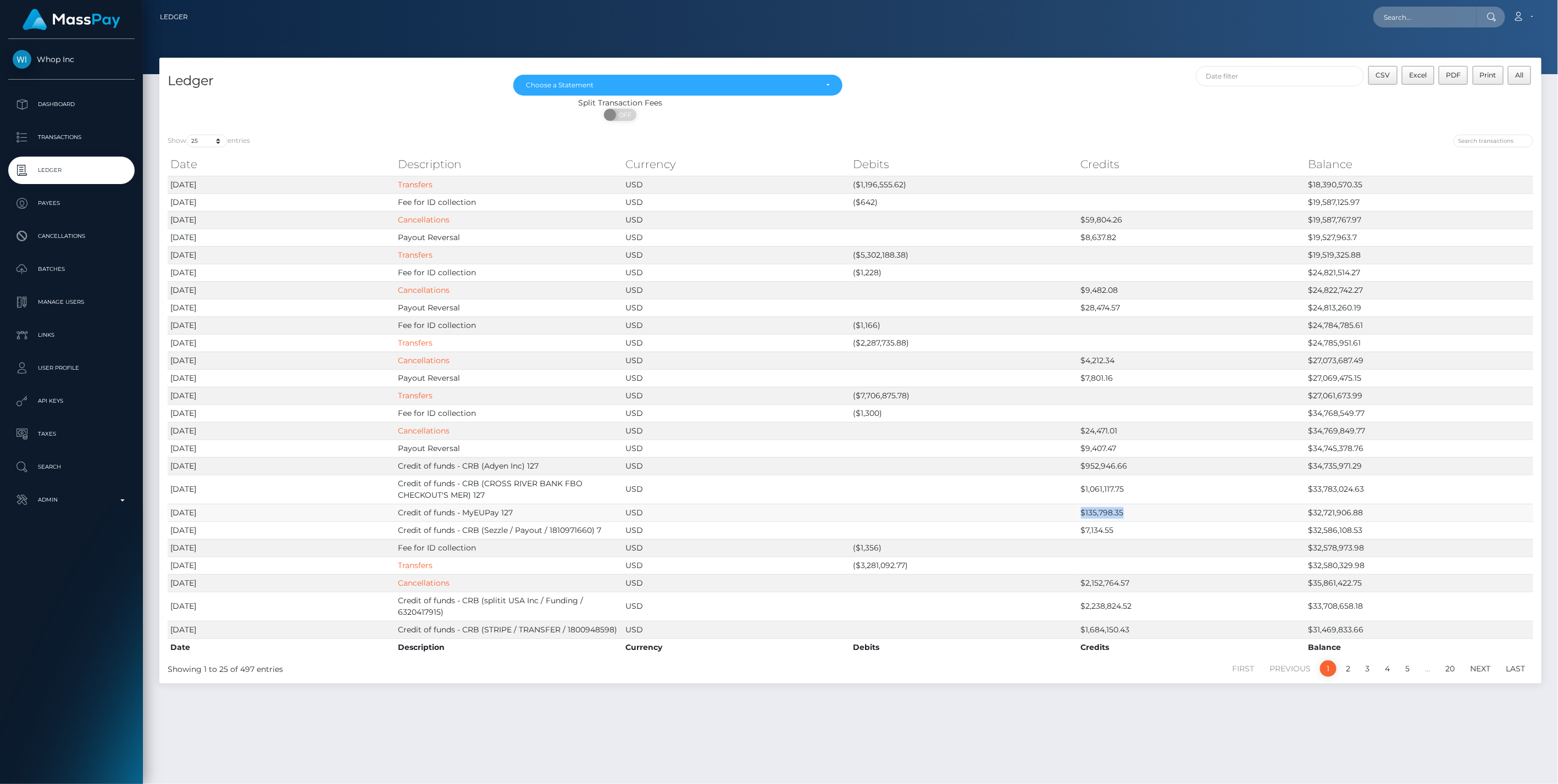
drag, startPoint x: 1056, startPoint y: 508, endPoint x: 1128, endPoint y: 510, distance: 72.0
click at [1128, 510] on tr "2025-10-10 Credit of funds - MyEUPay 127 USD $135,798.35 $32,721,906.88" at bounding box center [850, 512] width 1366 height 18
click at [80, 100] on p "Dashboard" at bounding box center [71, 104] width 117 height 16
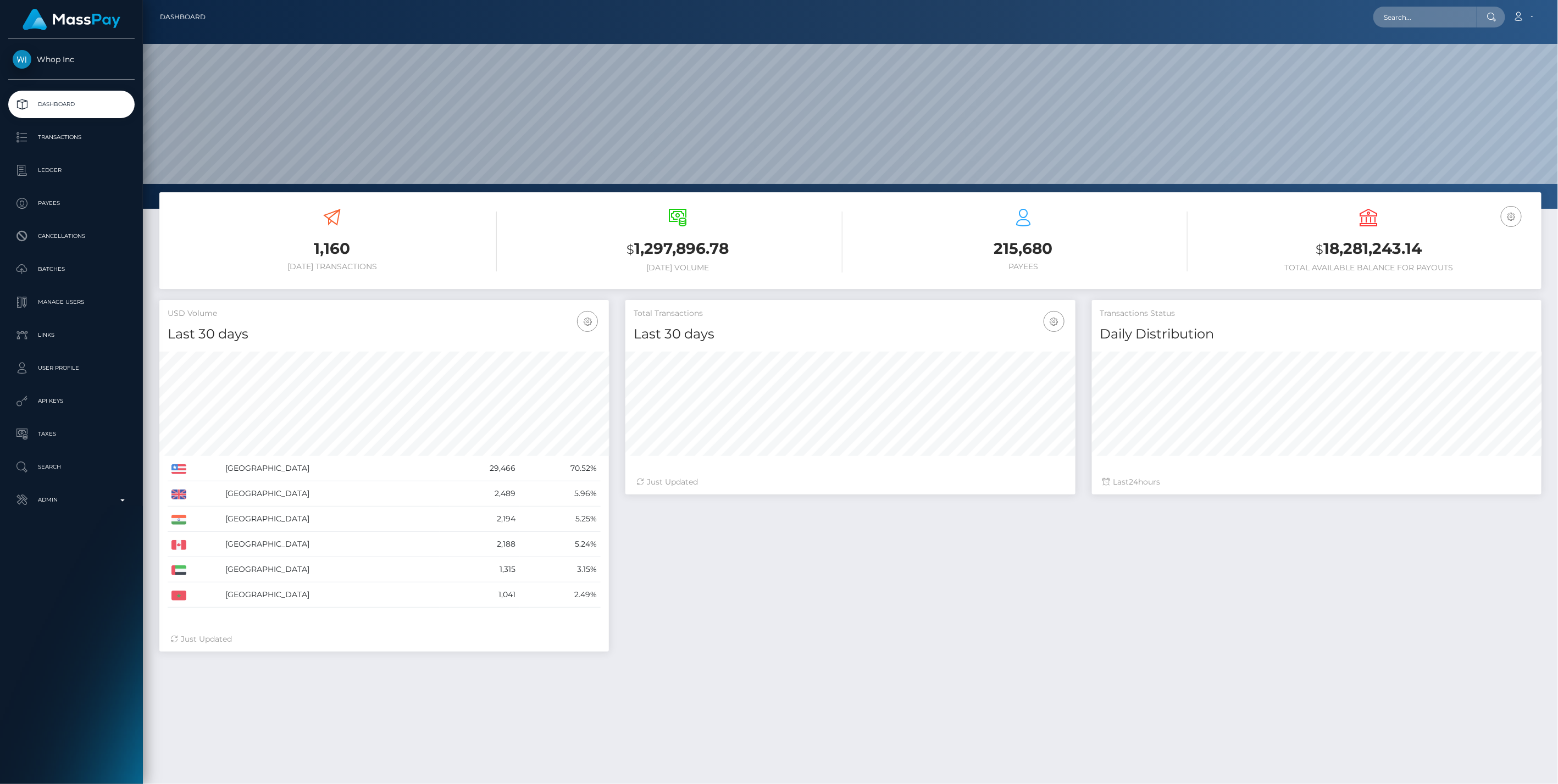
scroll to position [195, 449]
click at [67, 510] on link "Admin" at bounding box center [71, 499] width 126 height 27
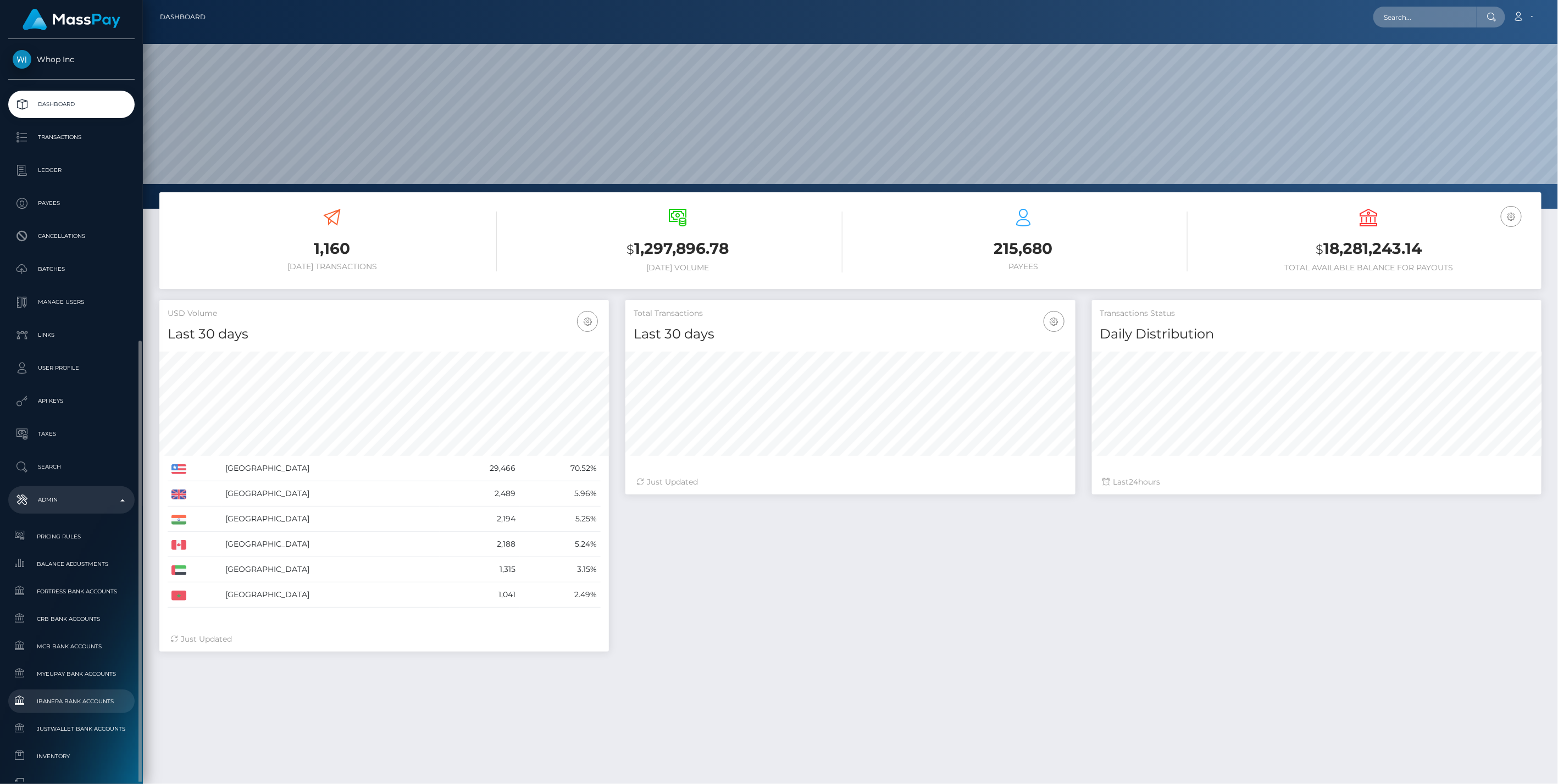
scroll to position [183, 0]
